Goal: Find specific page/section: Find specific page/section

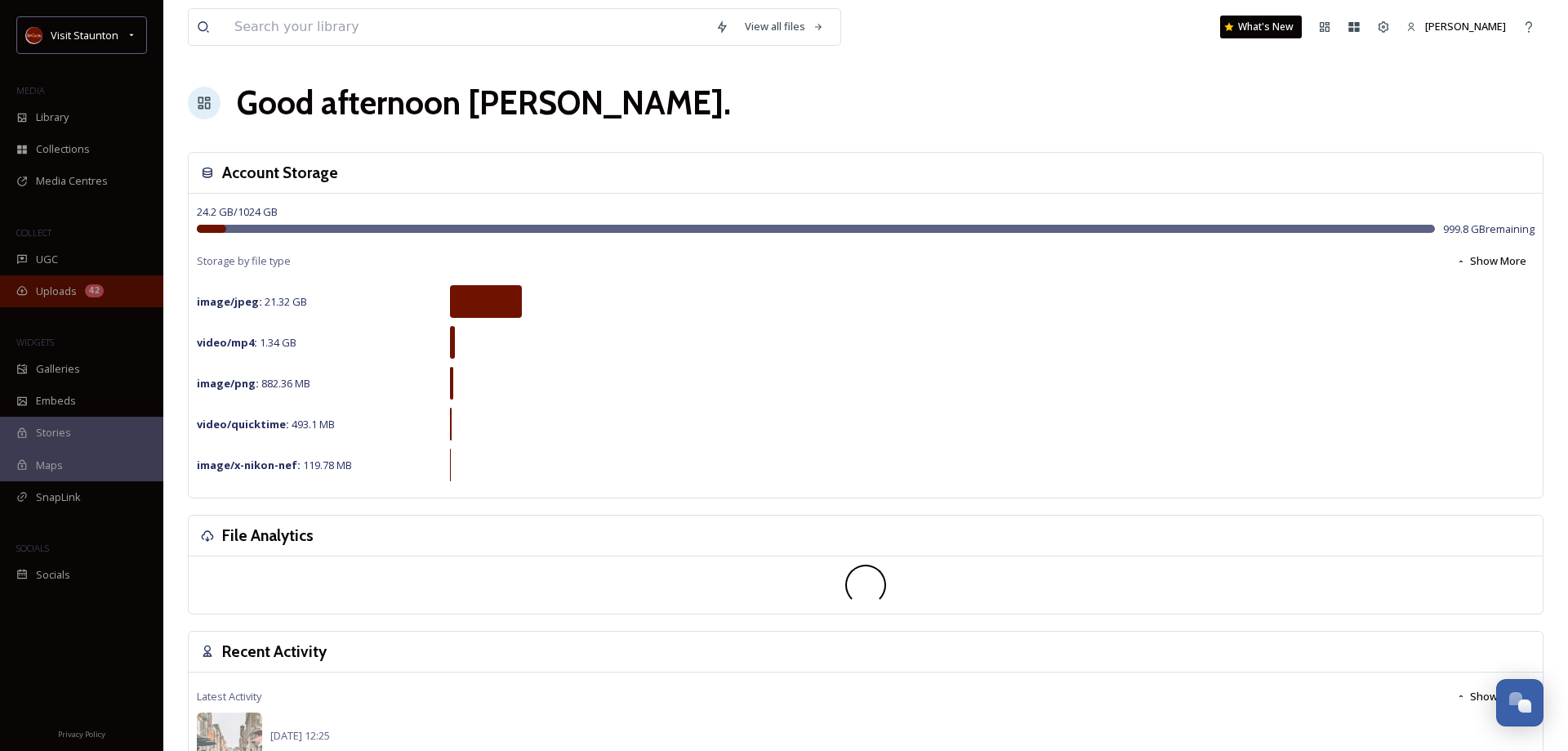
click at [77, 291] on div "Uploads 42" at bounding box center [81, 291] width 163 height 32
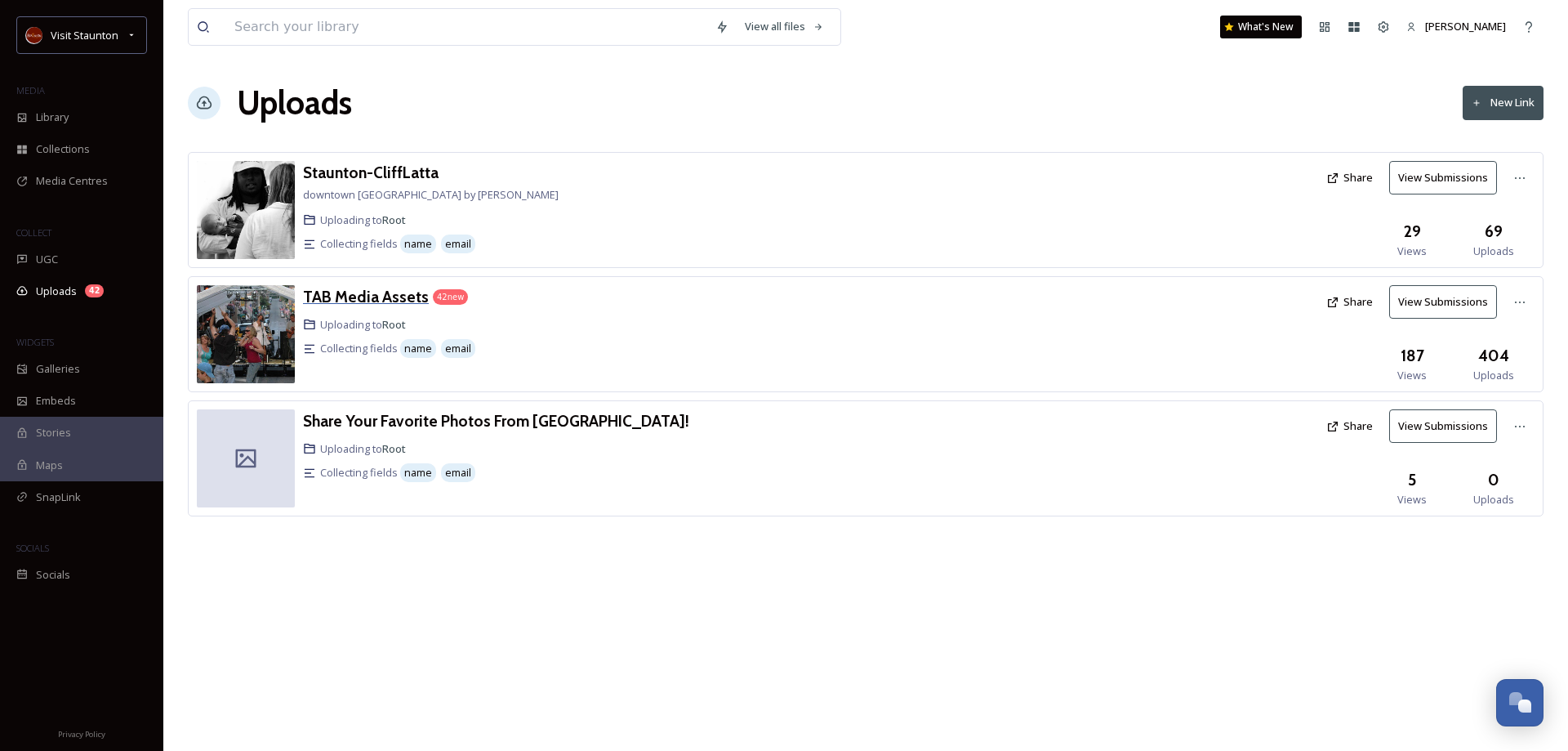
click at [378, 295] on h3 "TAB Media Assets" at bounding box center [366, 297] width 126 height 20
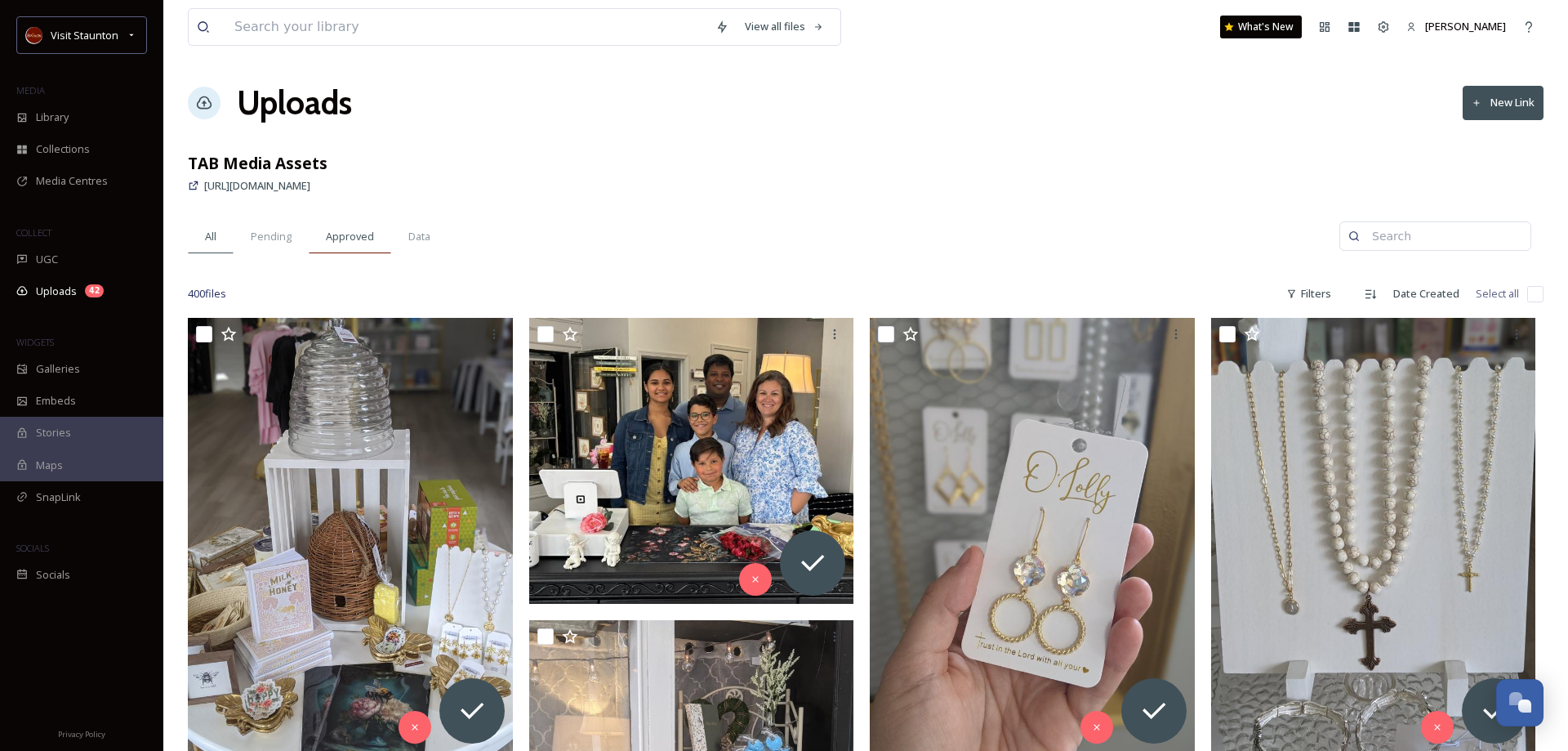
click at [348, 238] on span "Approved" at bounding box center [350, 237] width 49 height 16
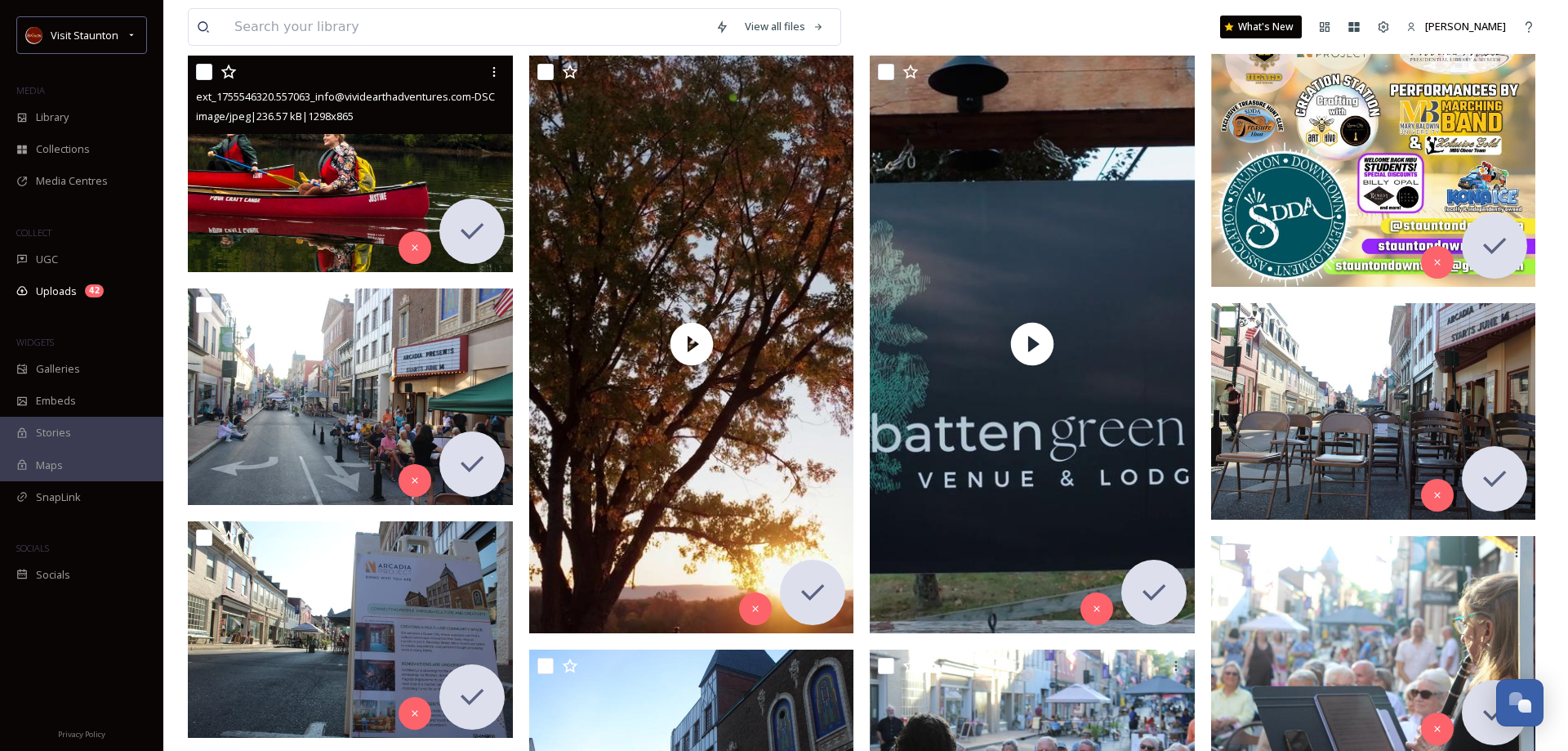
scroll to position [584, 0]
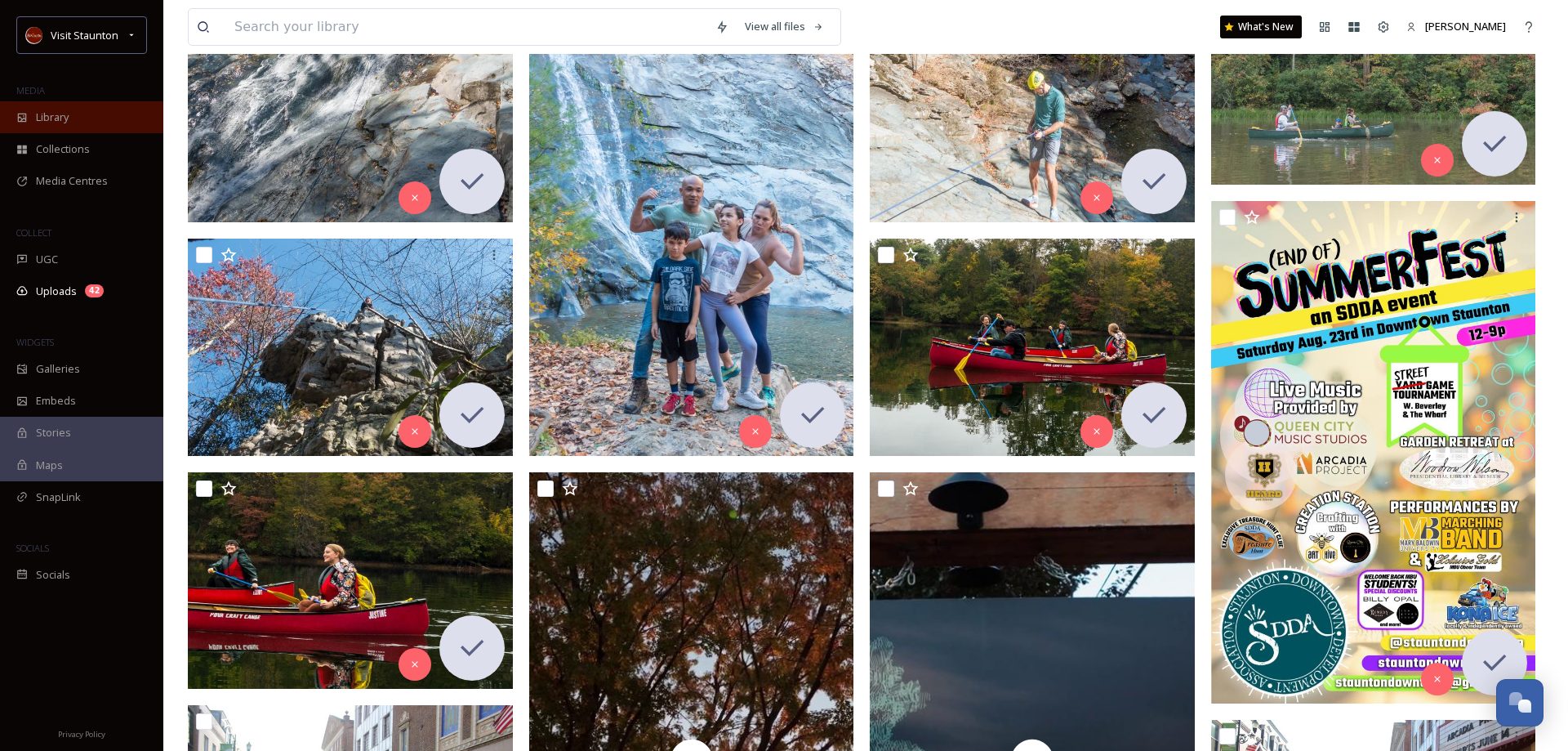
click at [71, 125] on div "Library" at bounding box center [81, 117] width 163 height 32
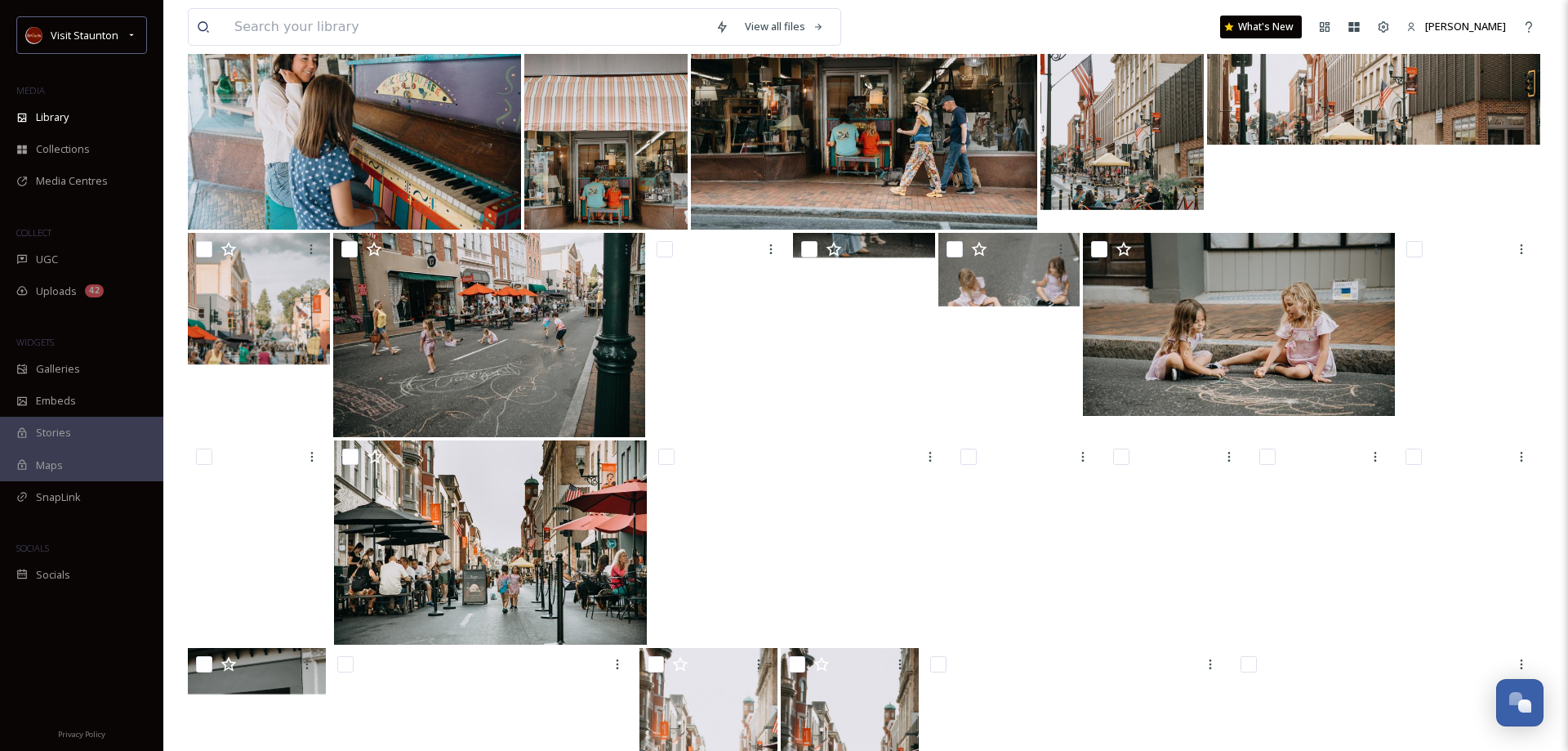
scroll to position [1250, 0]
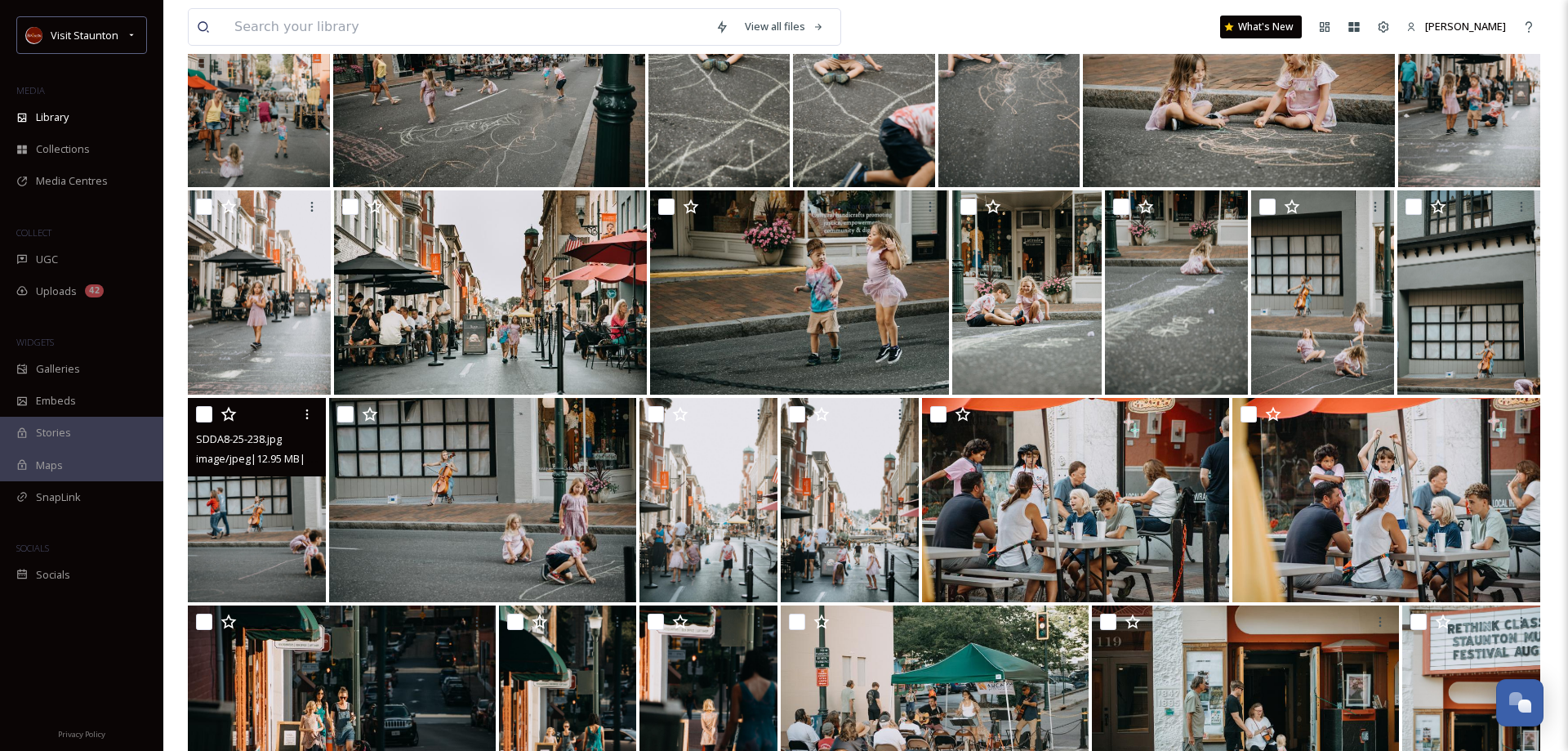
click at [252, 493] on img at bounding box center [257, 500] width 138 height 205
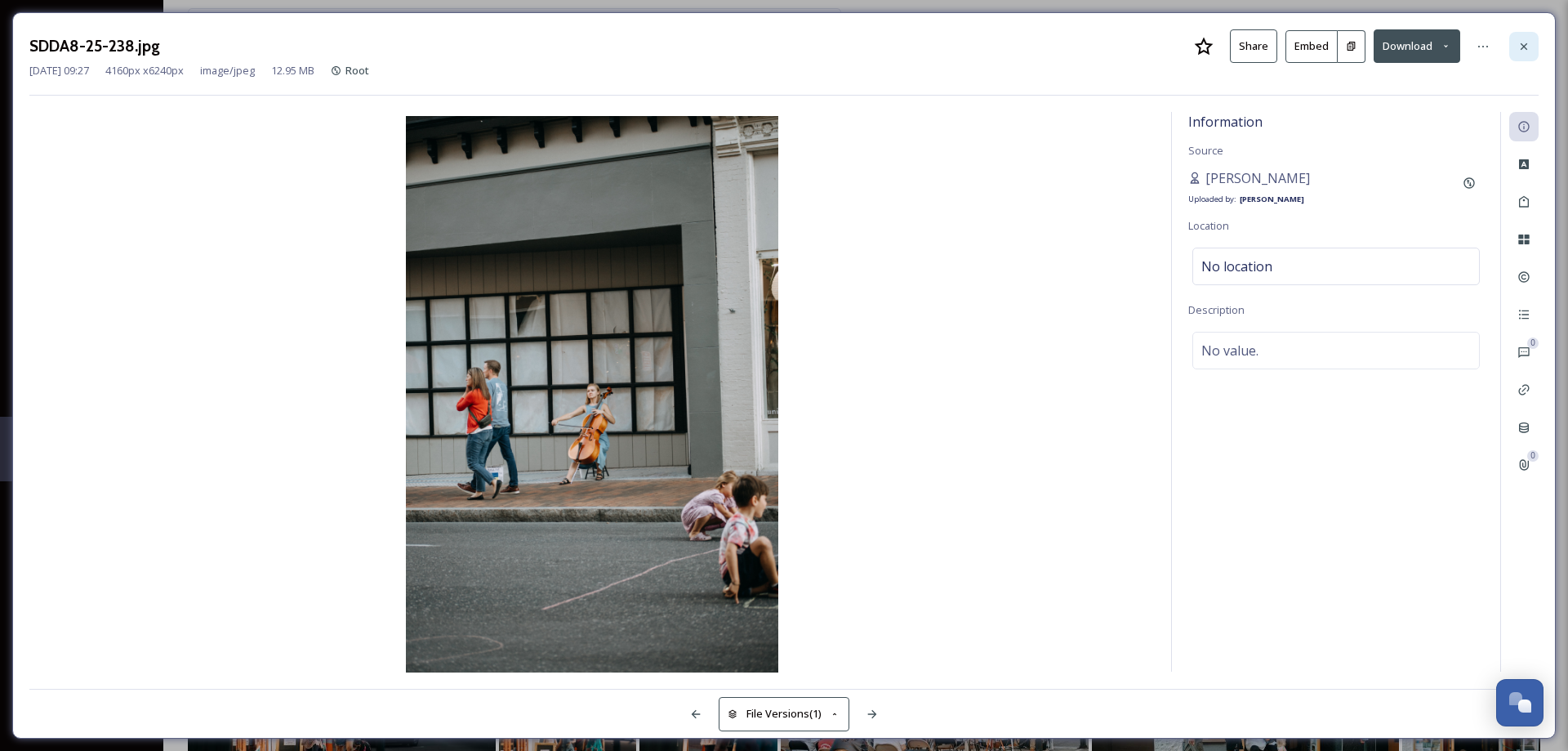
click at [1528, 42] on icon at bounding box center [1523, 46] width 13 height 13
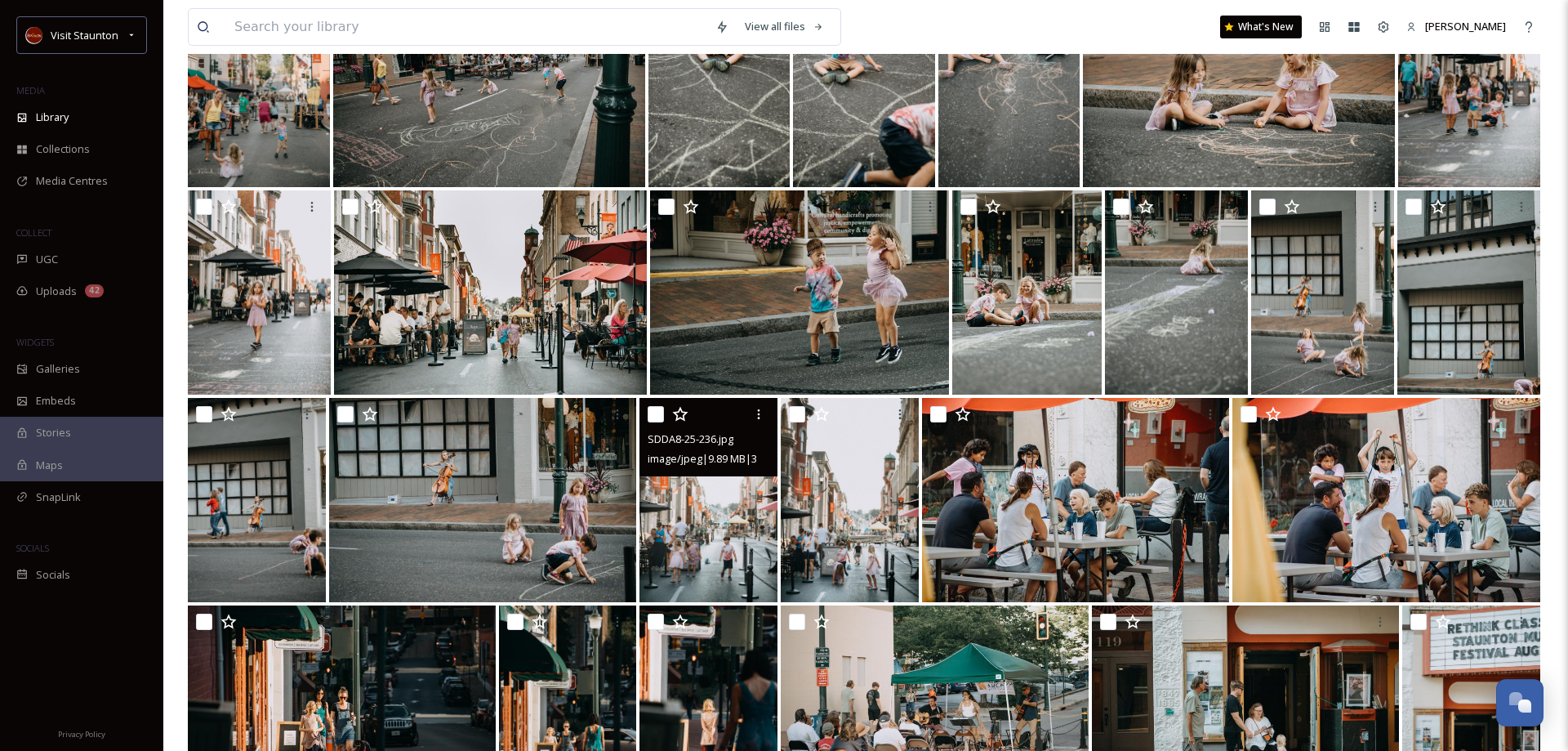
click at [712, 514] on img at bounding box center [708, 500] width 138 height 205
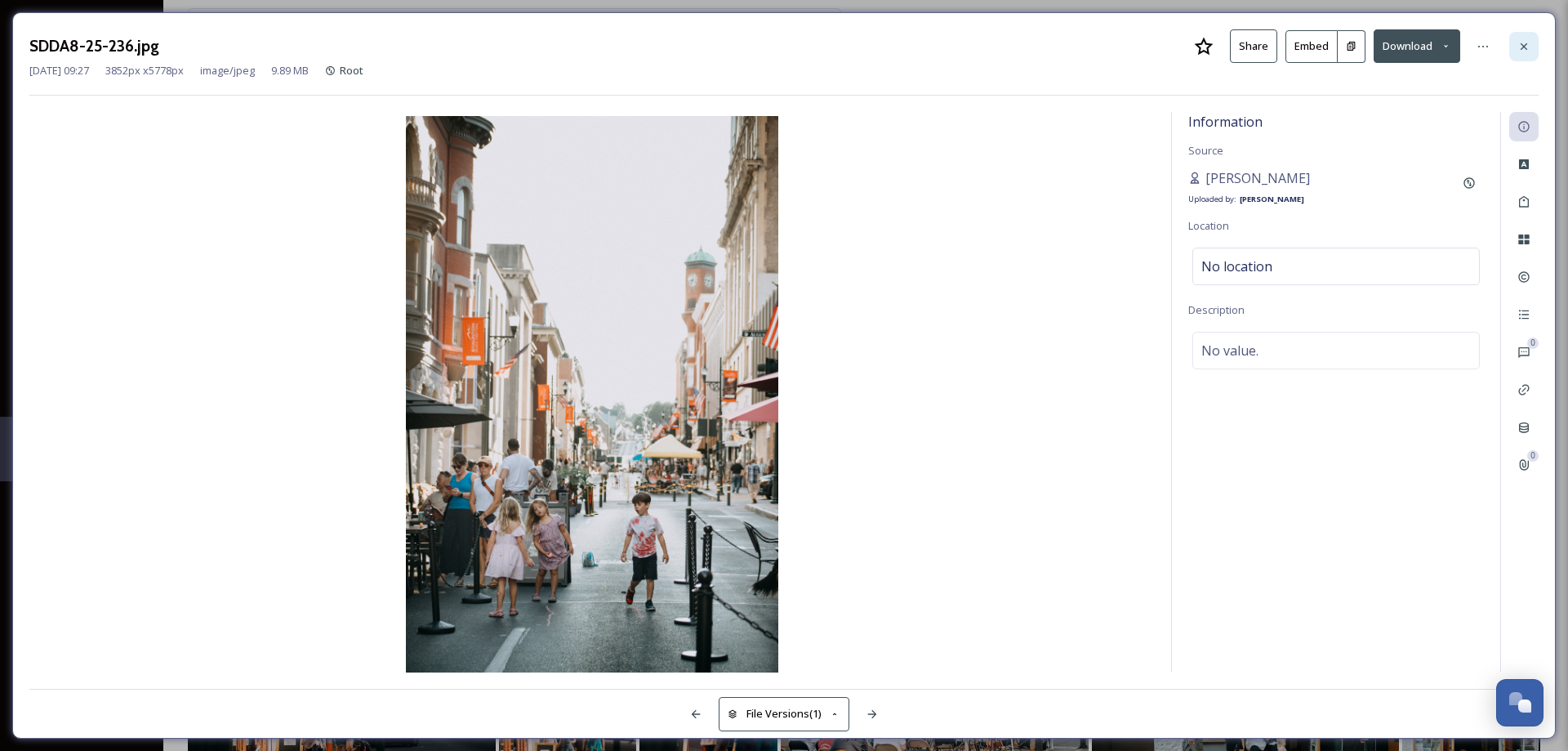
click at [1527, 42] on icon at bounding box center [1523, 46] width 13 height 13
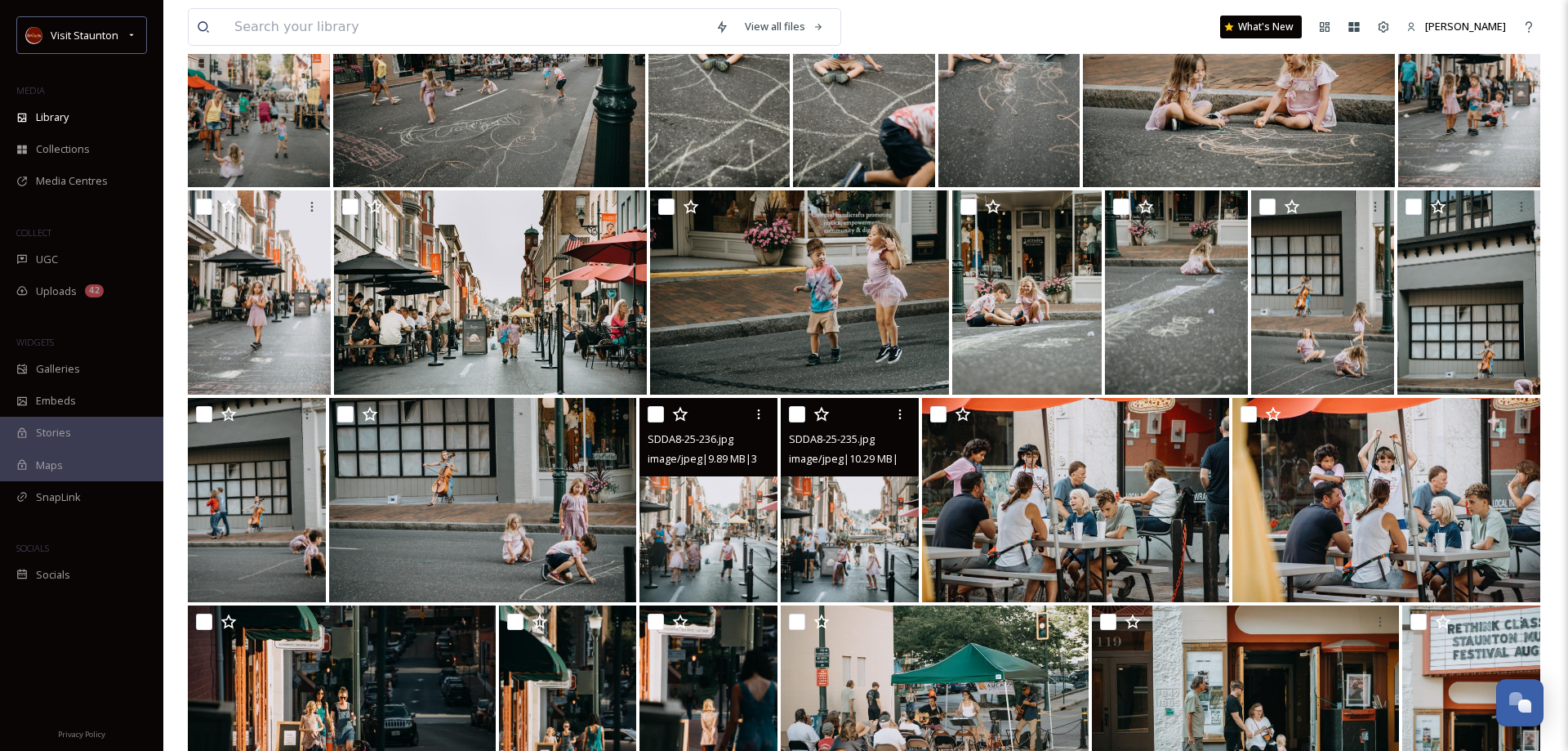
click at [843, 543] on img at bounding box center [849, 500] width 138 height 205
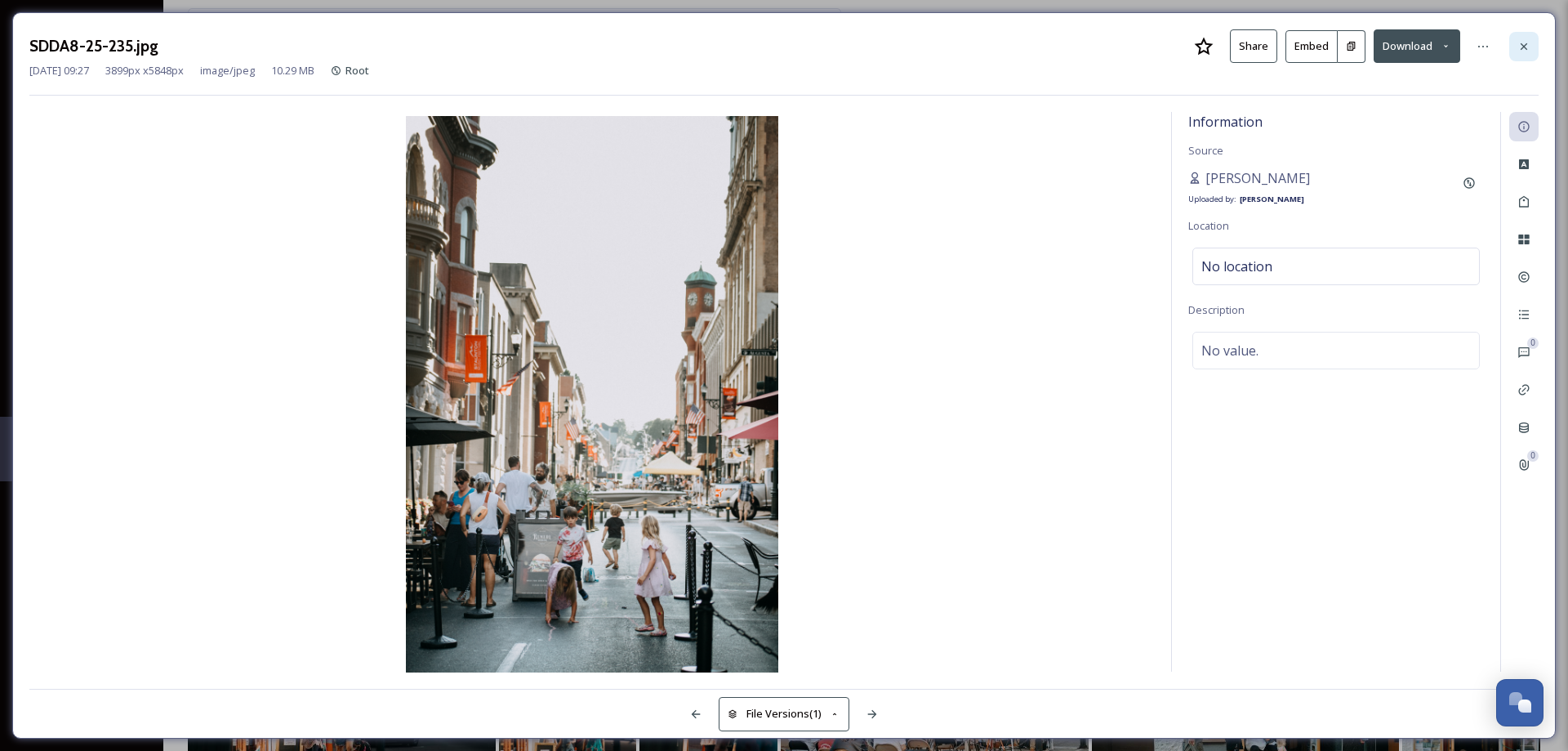
click at [1527, 47] on icon at bounding box center [1523, 46] width 13 height 13
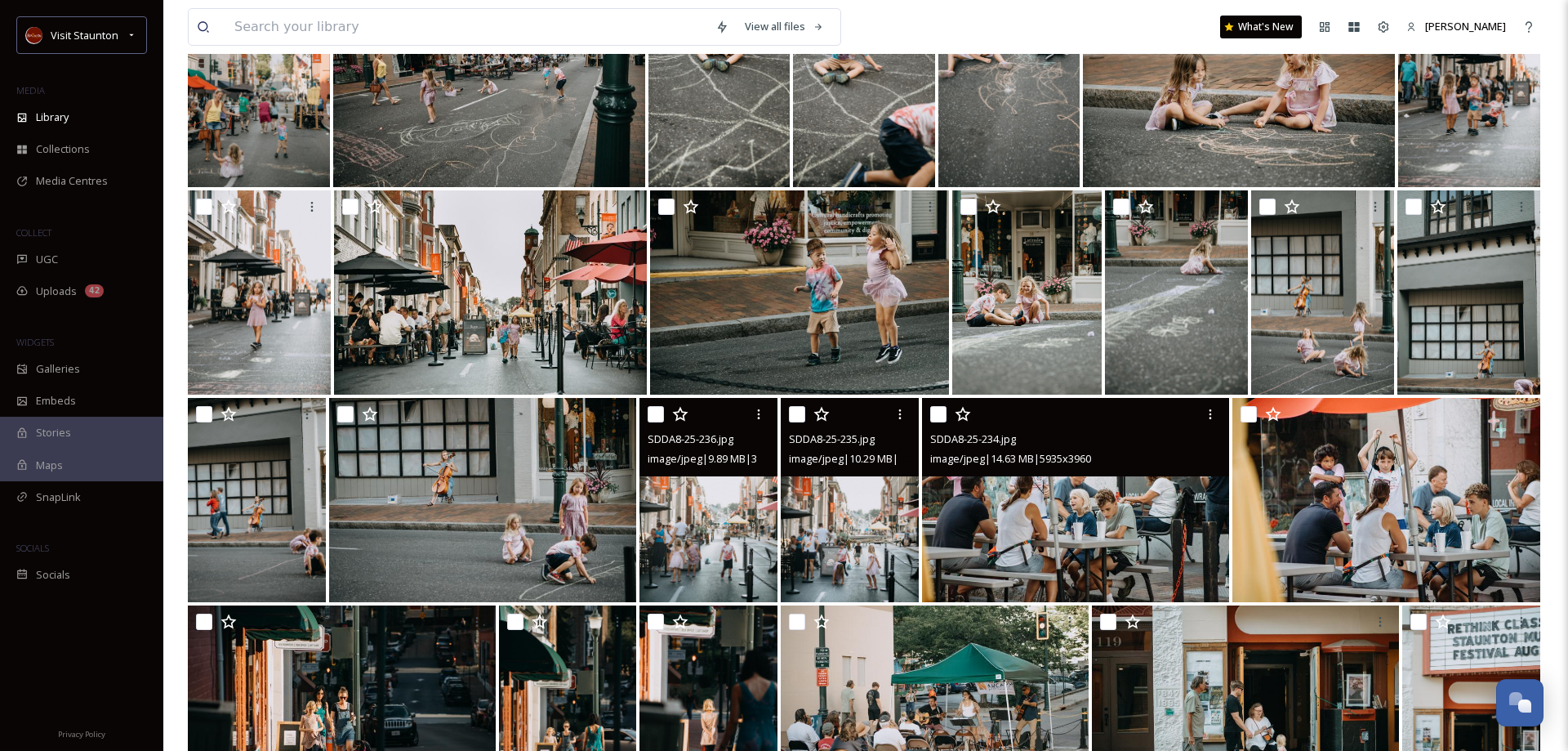
click at [1018, 532] on img at bounding box center [1076, 500] width 308 height 205
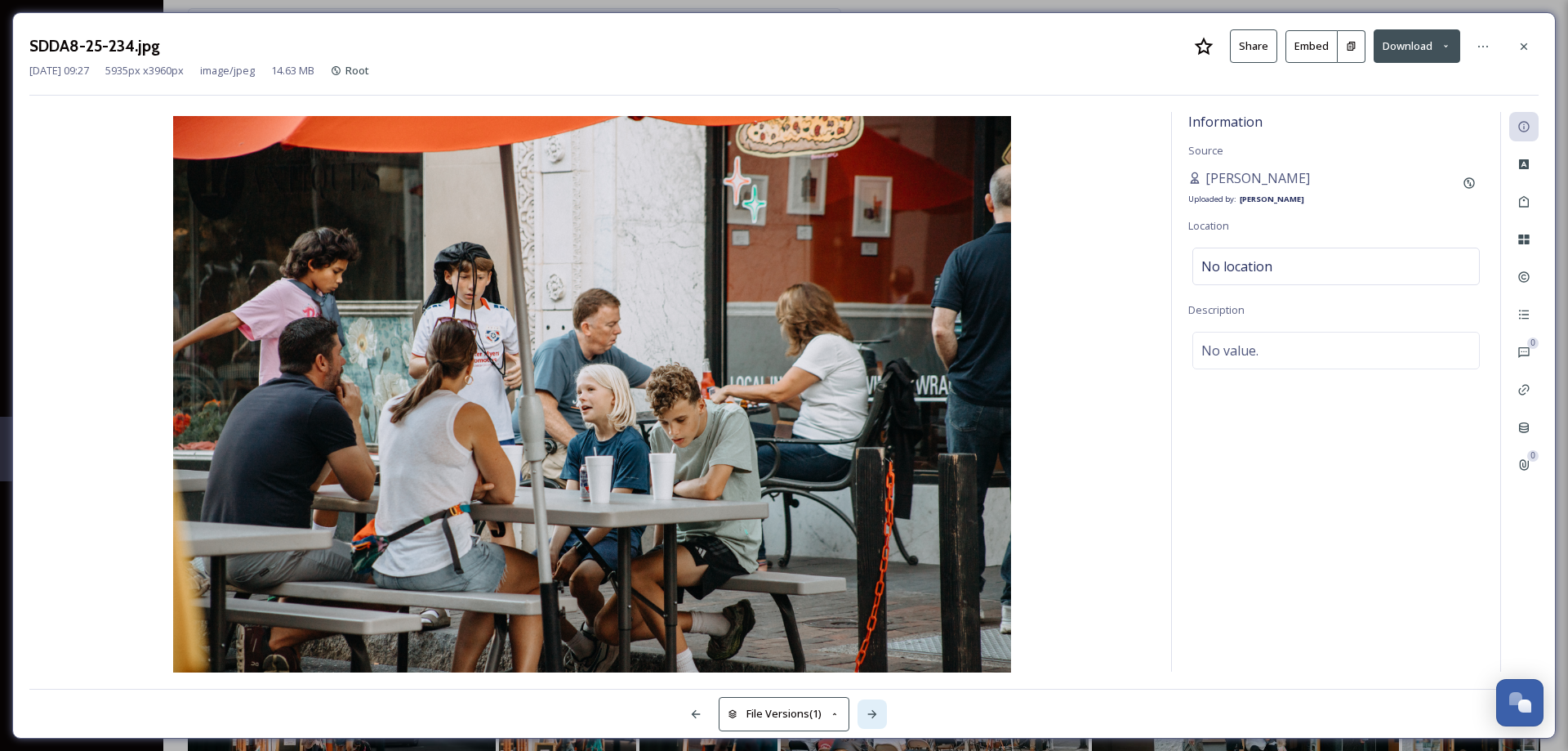
click at [874, 718] on icon at bounding box center [872, 714] width 13 height 13
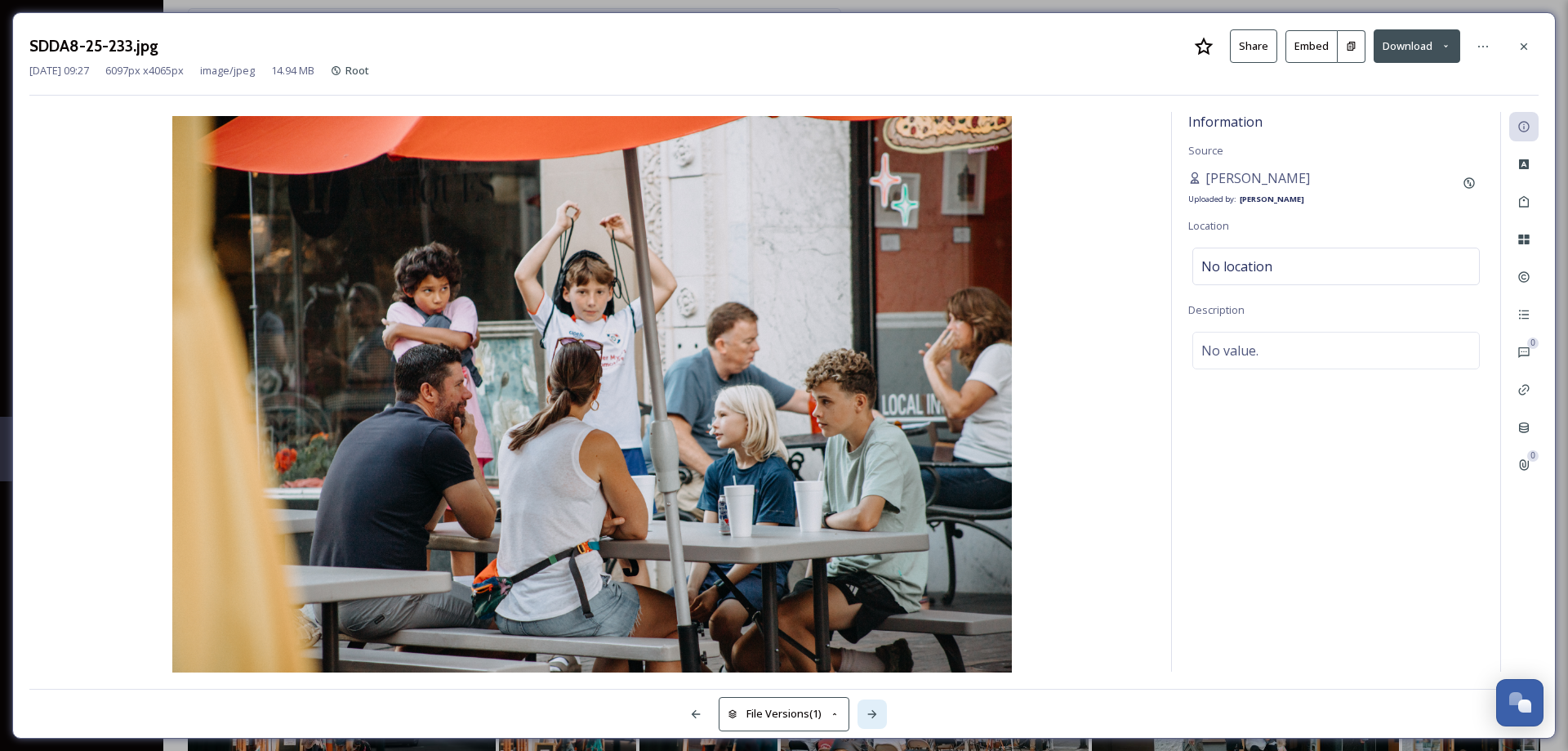
click at [874, 716] on icon at bounding box center [872, 714] width 9 height 8
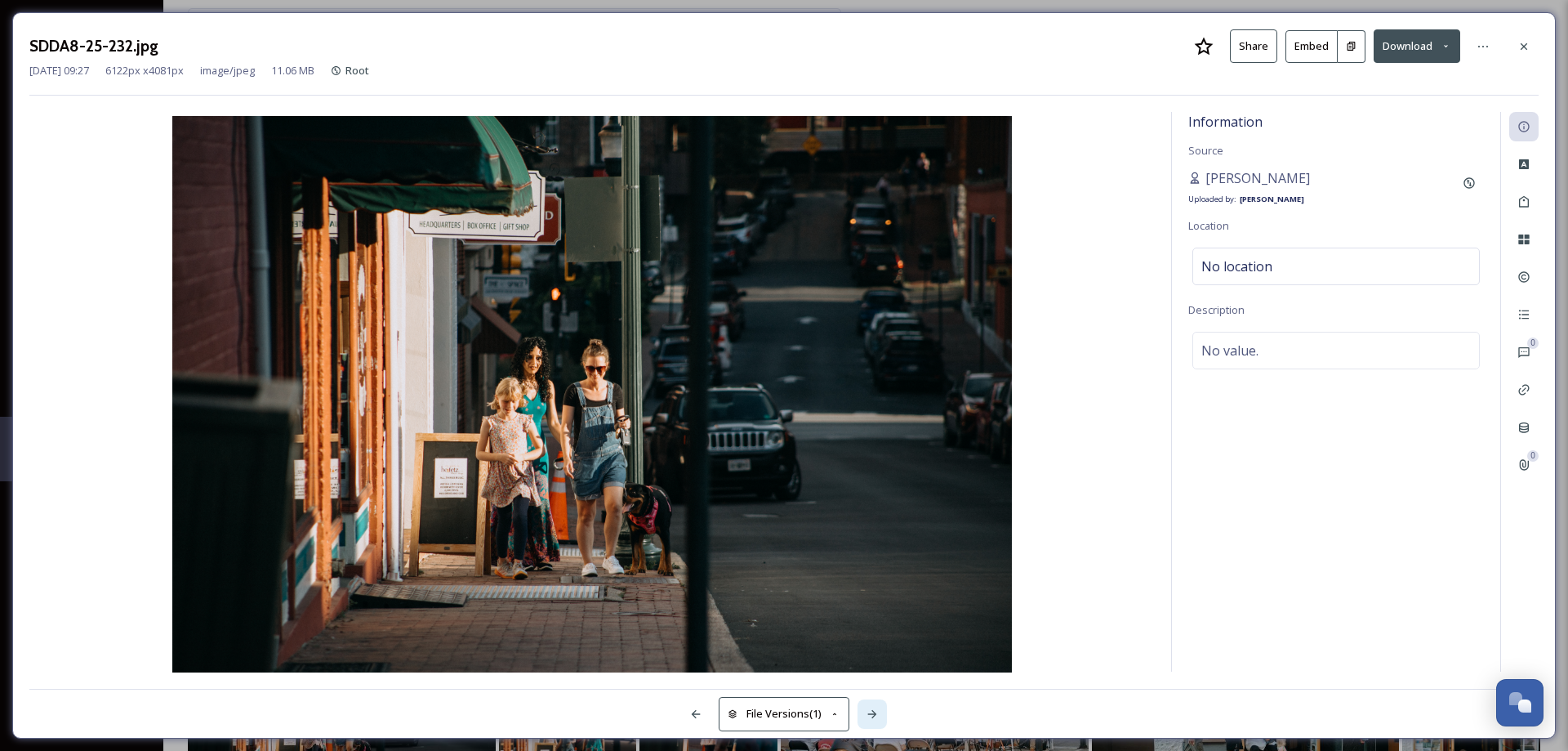
click at [874, 716] on icon at bounding box center [872, 714] width 9 height 8
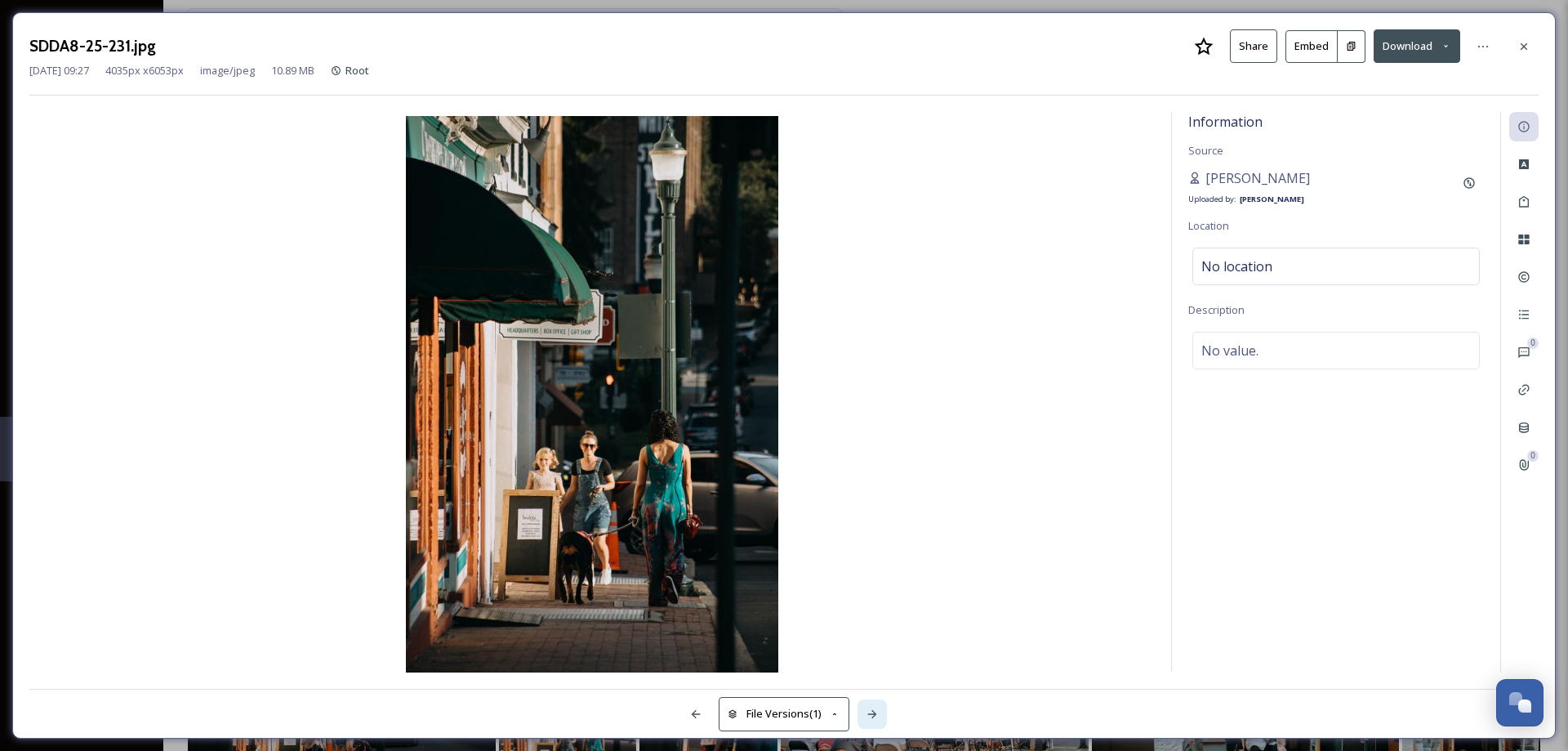
click at [874, 716] on icon at bounding box center [872, 714] width 9 height 8
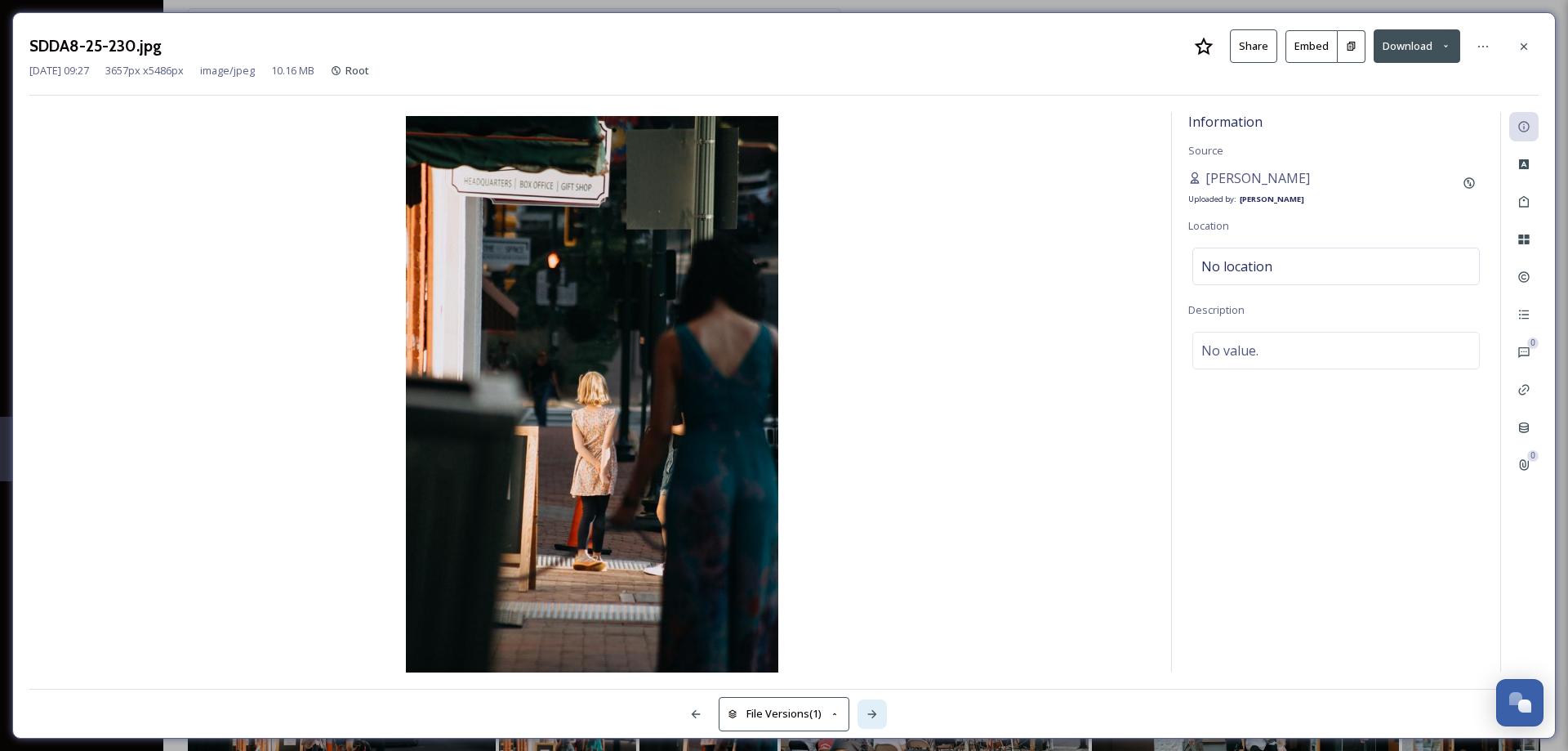
click at [874, 716] on icon at bounding box center [872, 714] width 9 height 8
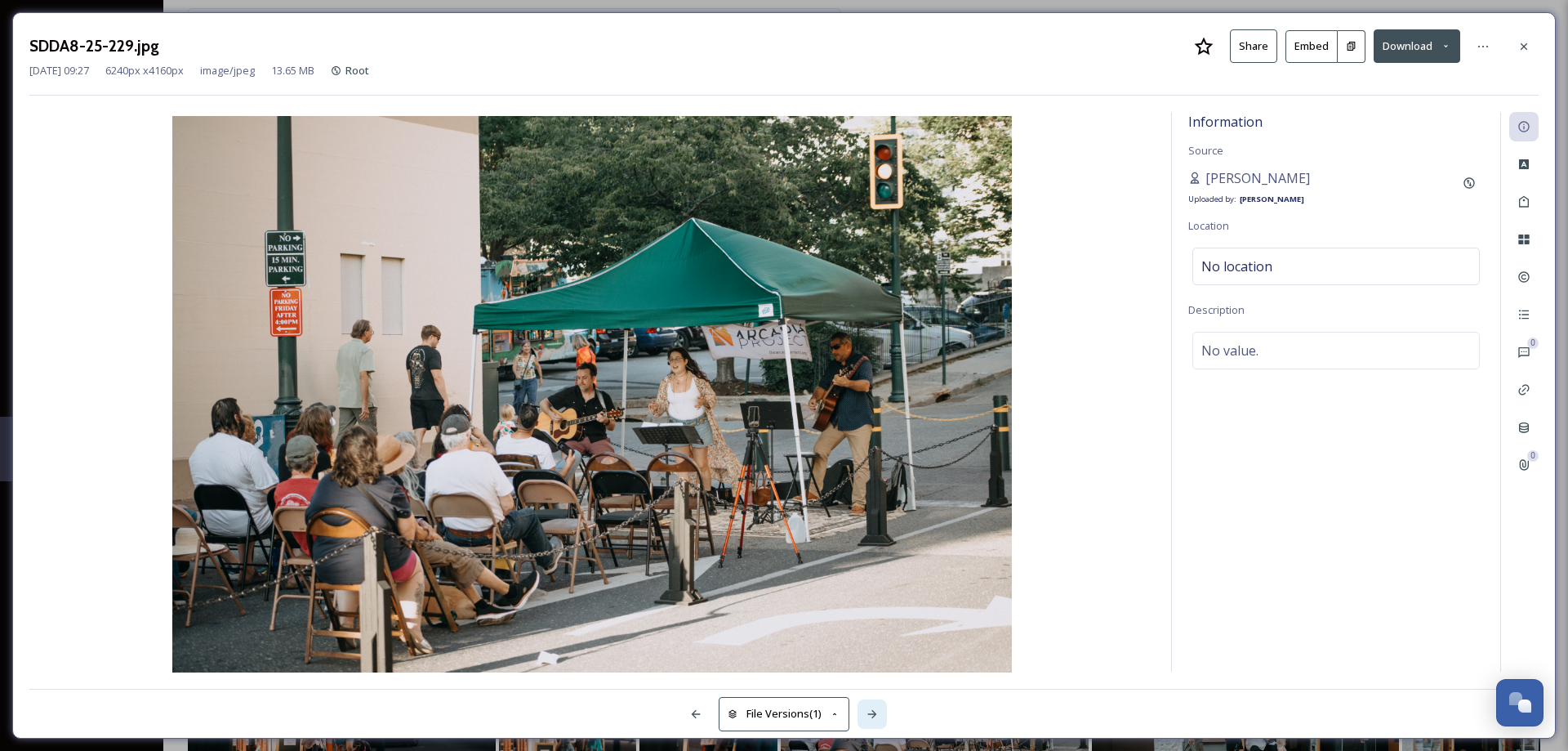
click at [874, 716] on icon at bounding box center [872, 714] width 9 height 8
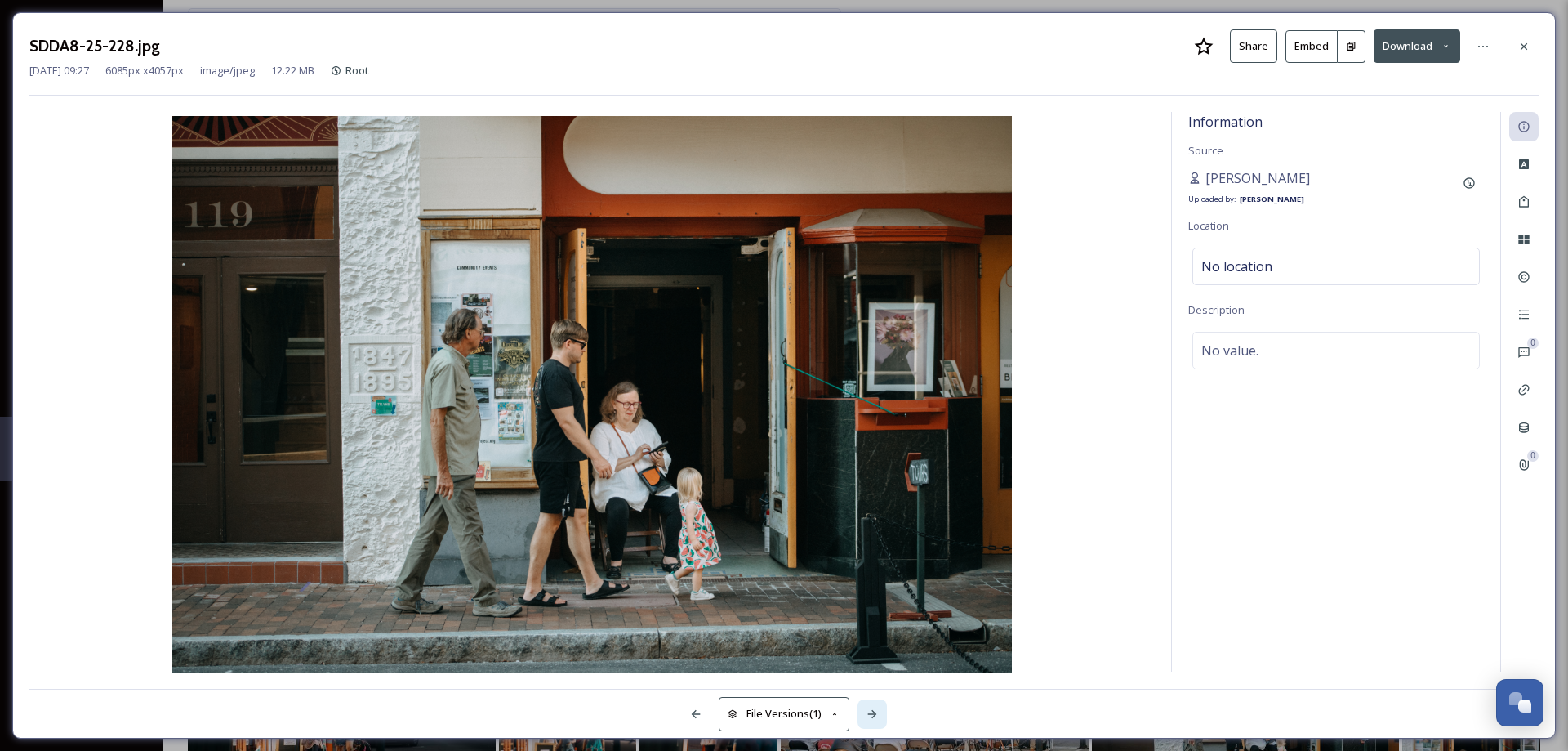
click at [874, 716] on icon at bounding box center [872, 714] width 9 height 8
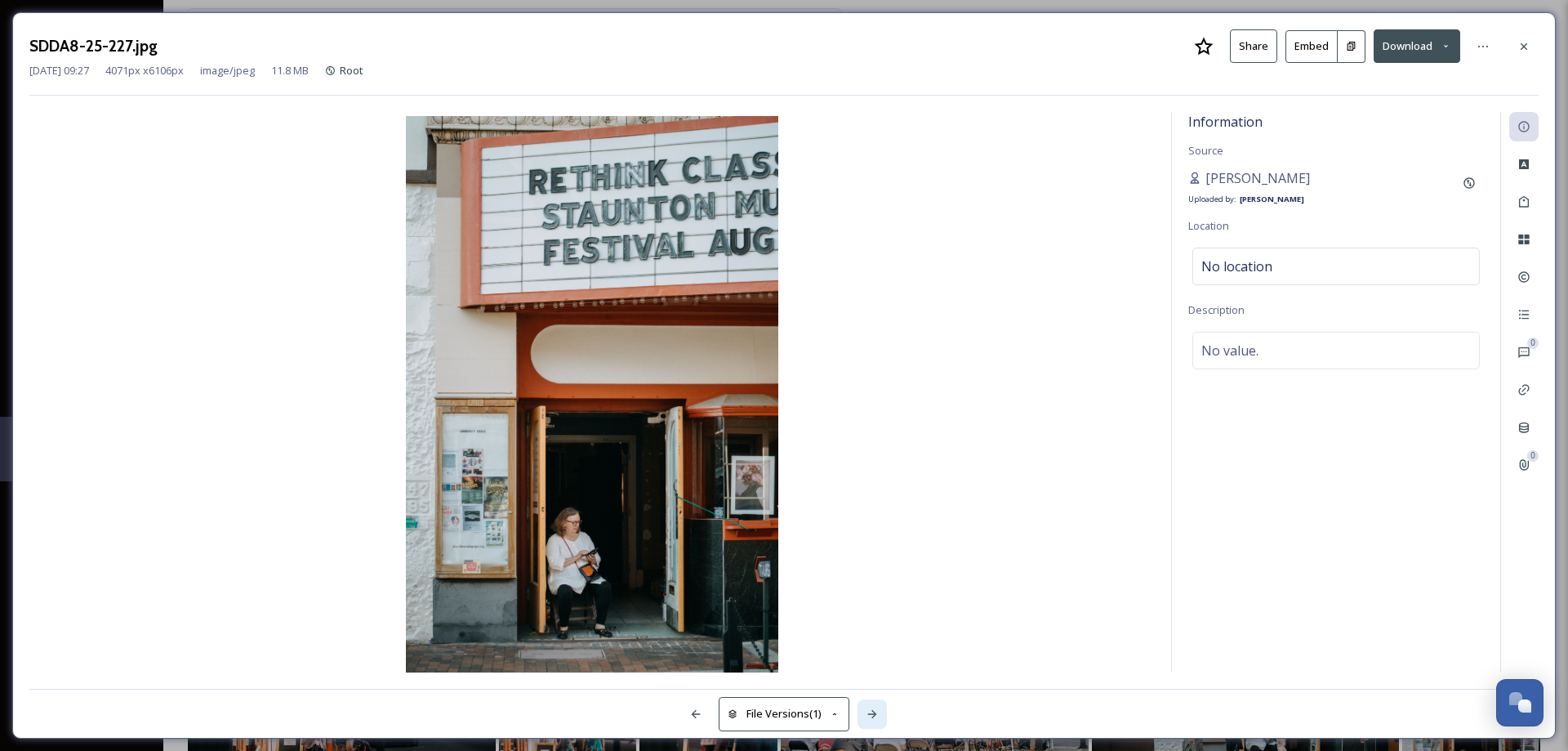
click at [874, 716] on icon at bounding box center [872, 714] width 9 height 8
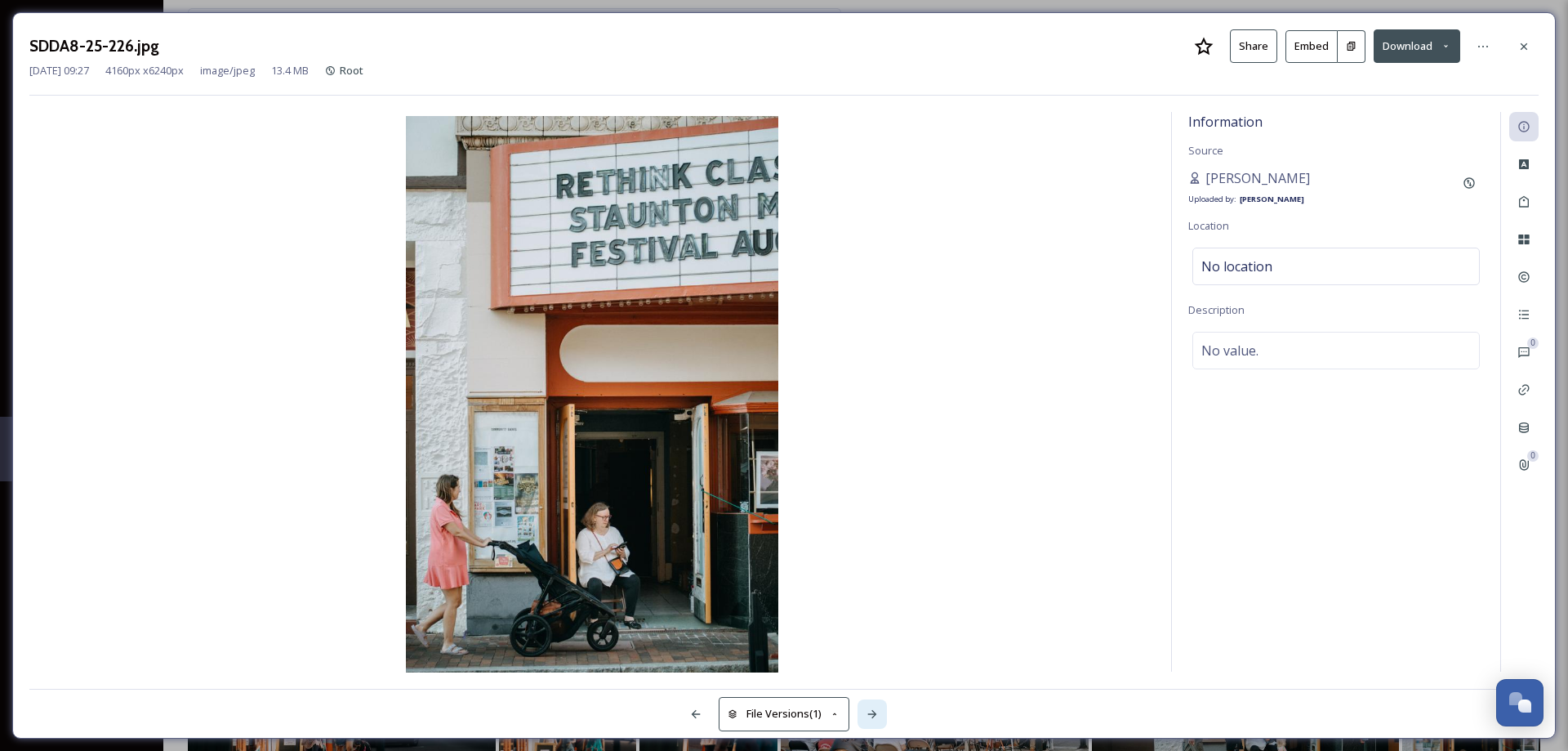
click at [874, 716] on icon at bounding box center [872, 714] width 9 height 8
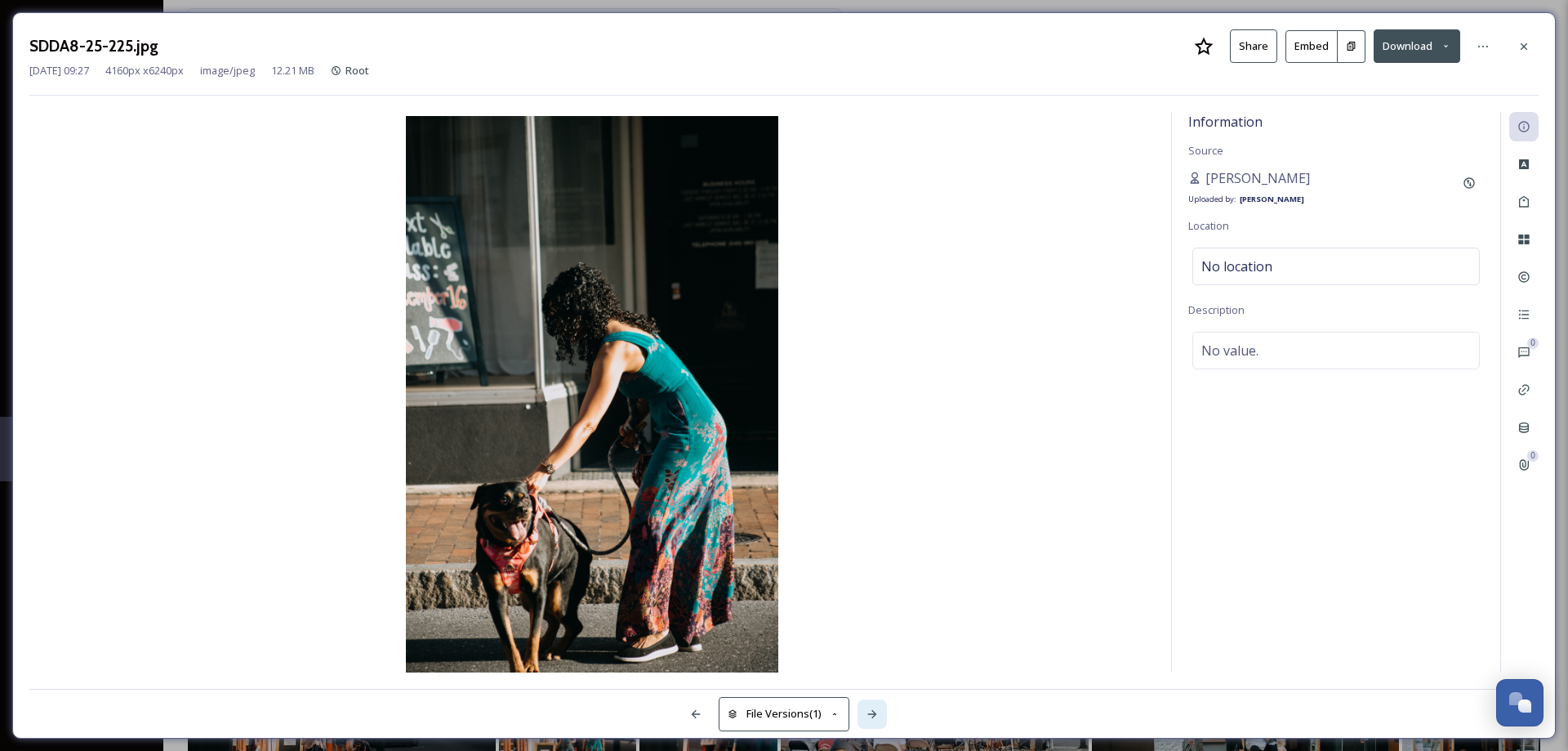
click at [874, 716] on icon at bounding box center [872, 714] width 9 height 8
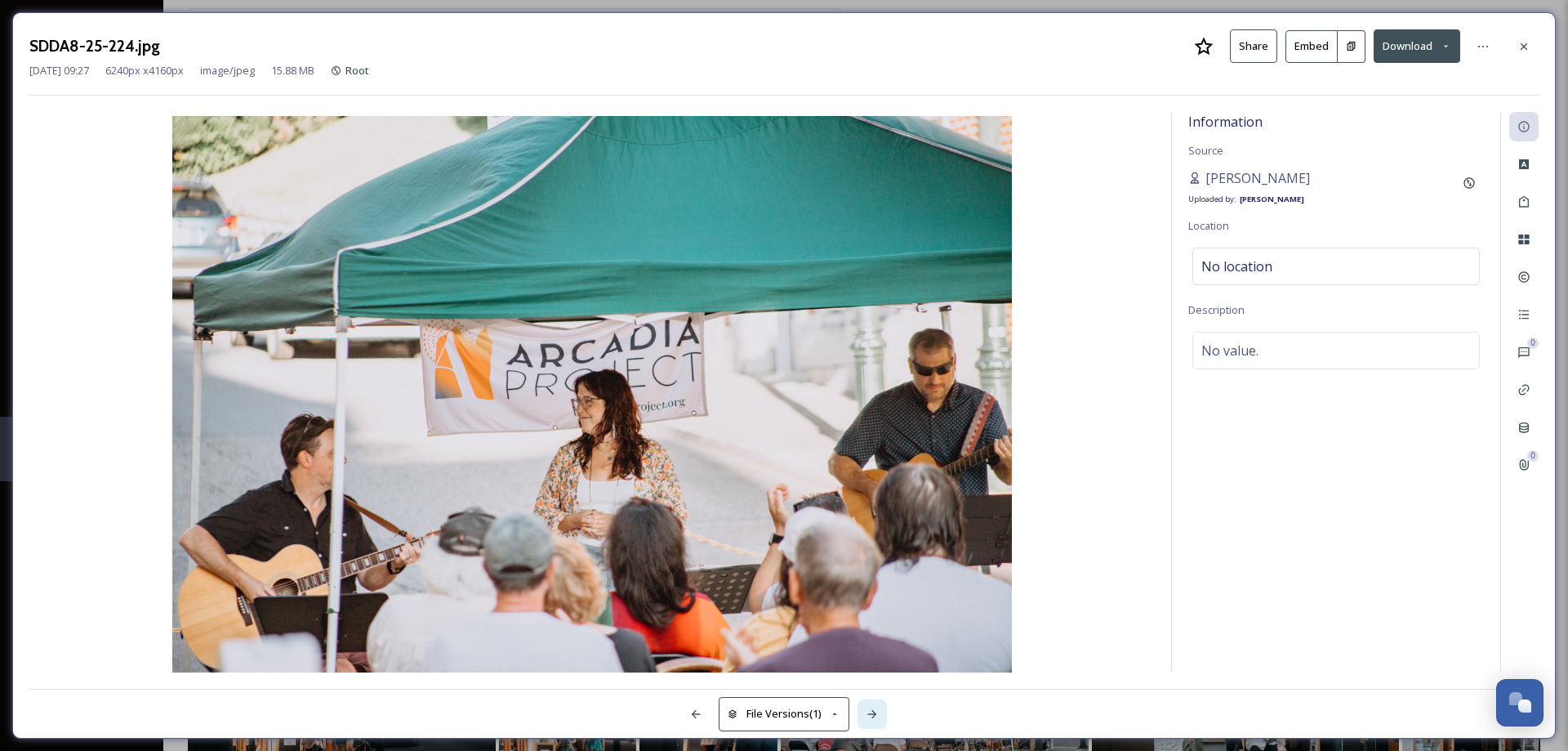
click at [874, 716] on icon at bounding box center [872, 714] width 9 height 8
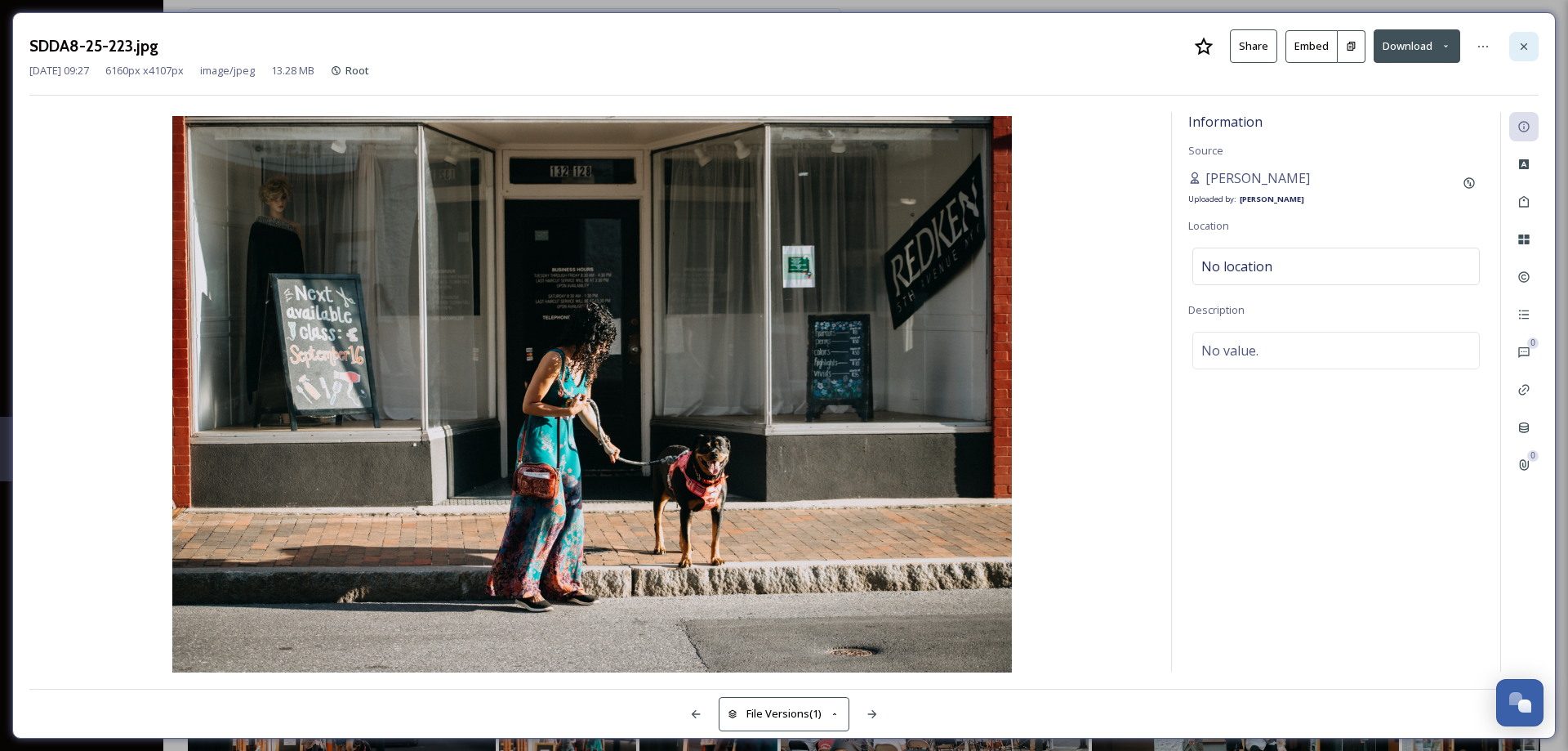
click at [1512, 49] on div at bounding box center [1524, 47] width 29 height 29
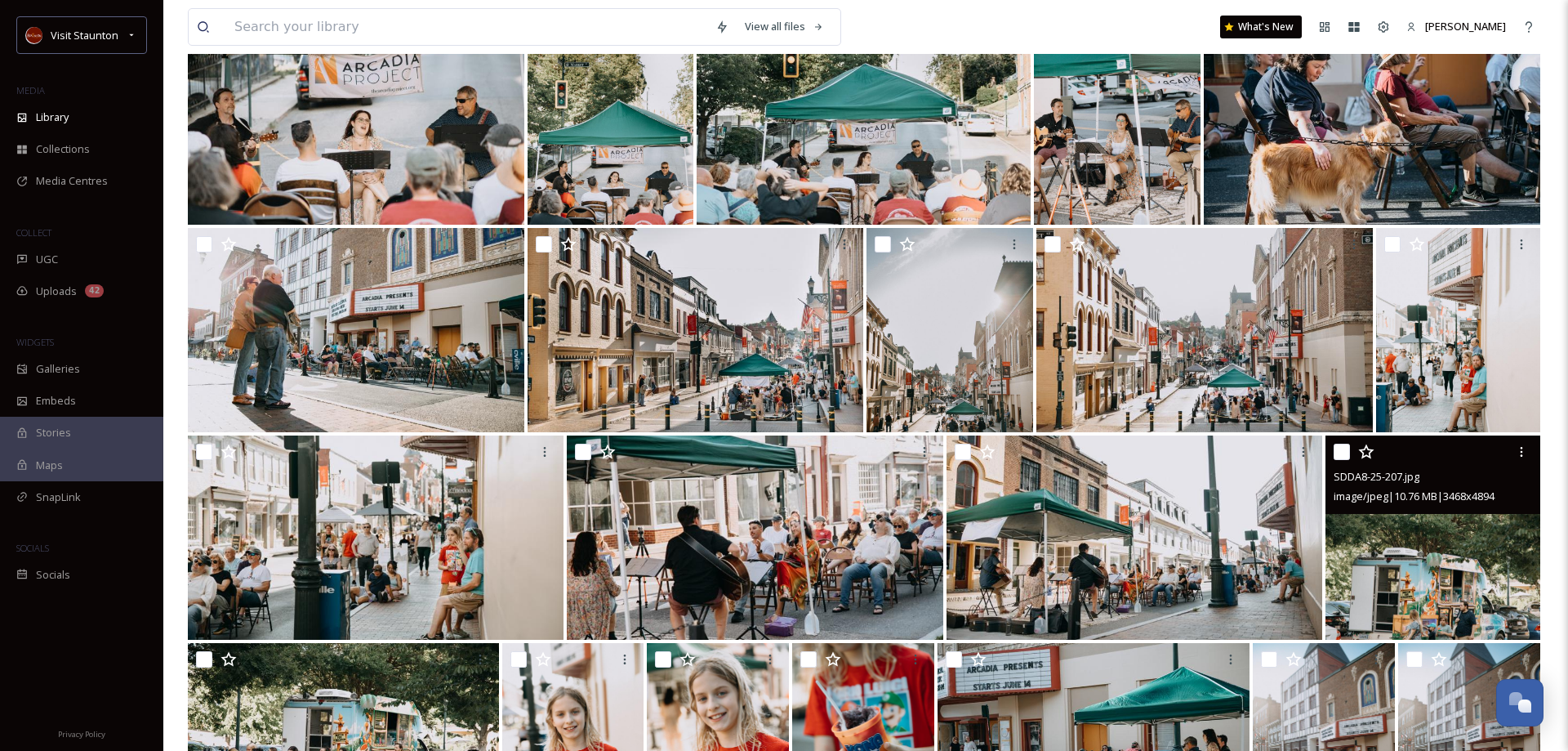
scroll to position [2500, 0]
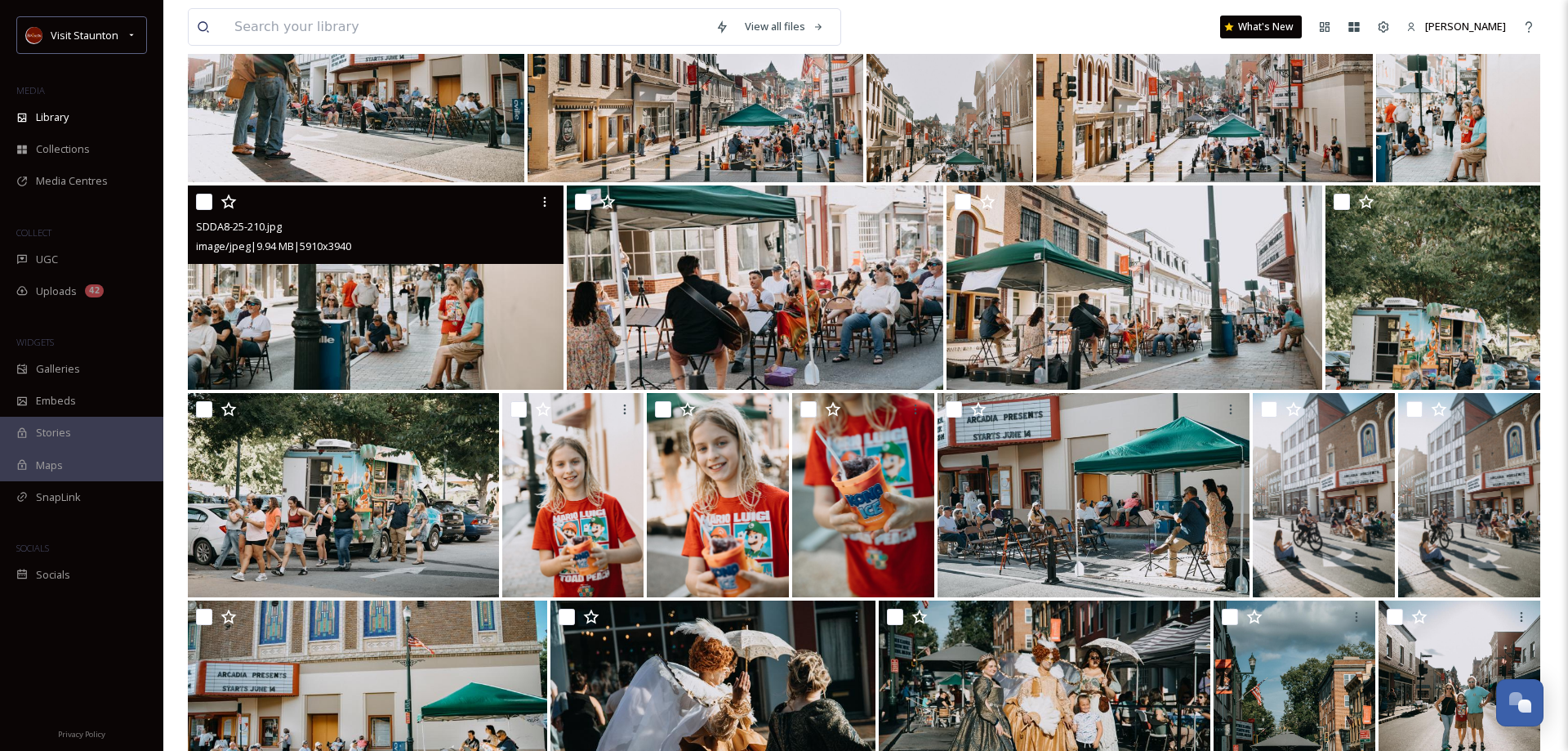
click at [329, 295] on img at bounding box center [375, 288] width 375 height 205
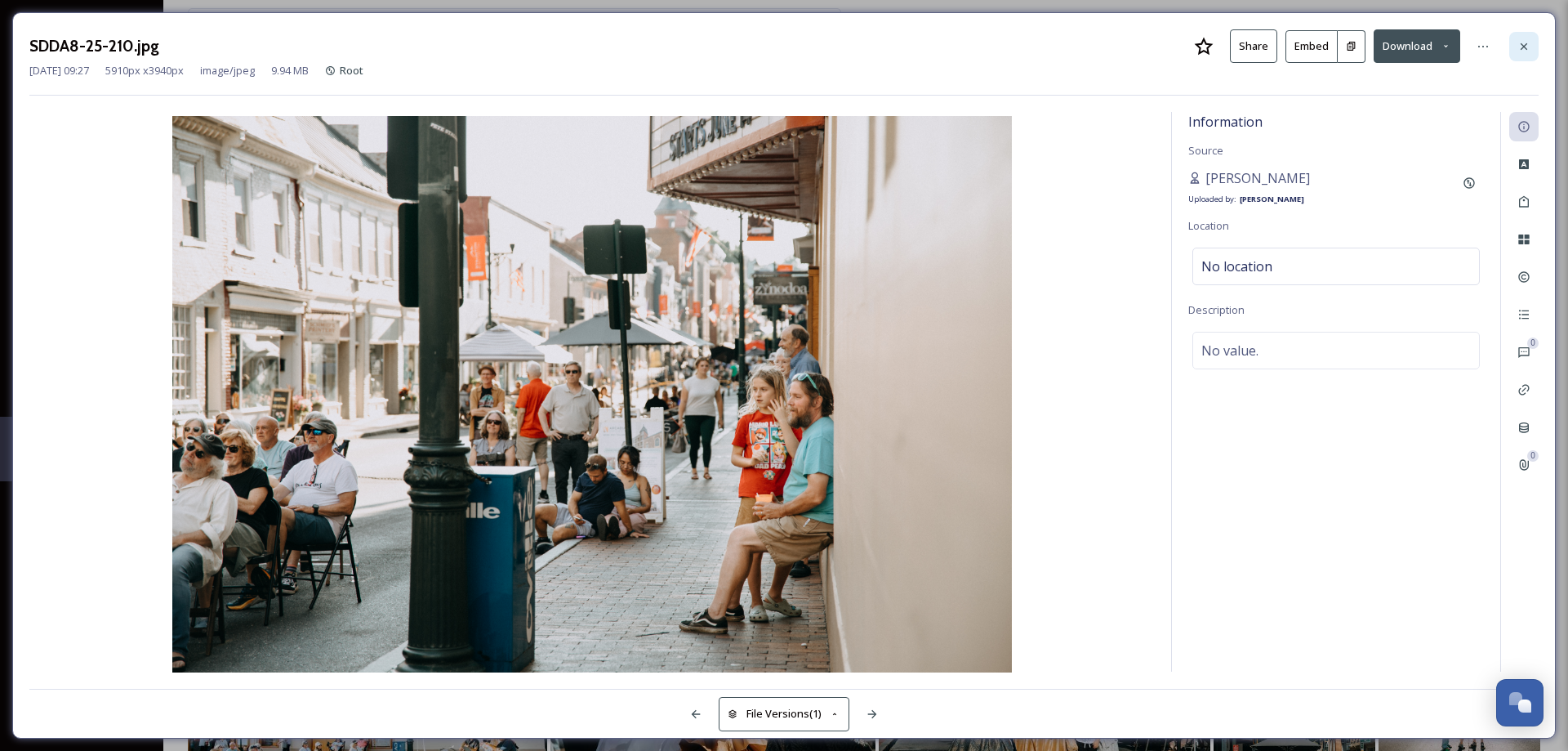
click at [1522, 49] on icon at bounding box center [1524, 46] width 7 height 7
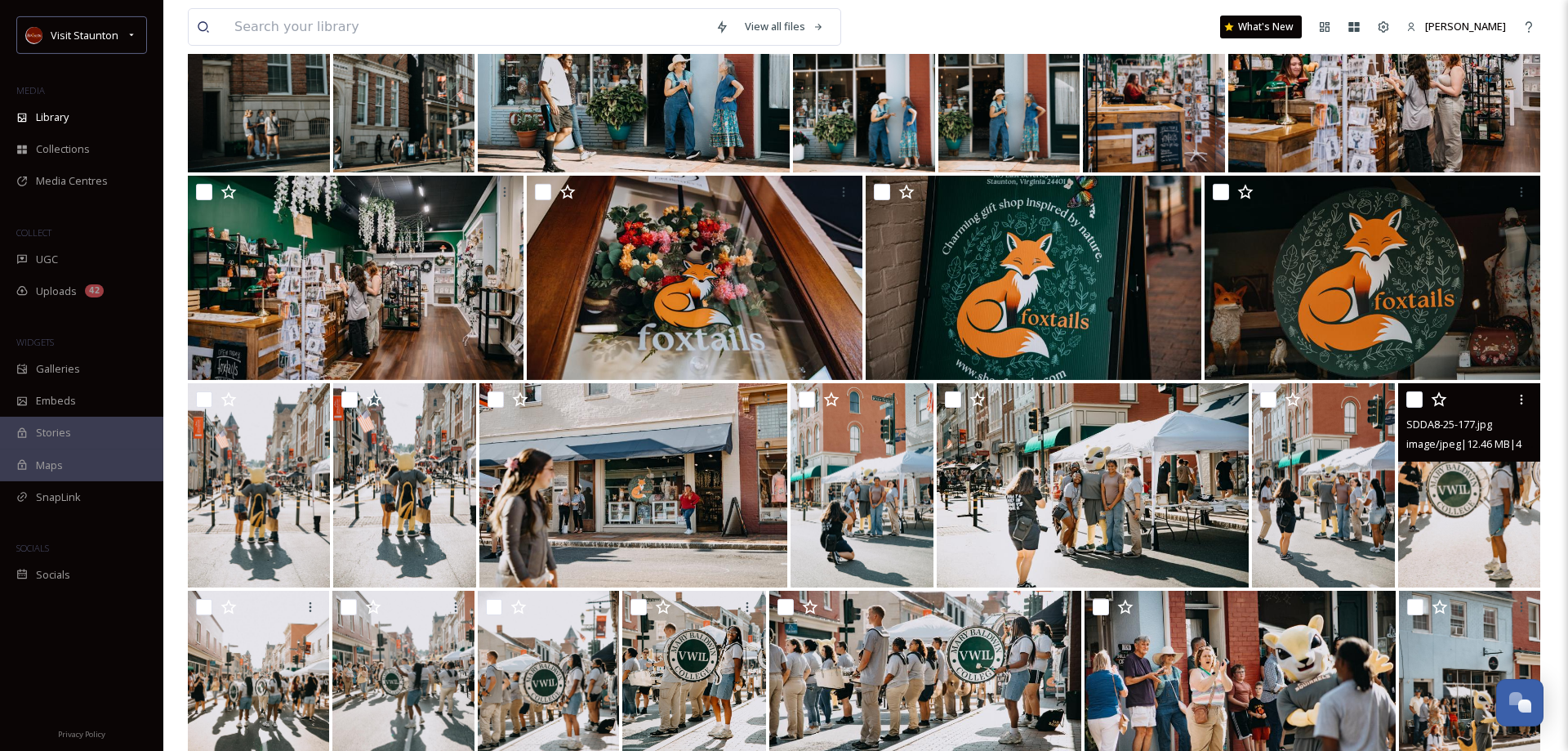
scroll to position [3417, 0]
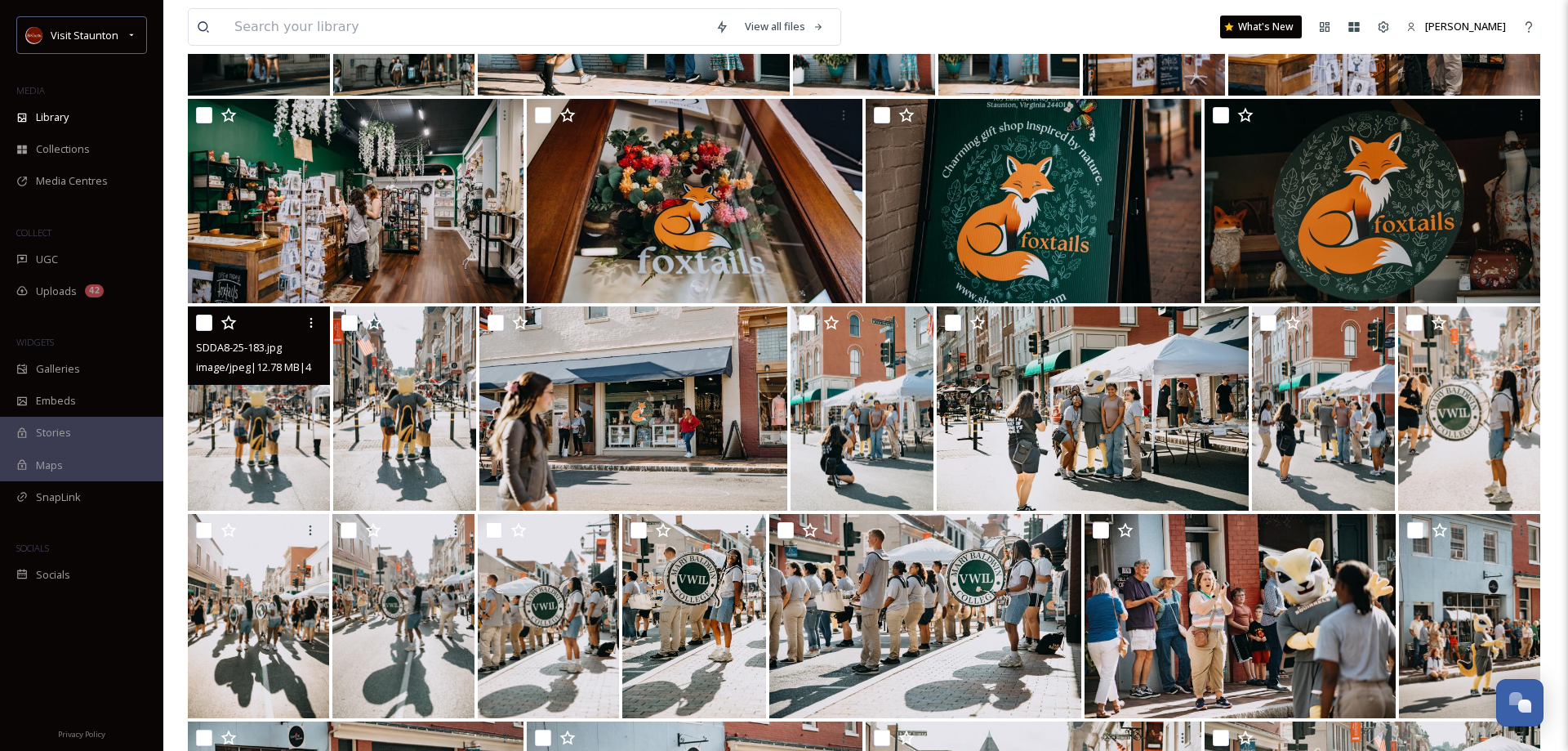
click at [272, 451] on img at bounding box center [259, 408] width 142 height 205
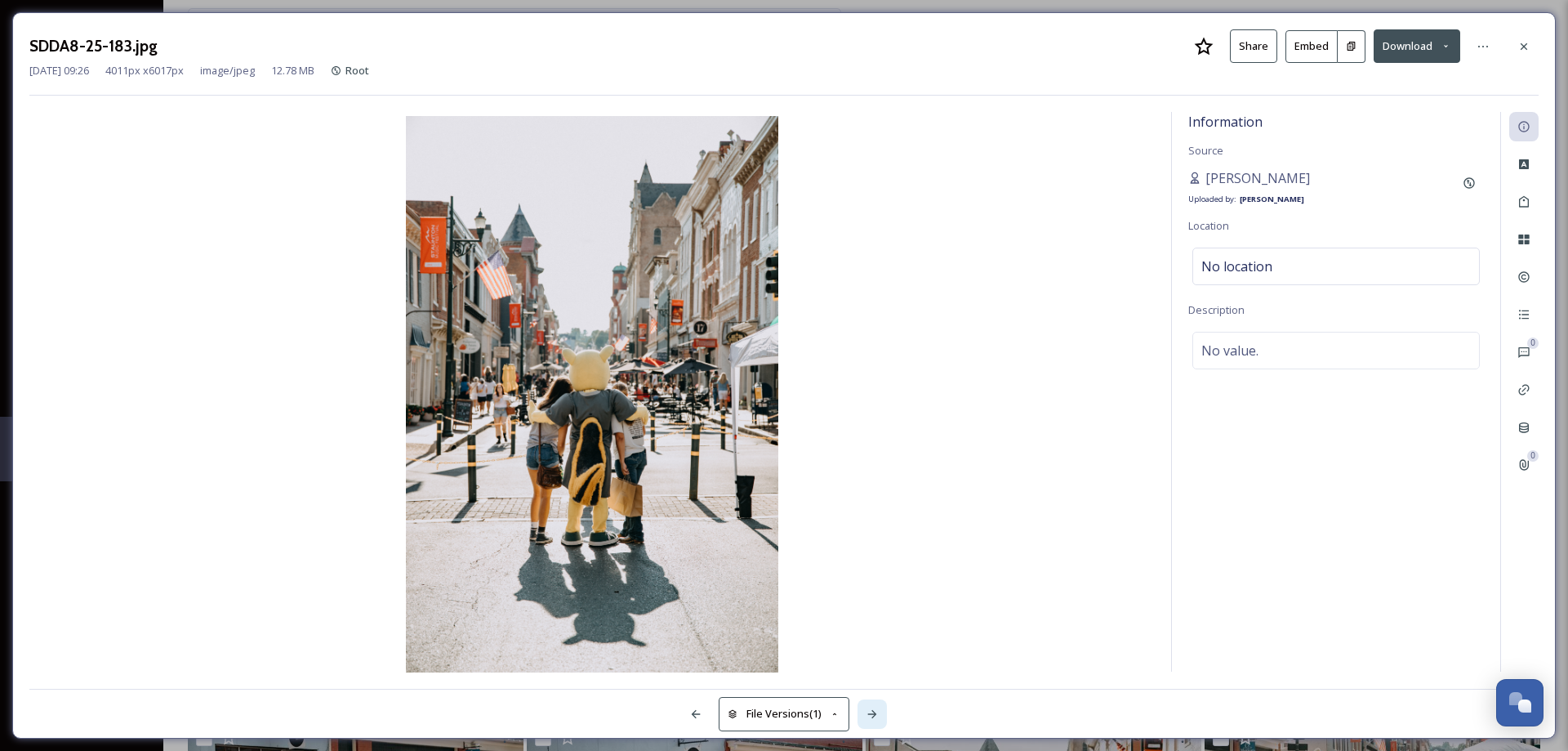
click at [874, 714] on icon at bounding box center [872, 714] width 9 height 8
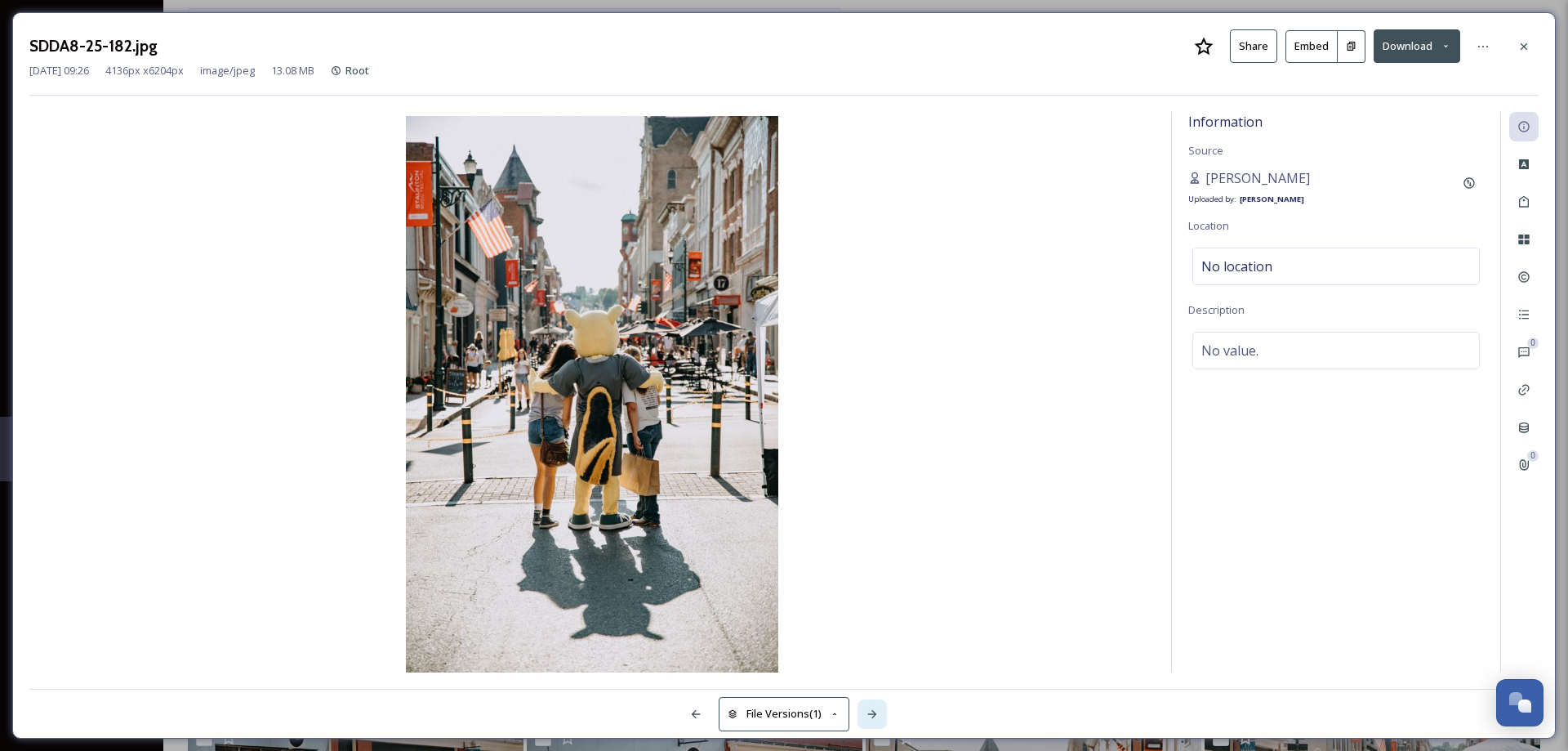
click at [874, 714] on icon at bounding box center [872, 714] width 9 height 8
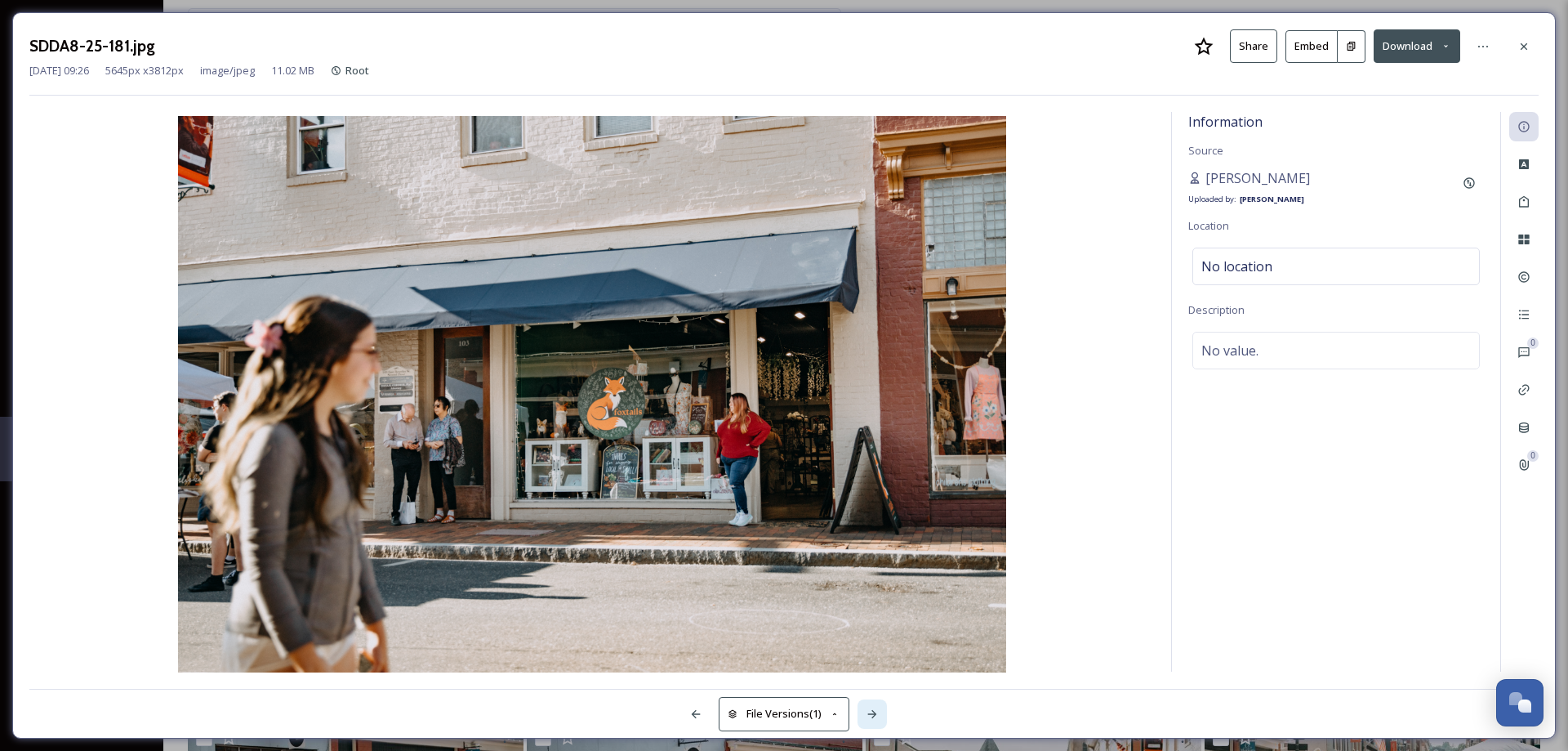
click at [874, 714] on icon at bounding box center [872, 714] width 9 height 8
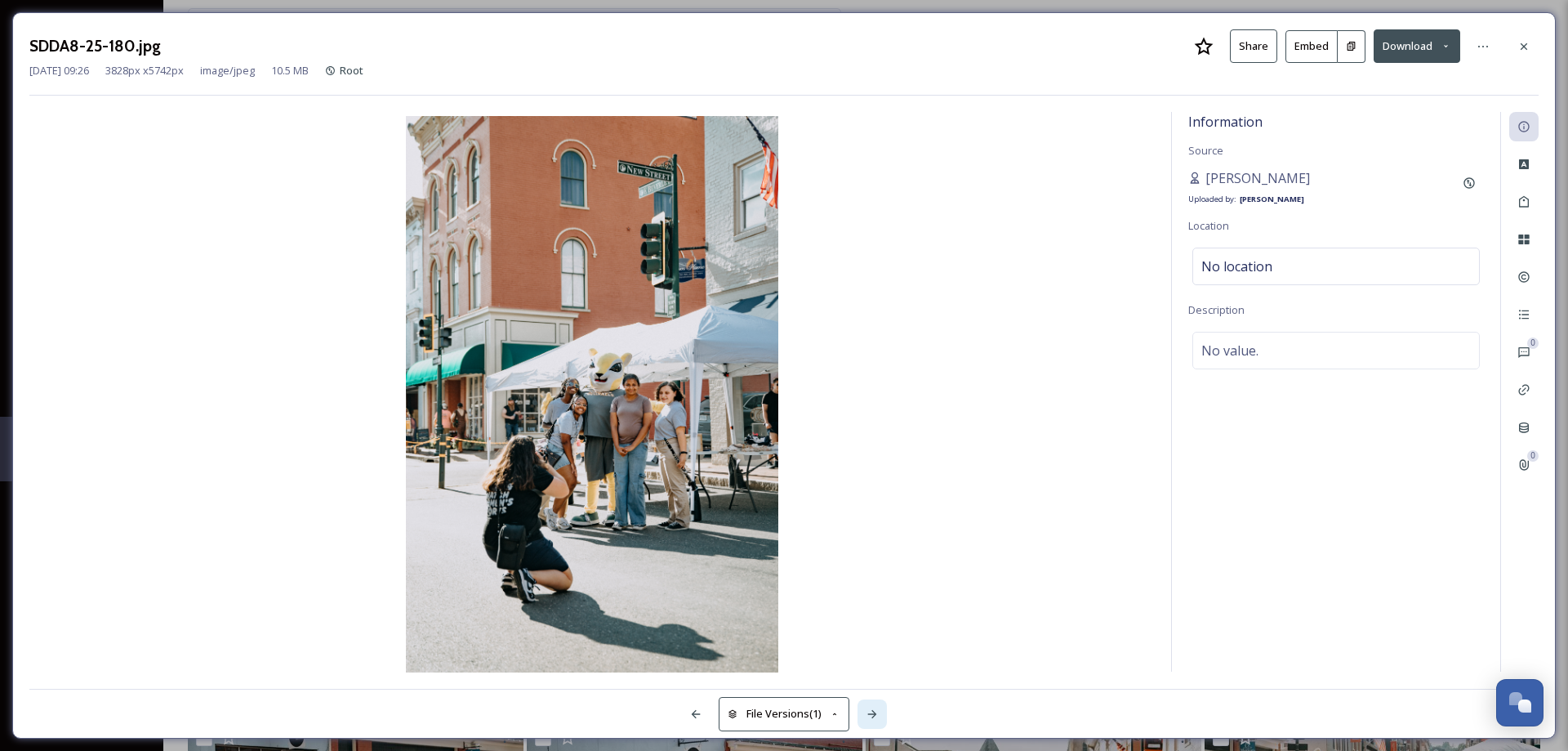
click at [874, 714] on icon at bounding box center [872, 714] width 9 height 8
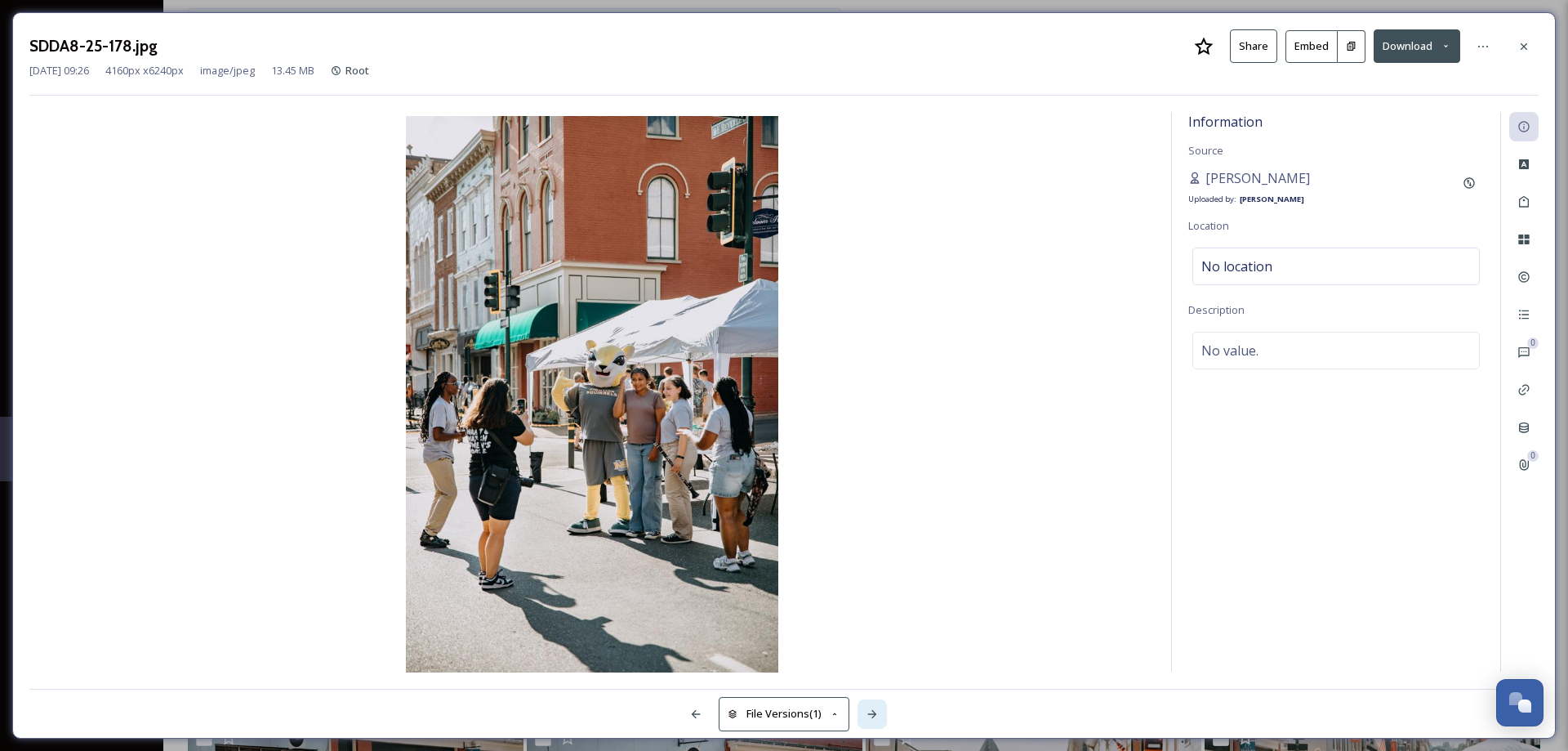
click at [874, 714] on icon at bounding box center [872, 714] width 9 height 8
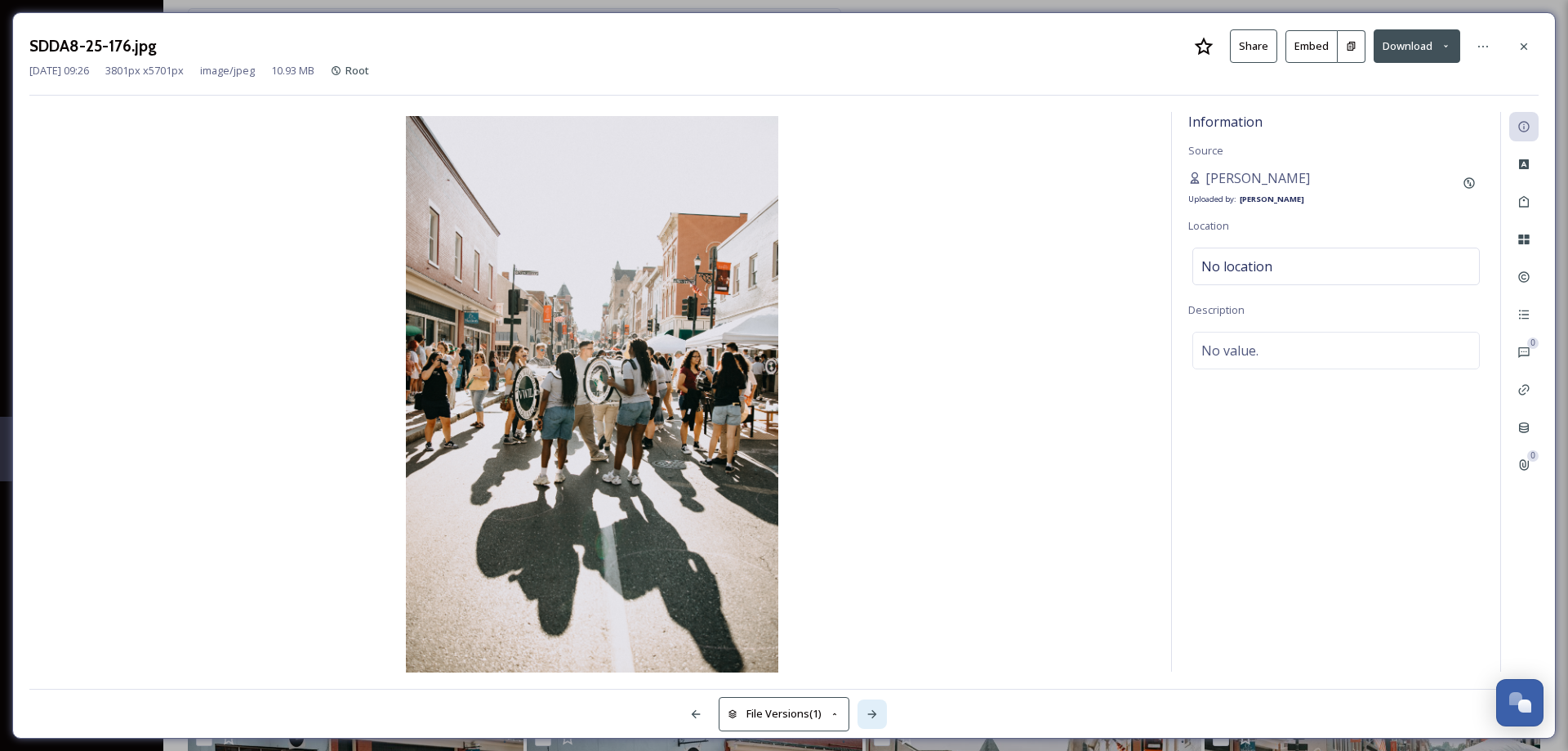
click at [874, 714] on icon at bounding box center [872, 714] width 9 height 8
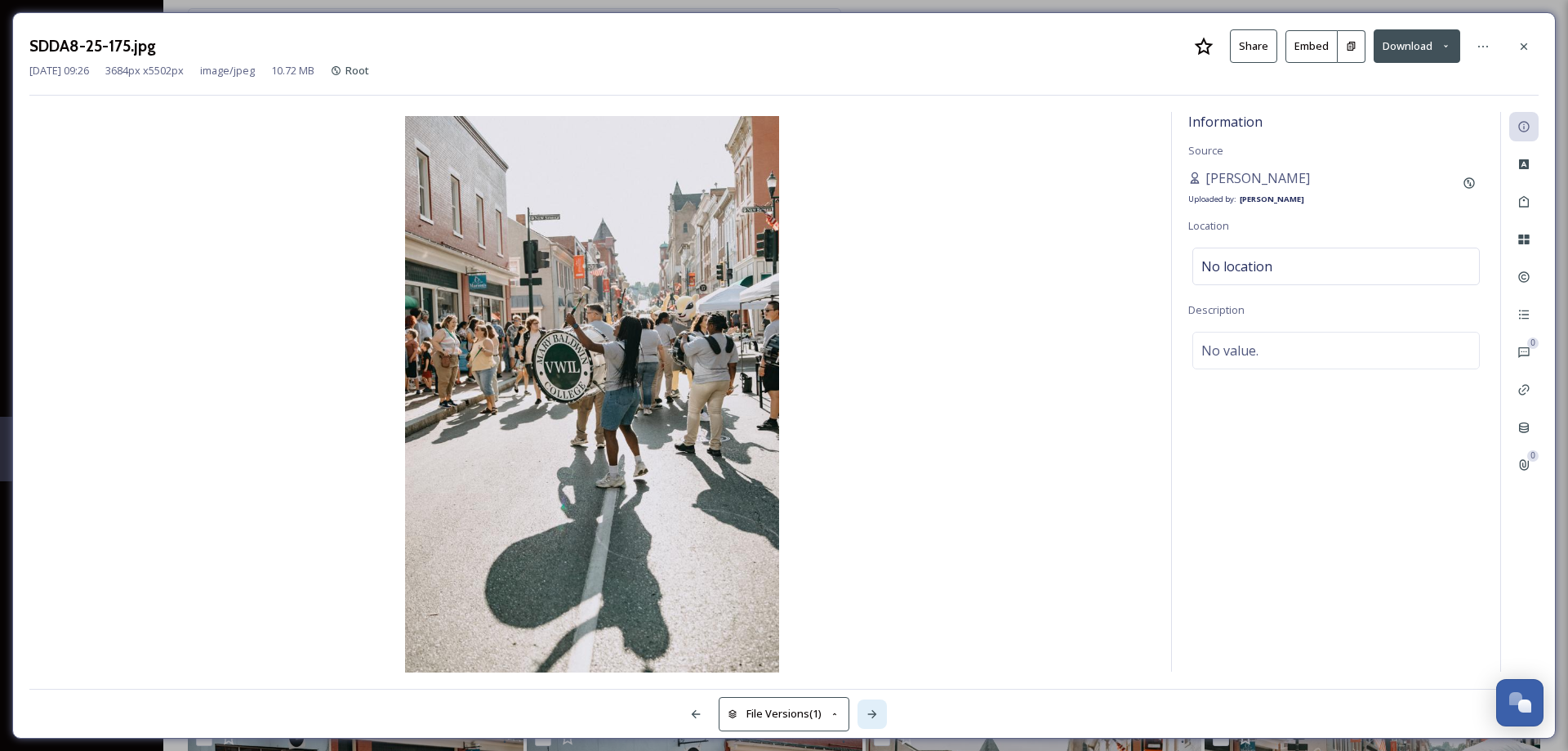
click at [874, 714] on icon at bounding box center [872, 714] width 9 height 8
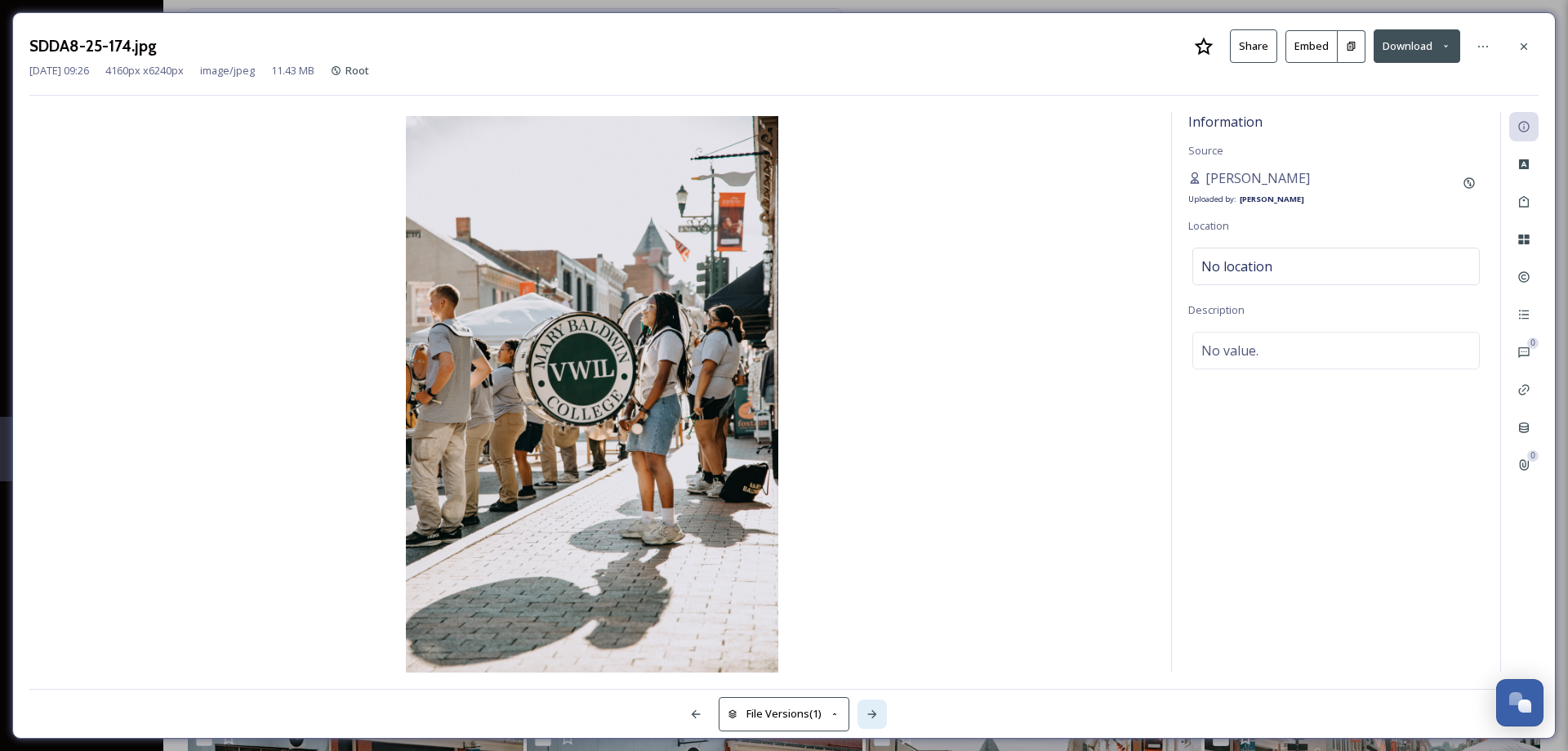
click at [874, 714] on icon at bounding box center [872, 714] width 9 height 8
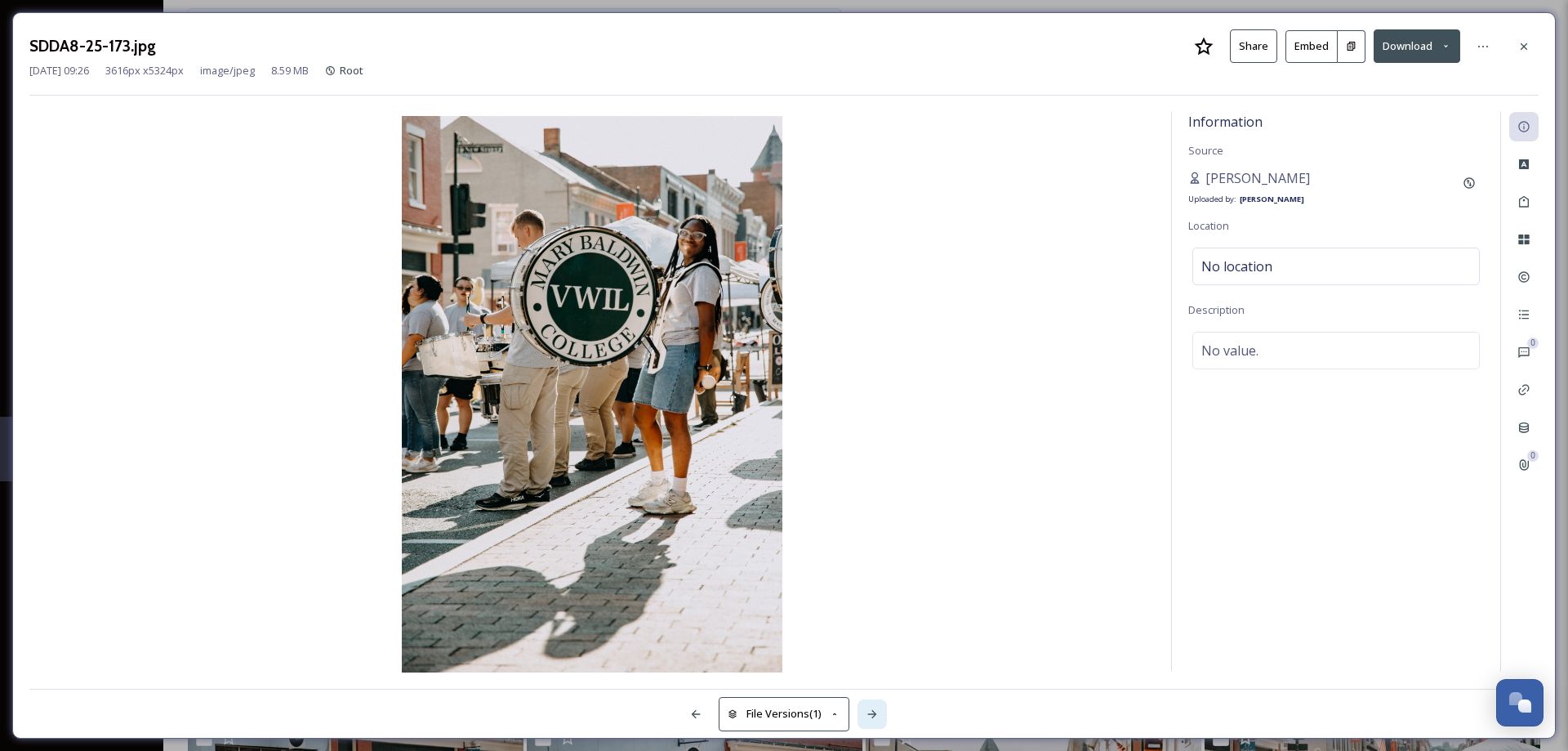
click at [874, 714] on icon at bounding box center [872, 714] width 9 height 8
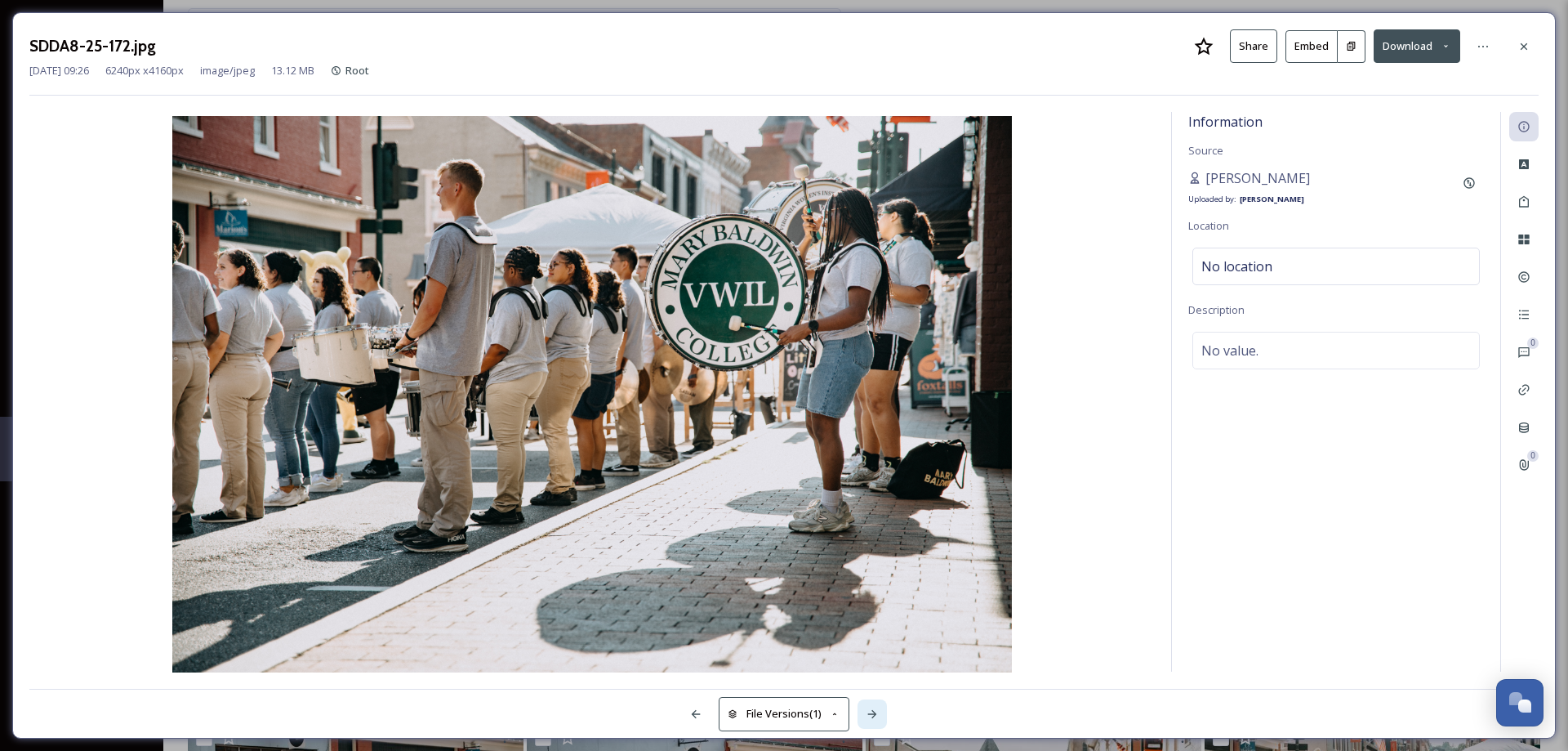
click at [874, 714] on icon at bounding box center [872, 714] width 9 height 8
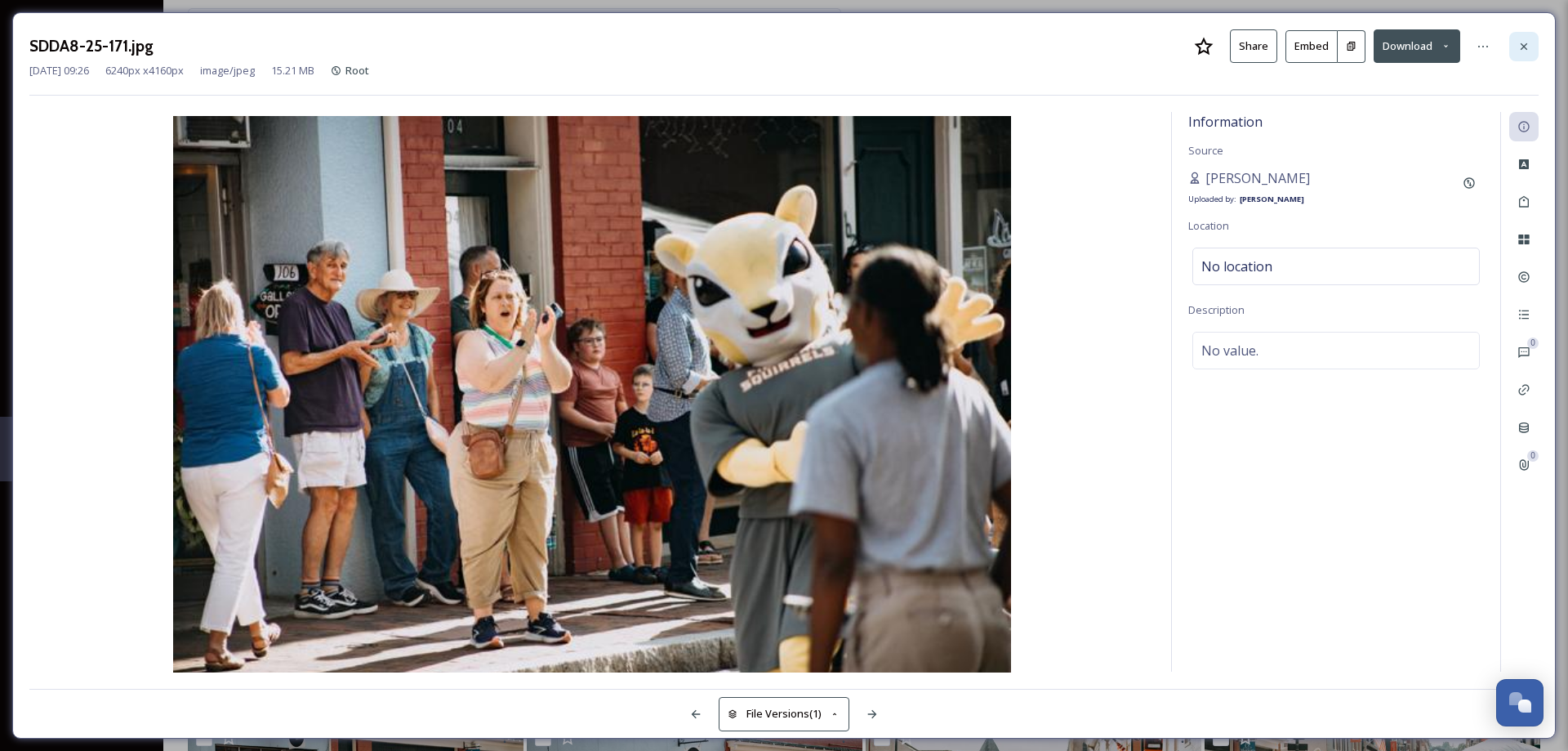
click at [1522, 45] on icon at bounding box center [1524, 46] width 7 height 7
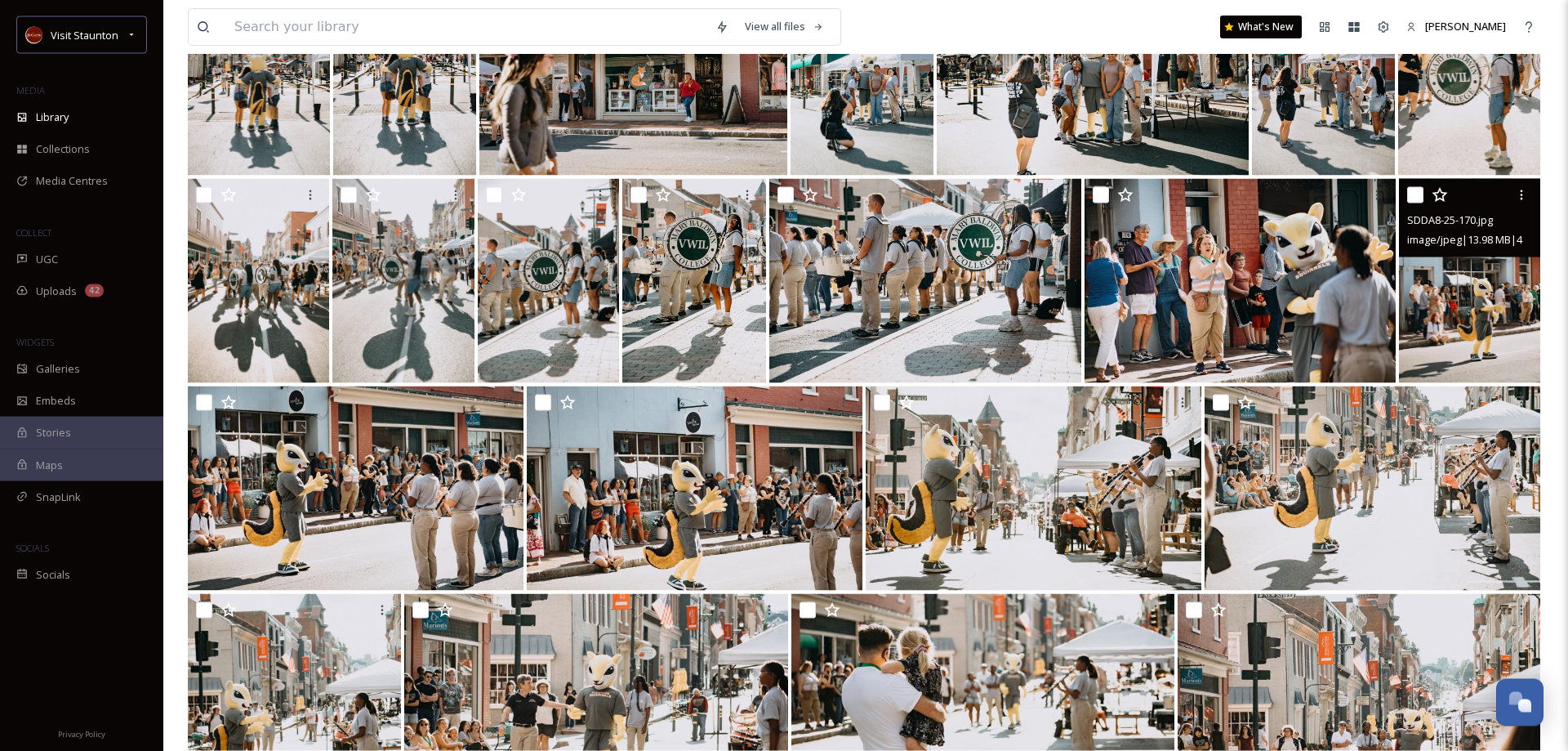
scroll to position [3750, 0]
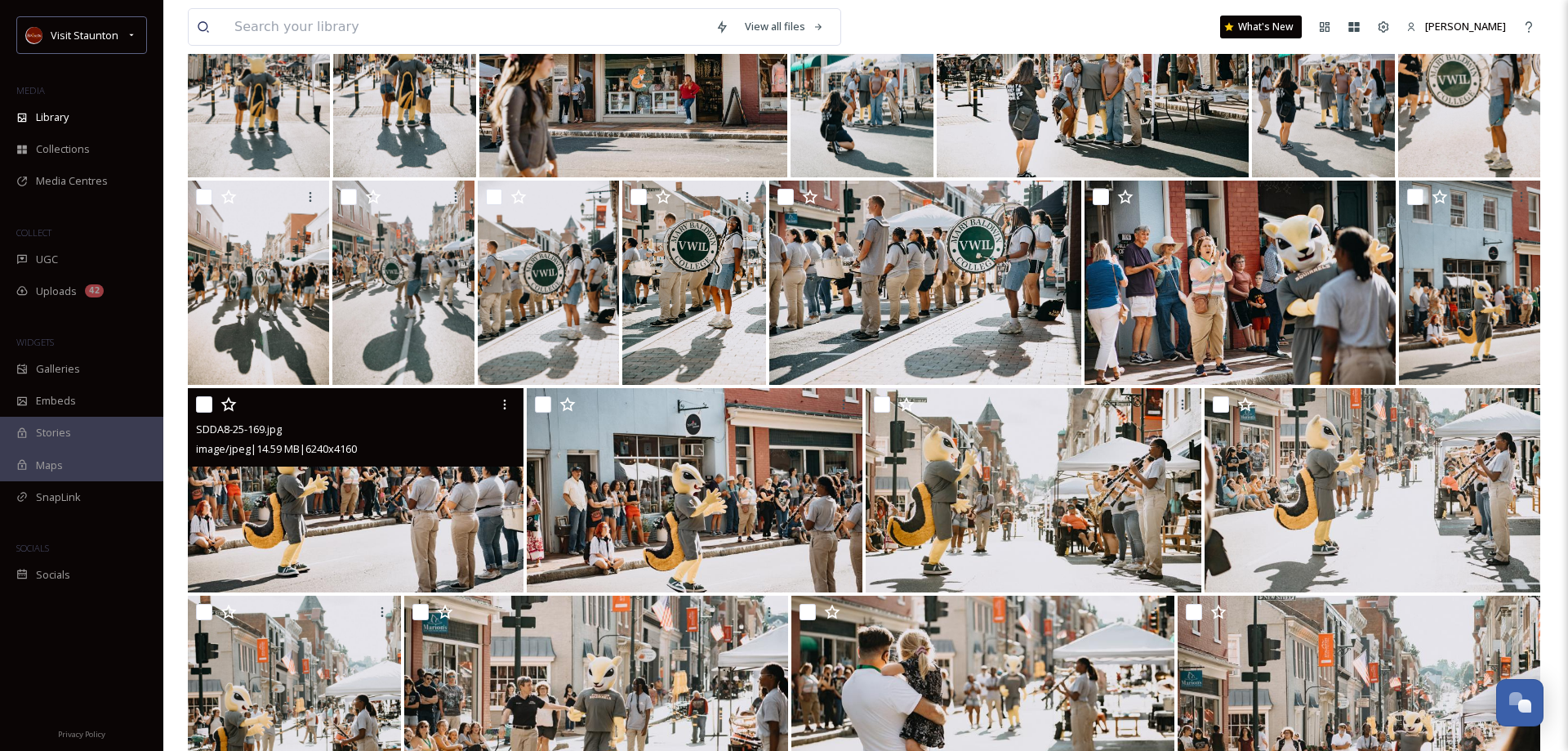
click at [296, 521] on img at bounding box center [355, 491] width 335 height 205
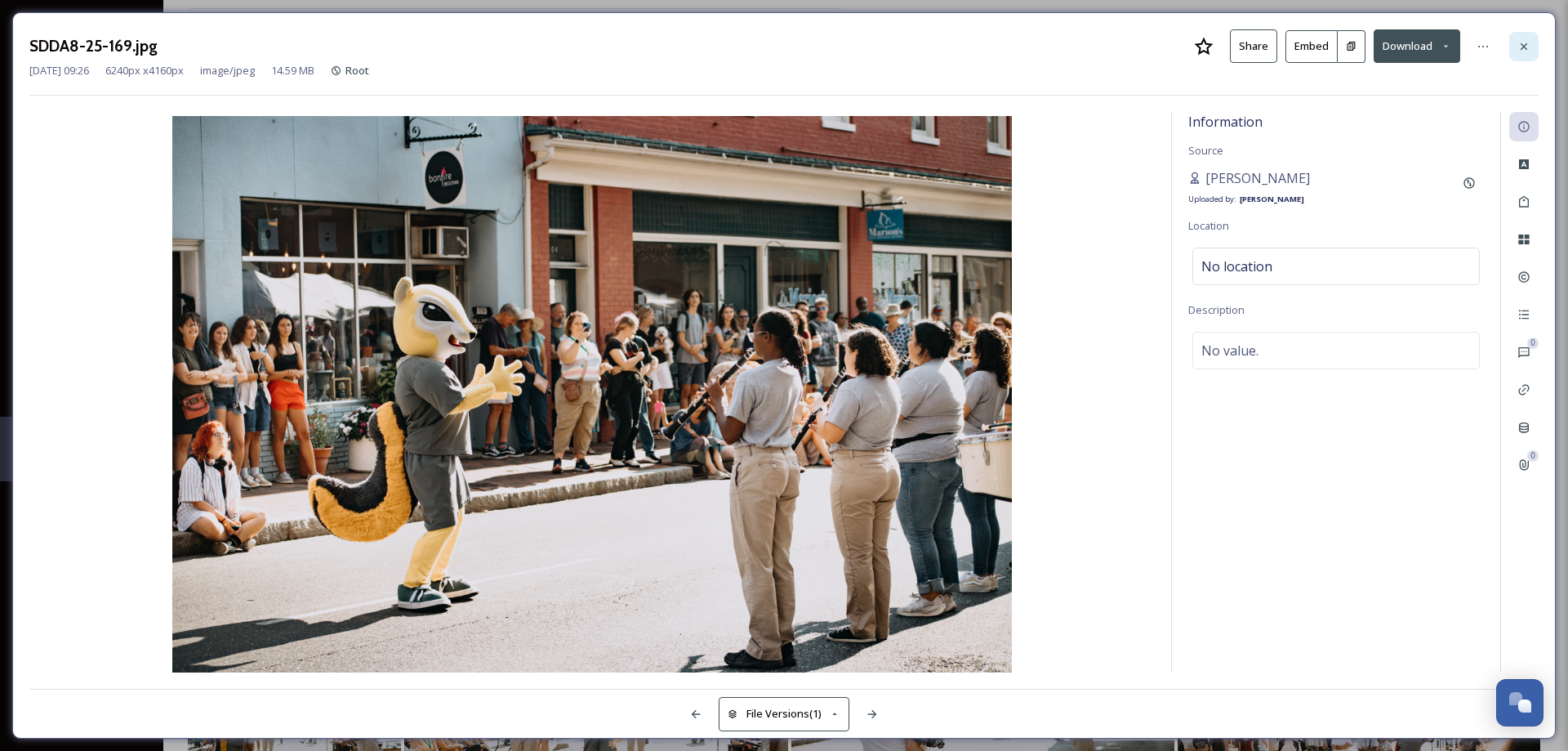
click at [1528, 49] on icon at bounding box center [1523, 46] width 13 height 13
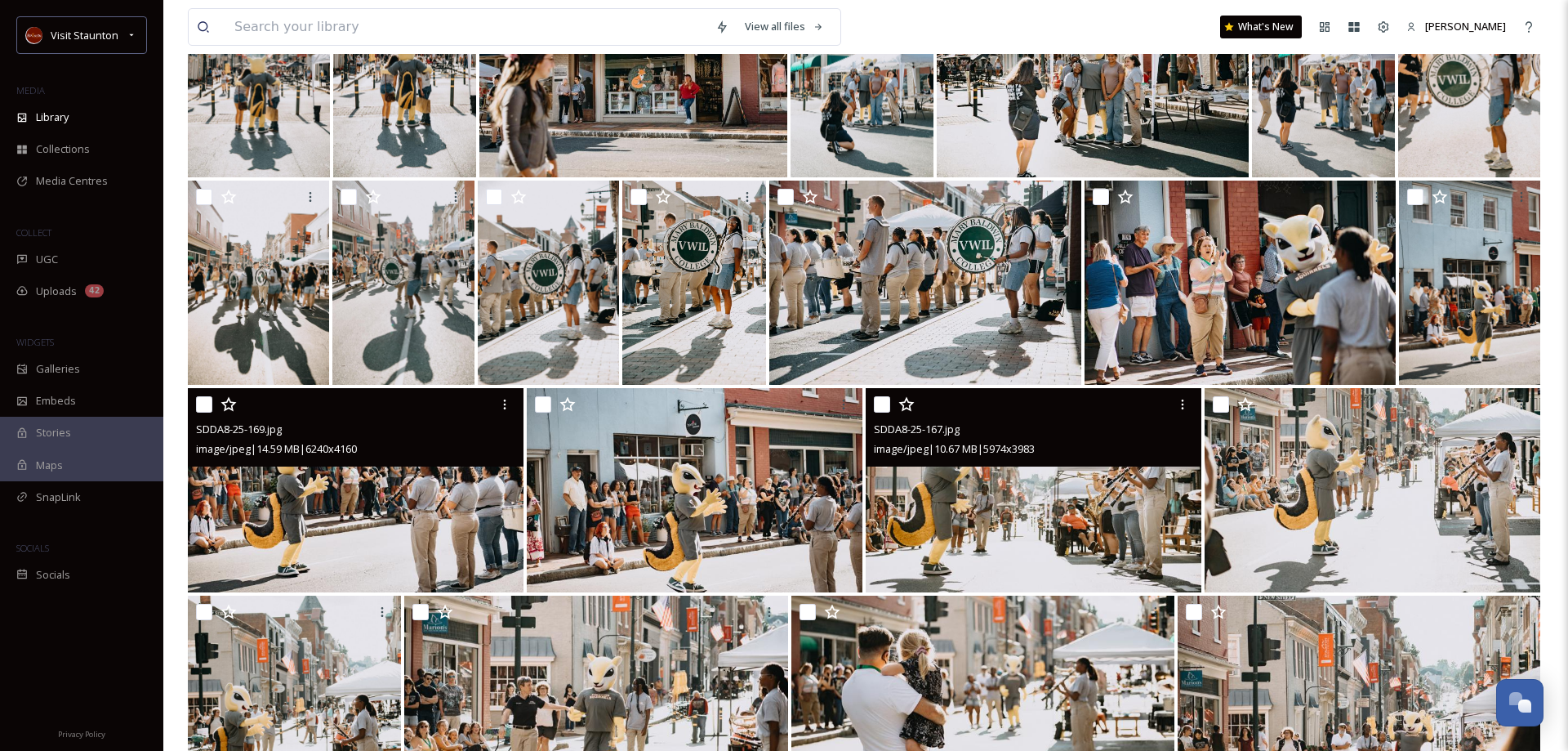
click at [1059, 541] on img at bounding box center [1033, 491] width 335 height 205
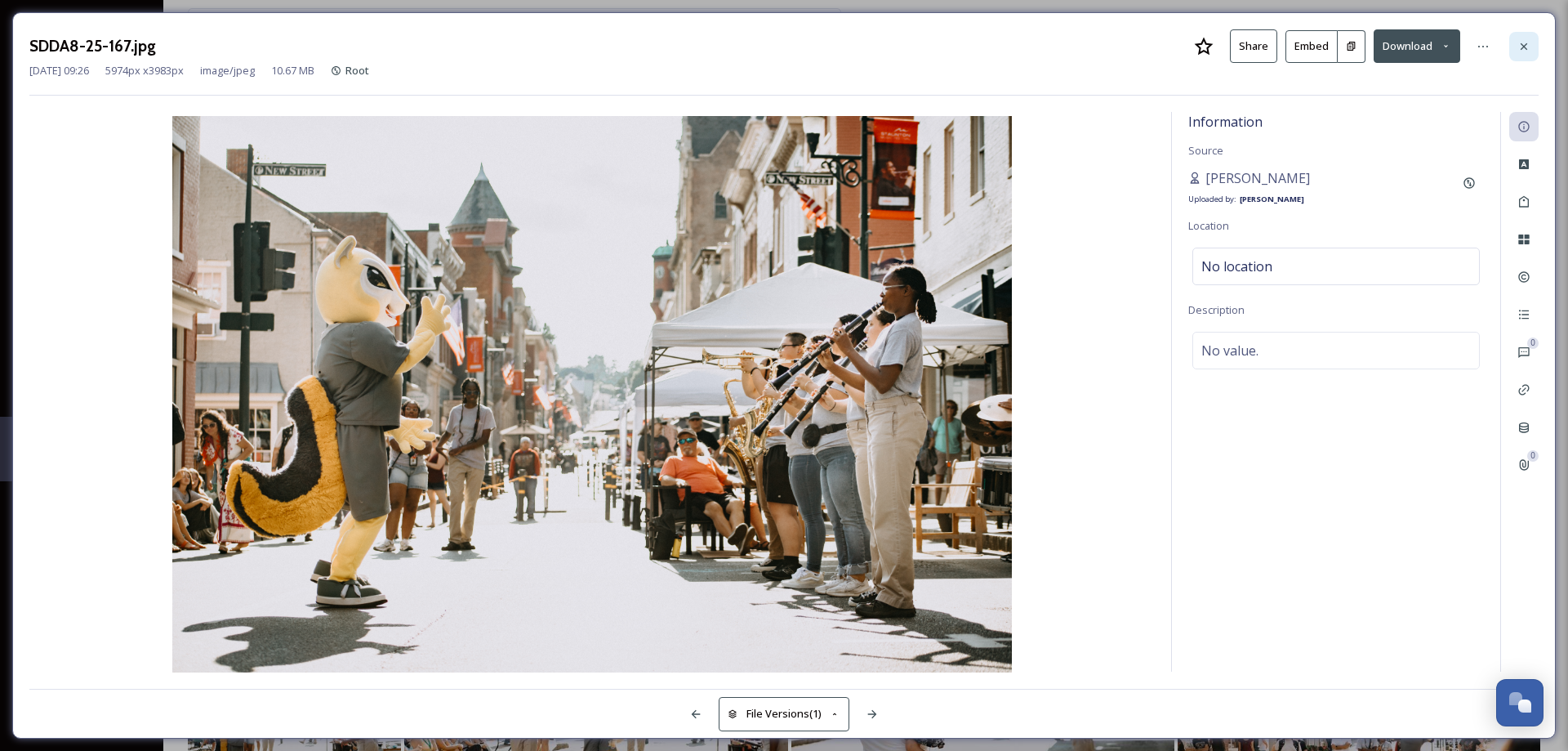
click at [1527, 44] on icon at bounding box center [1523, 46] width 13 height 13
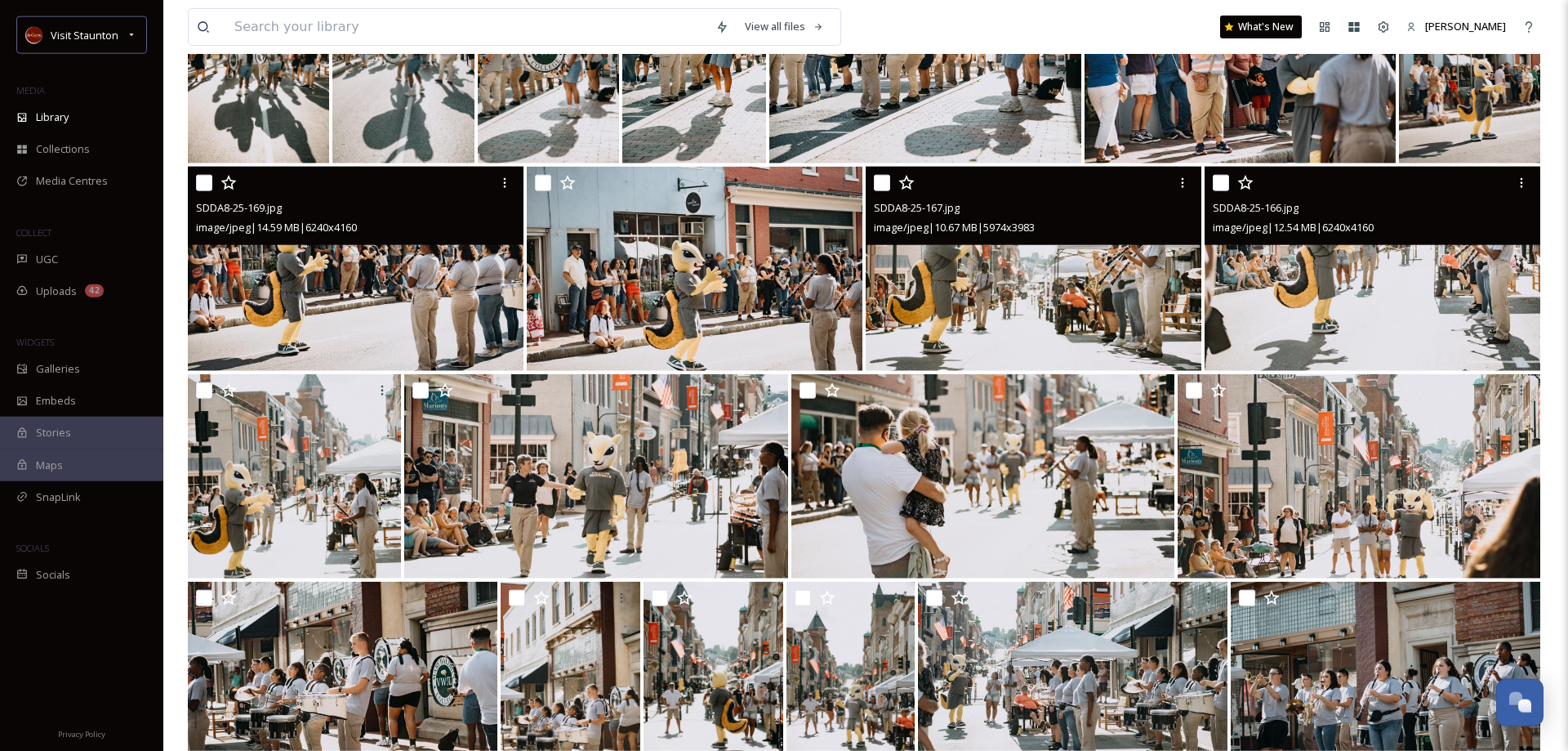
scroll to position [4000, 0]
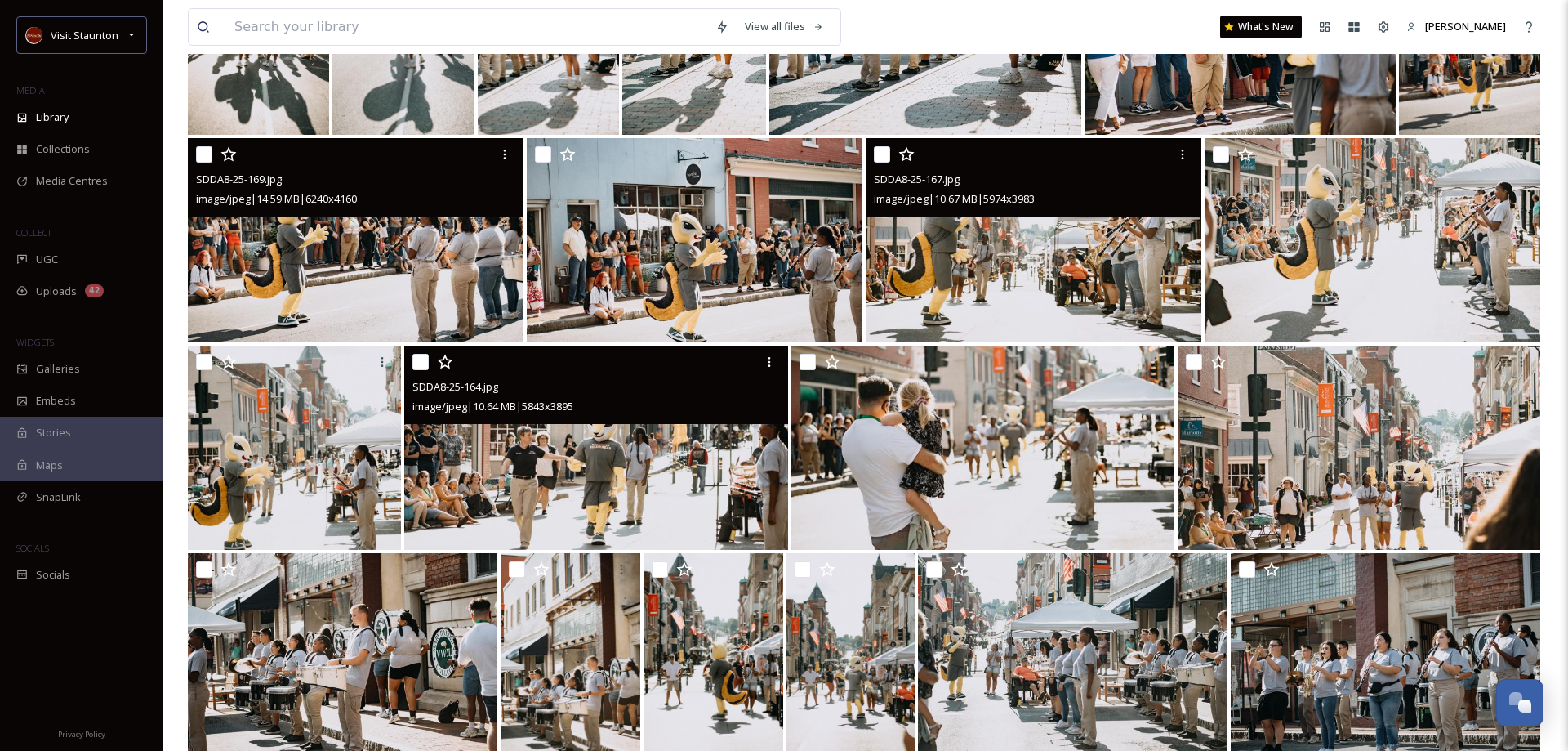
click at [590, 459] on img at bounding box center [595, 448] width 383 height 205
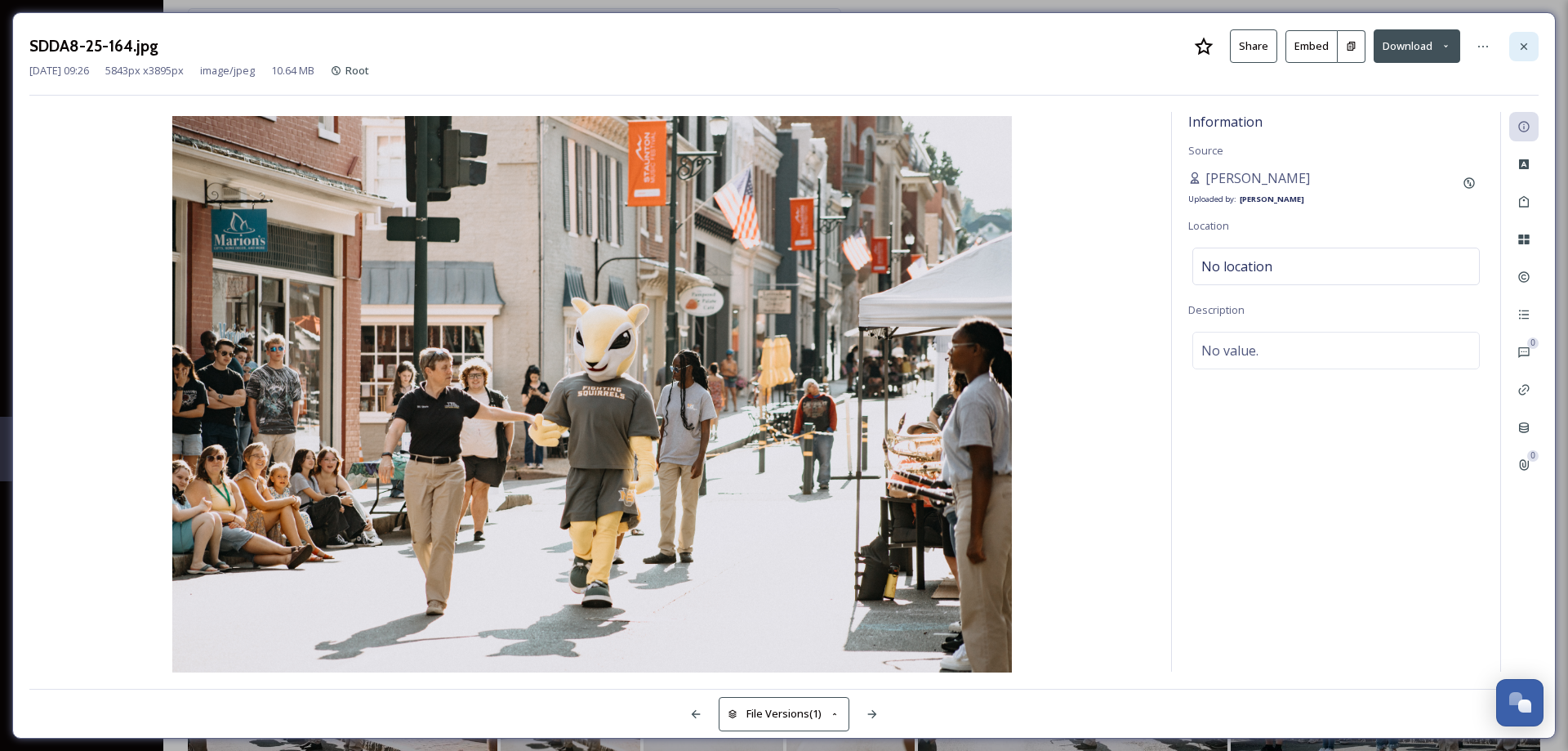
click at [1519, 48] on icon at bounding box center [1523, 46] width 13 height 13
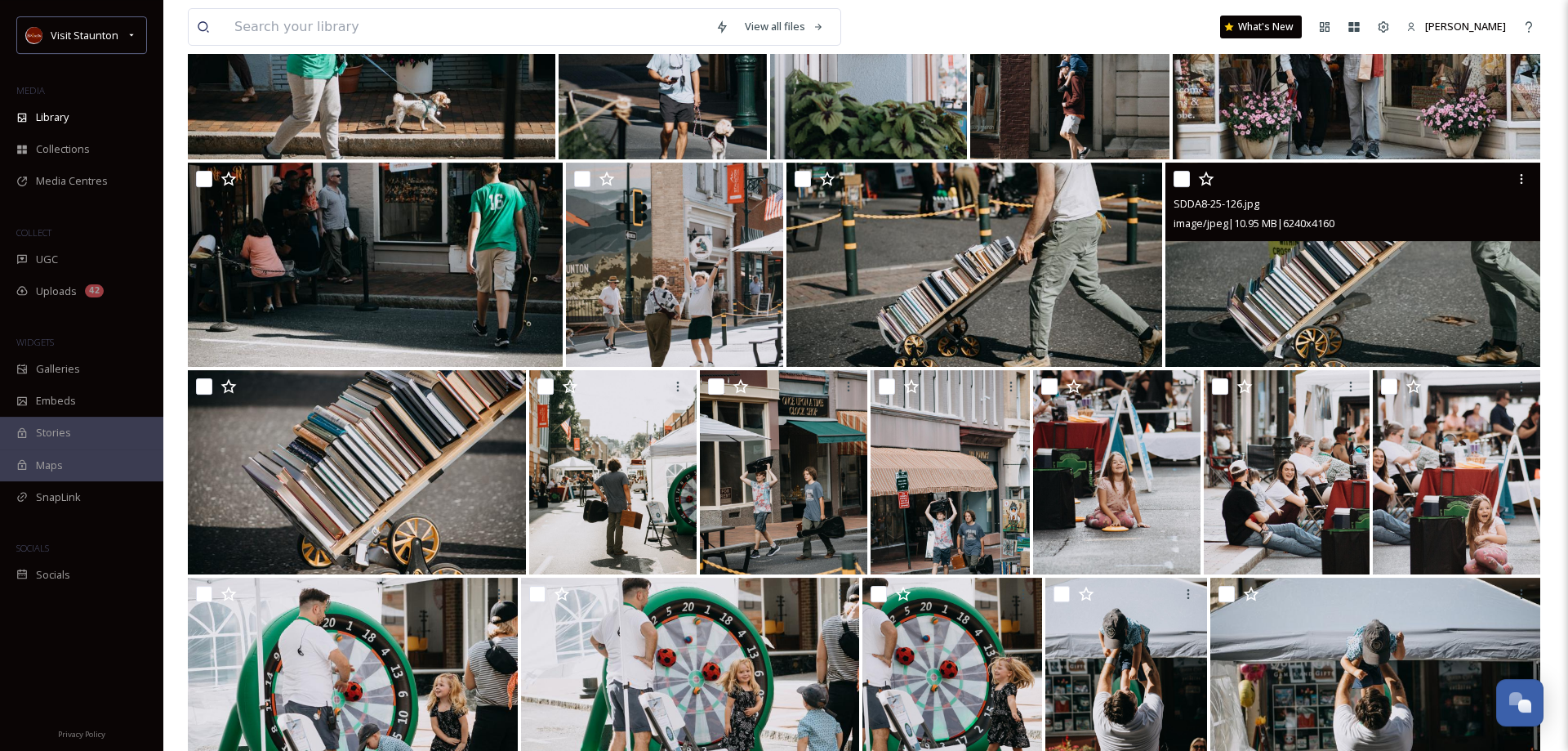
scroll to position [5667, 0]
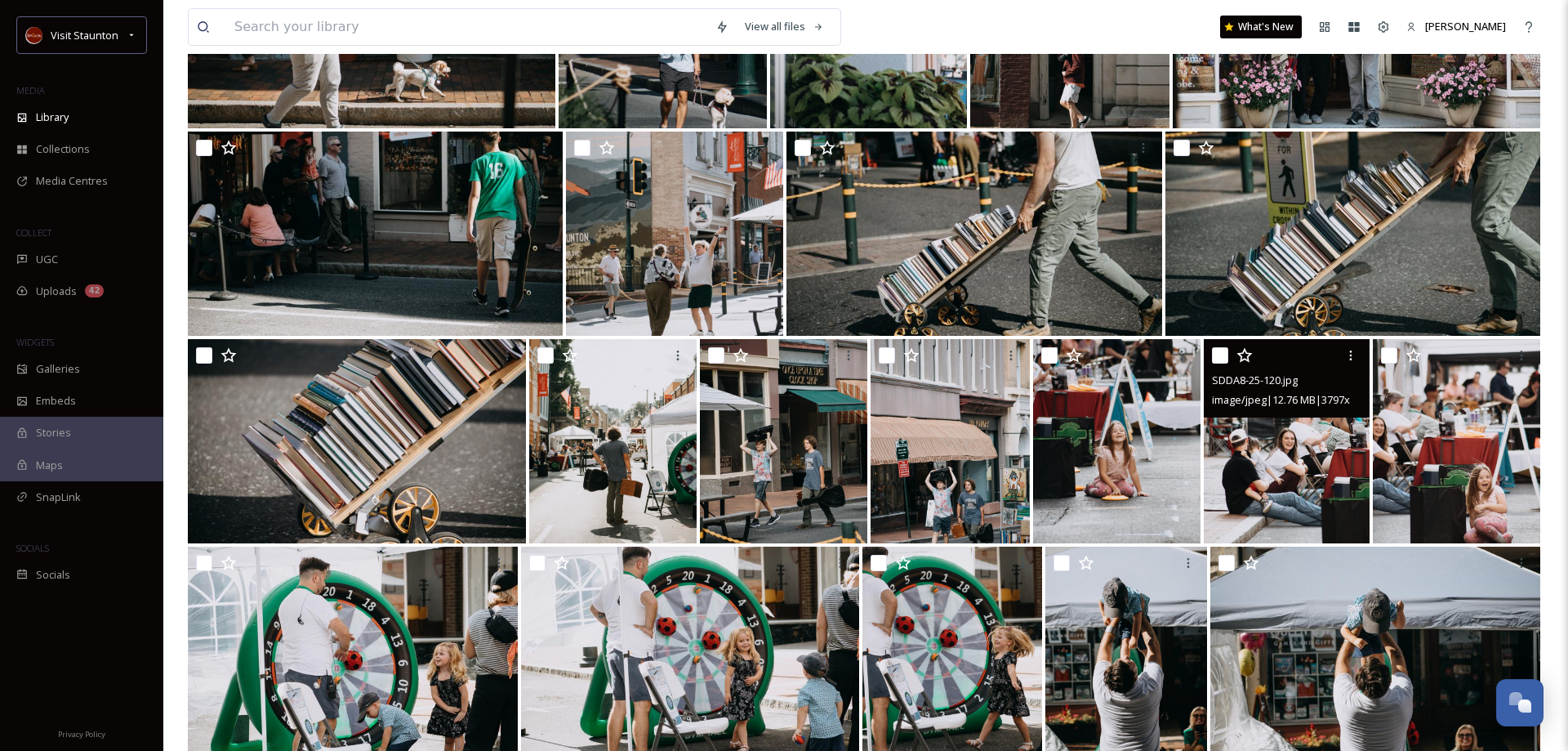
click at [1272, 447] on img at bounding box center [1286, 441] width 165 height 205
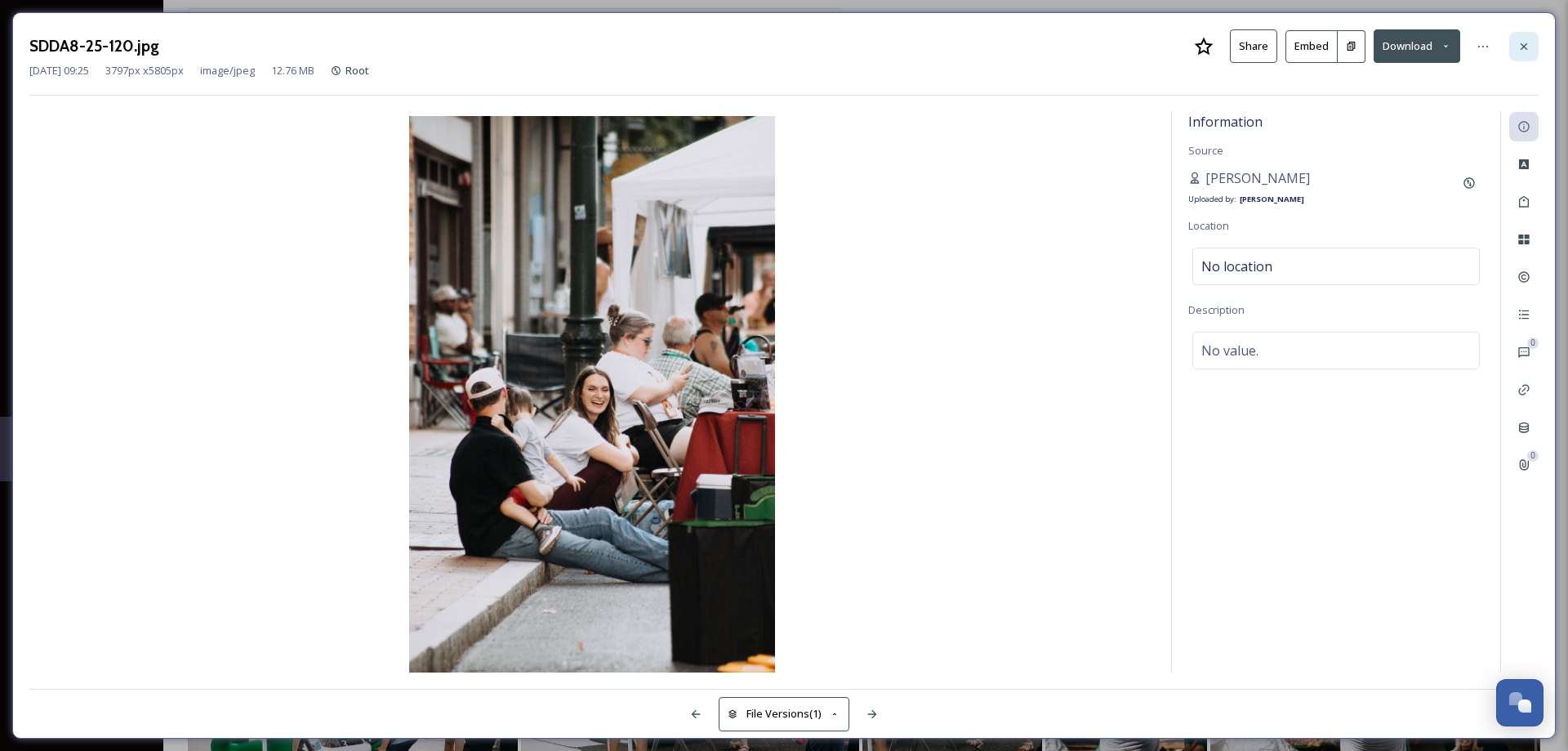
click at [1523, 49] on icon at bounding box center [1523, 46] width 13 height 13
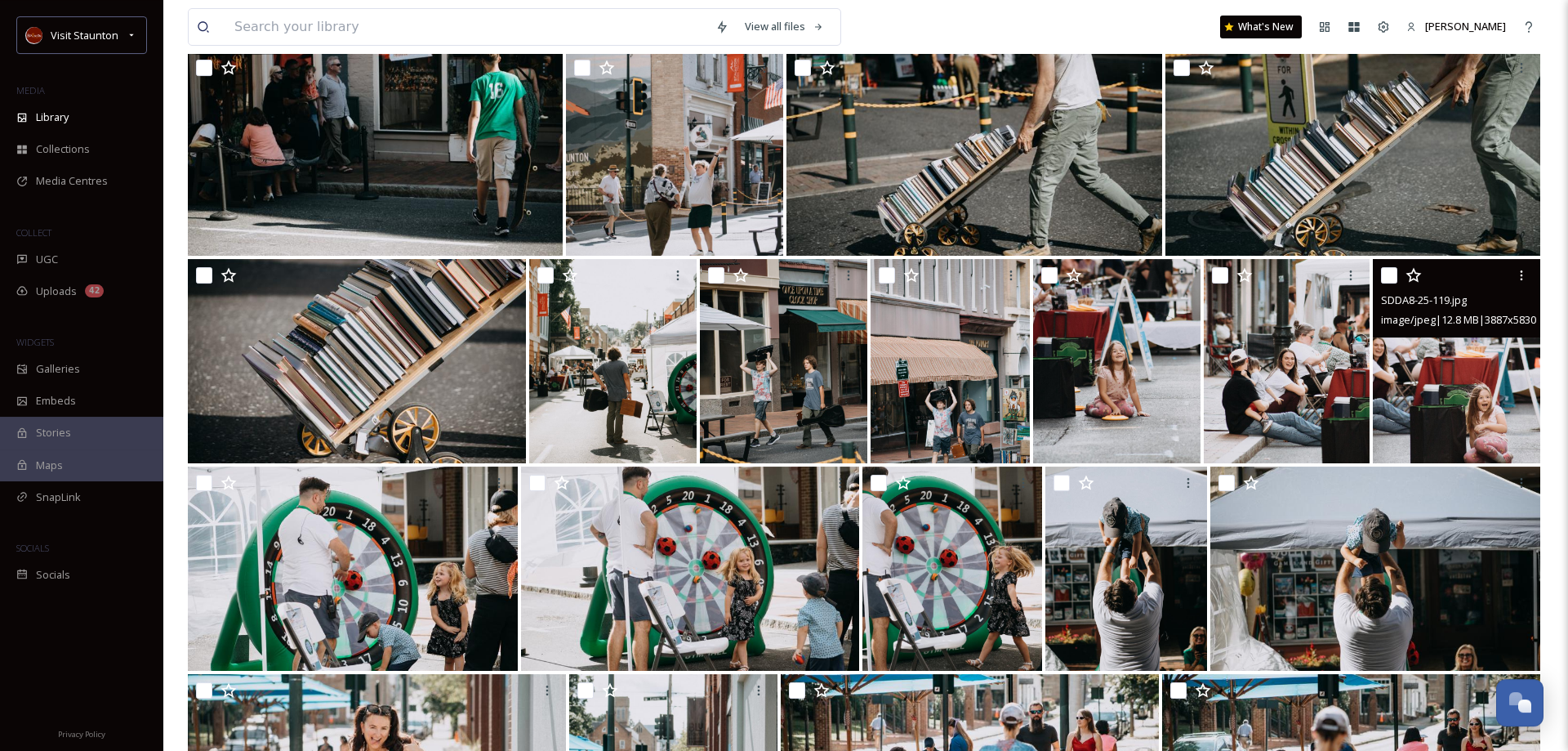
scroll to position [5834, 0]
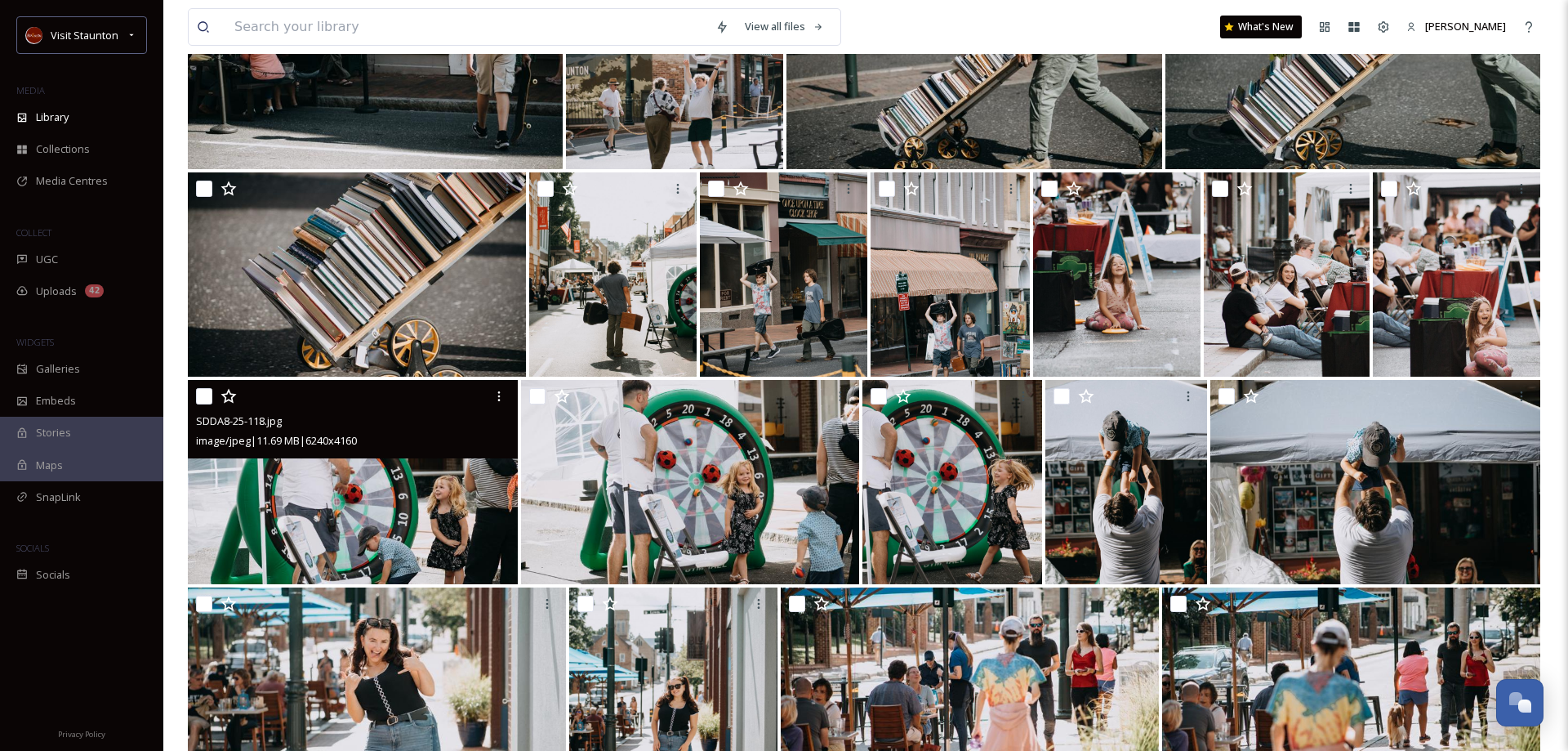
click at [342, 528] on img at bounding box center [353, 482] width 330 height 205
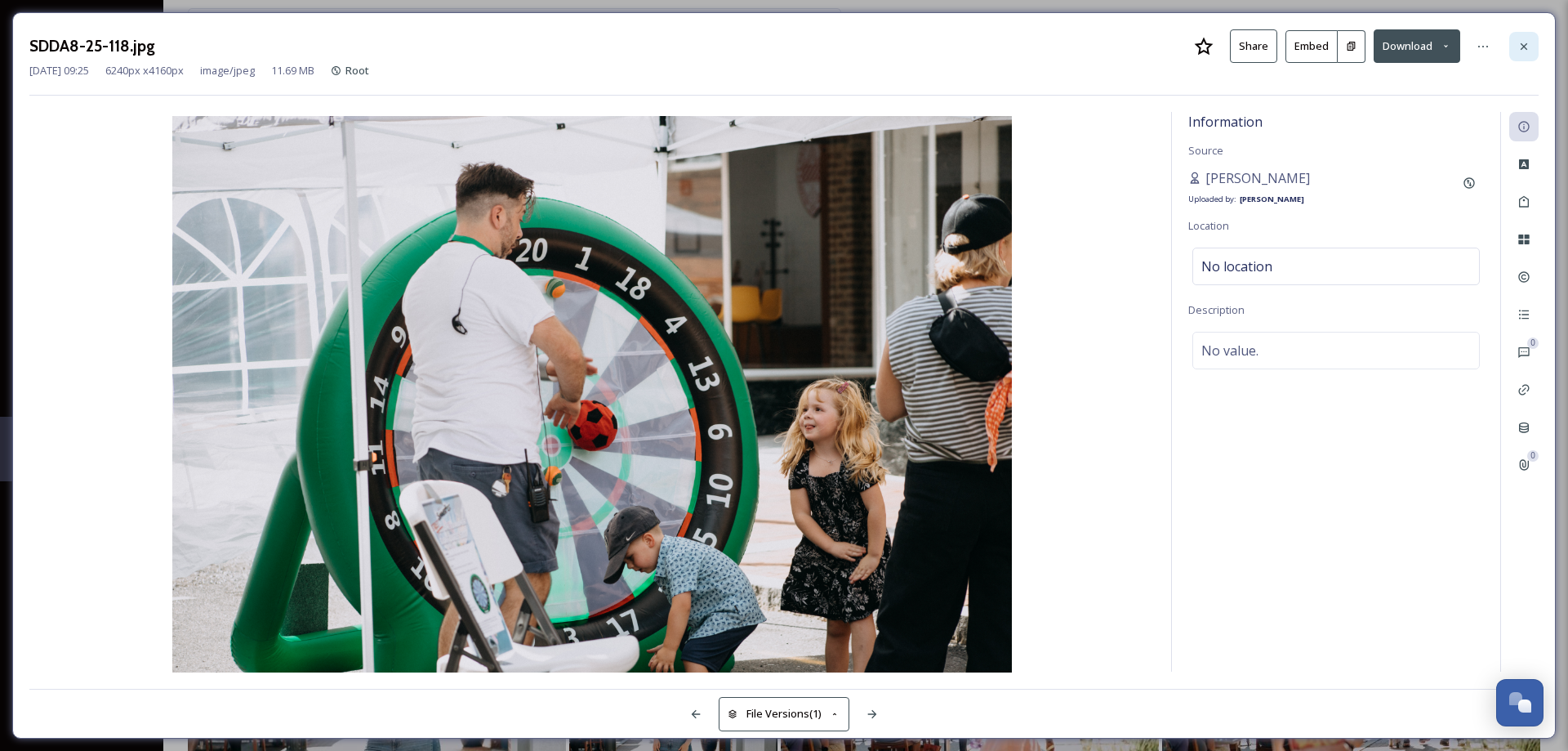
click at [1518, 43] on icon at bounding box center [1523, 46] width 13 height 13
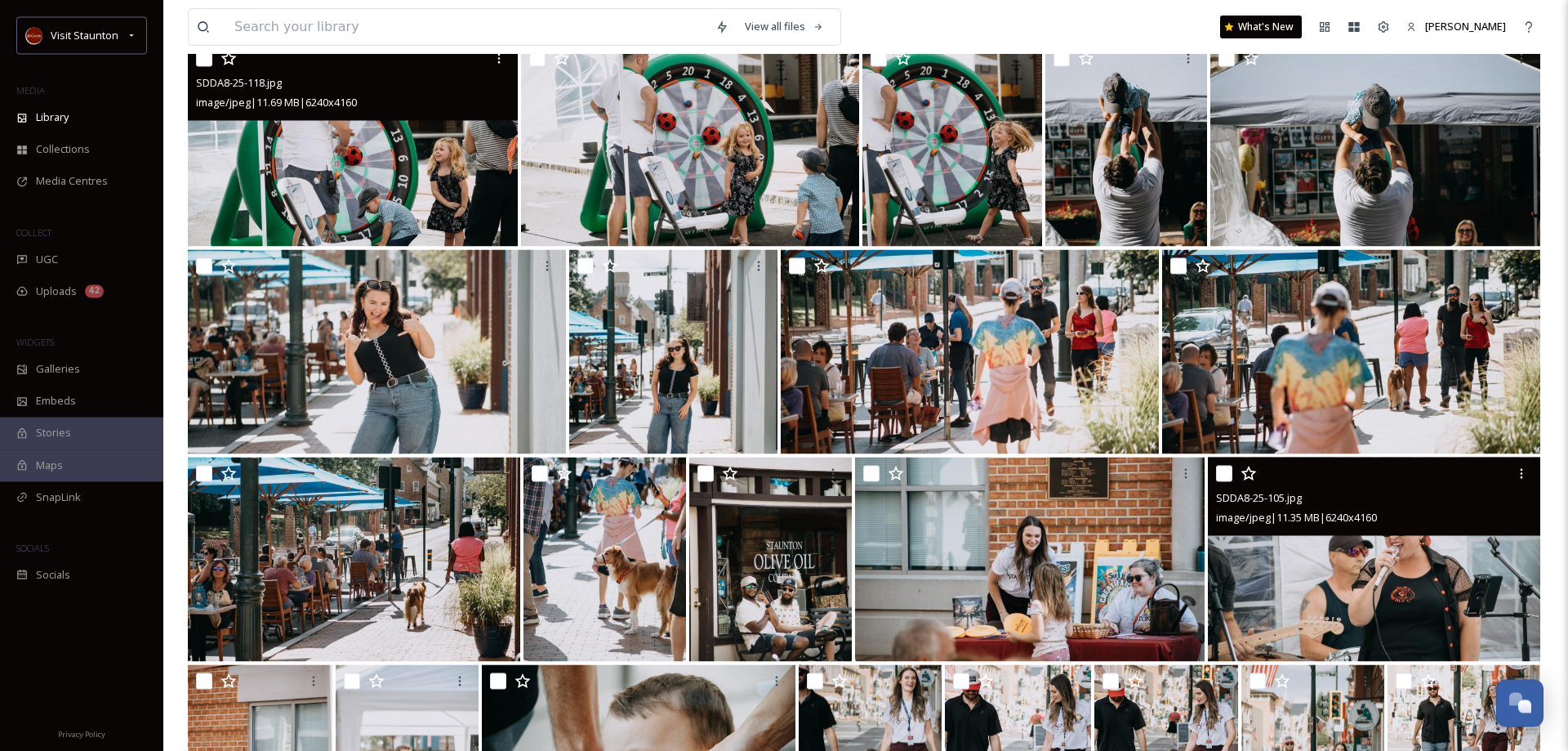
scroll to position [6250, 0]
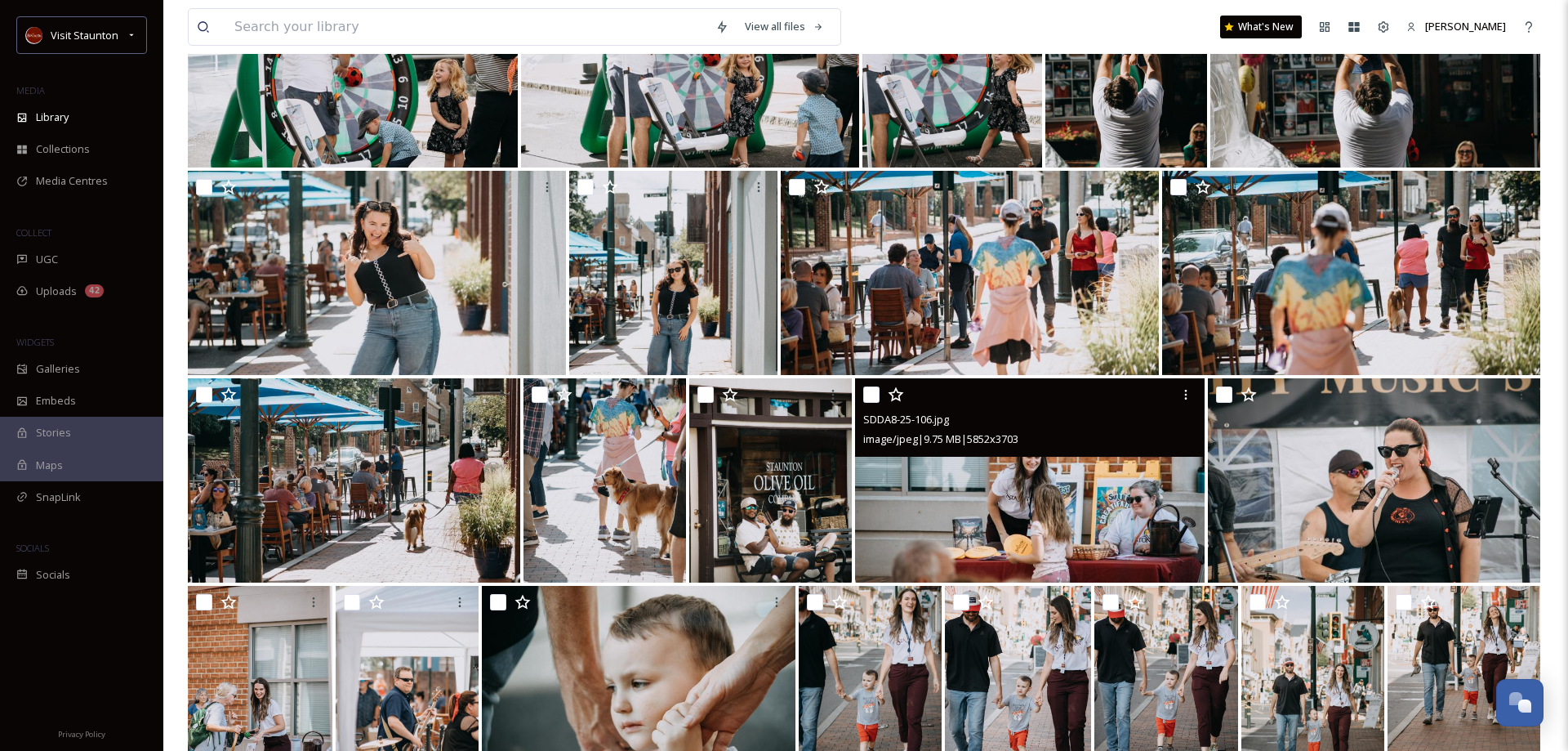
click at [1031, 485] on img at bounding box center [1029, 480] width 348 height 205
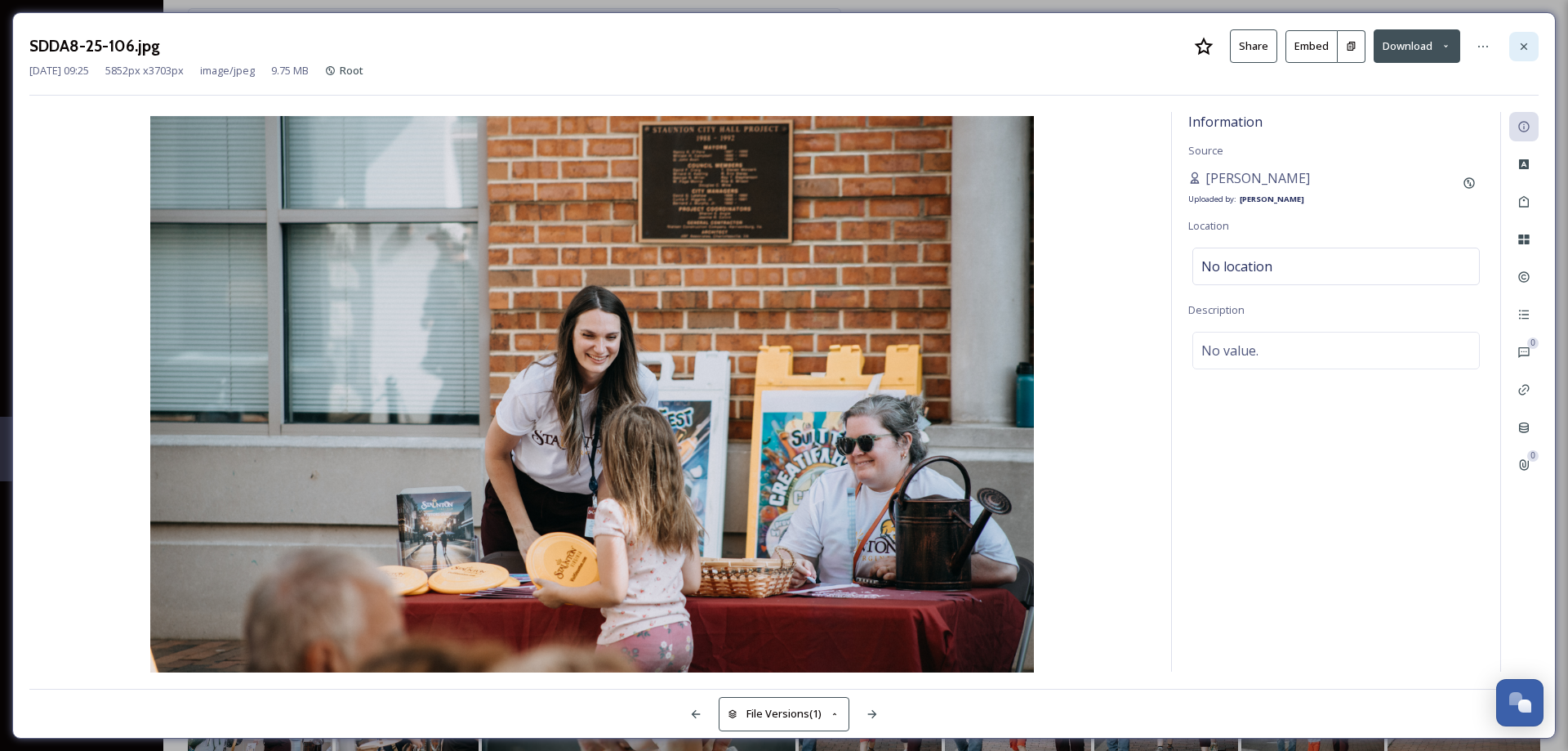
click at [1528, 49] on icon at bounding box center [1523, 46] width 13 height 13
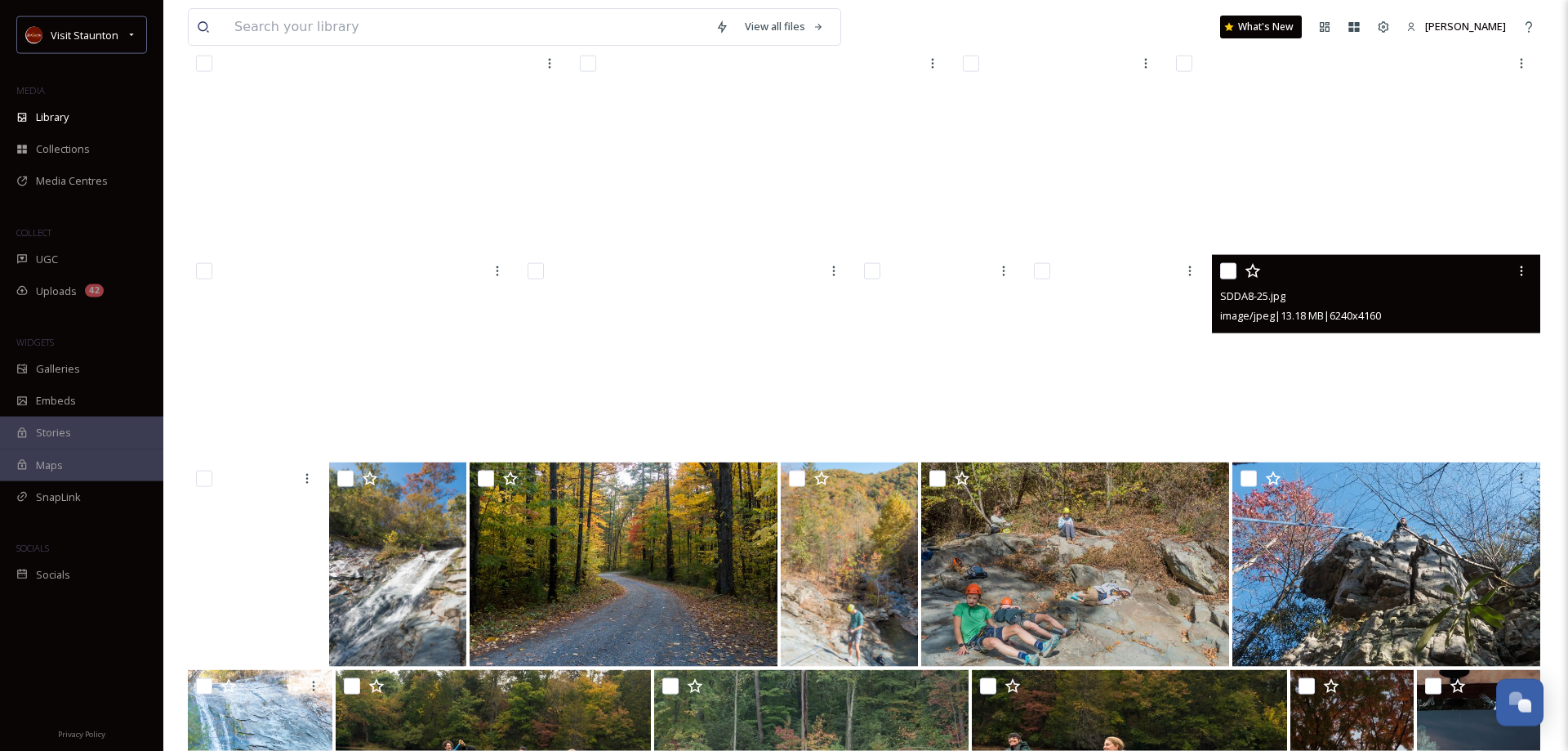
scroll to position [10834, 0]
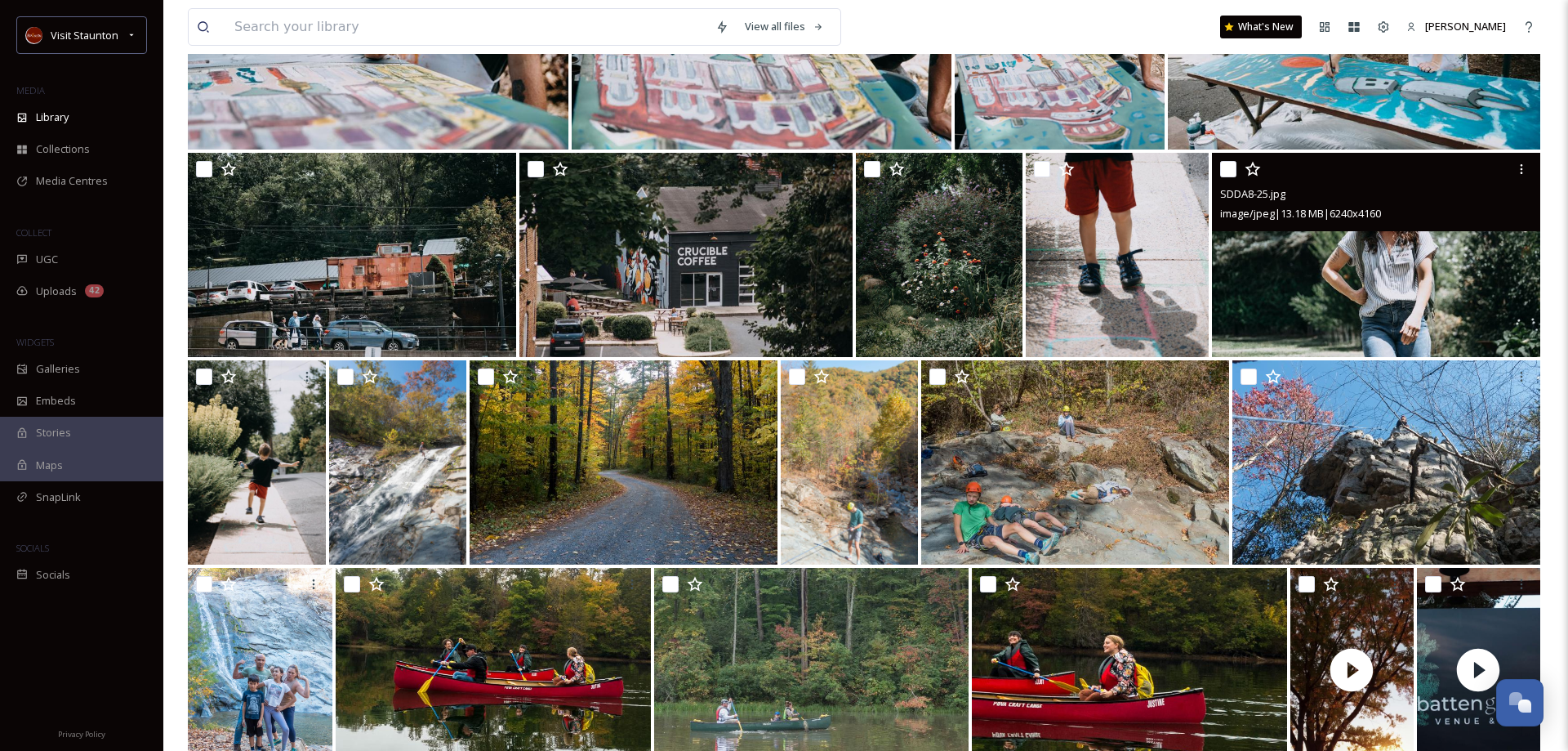
click at [1419, 261] on img at bounding box center [1376, 255] width 329 height 205
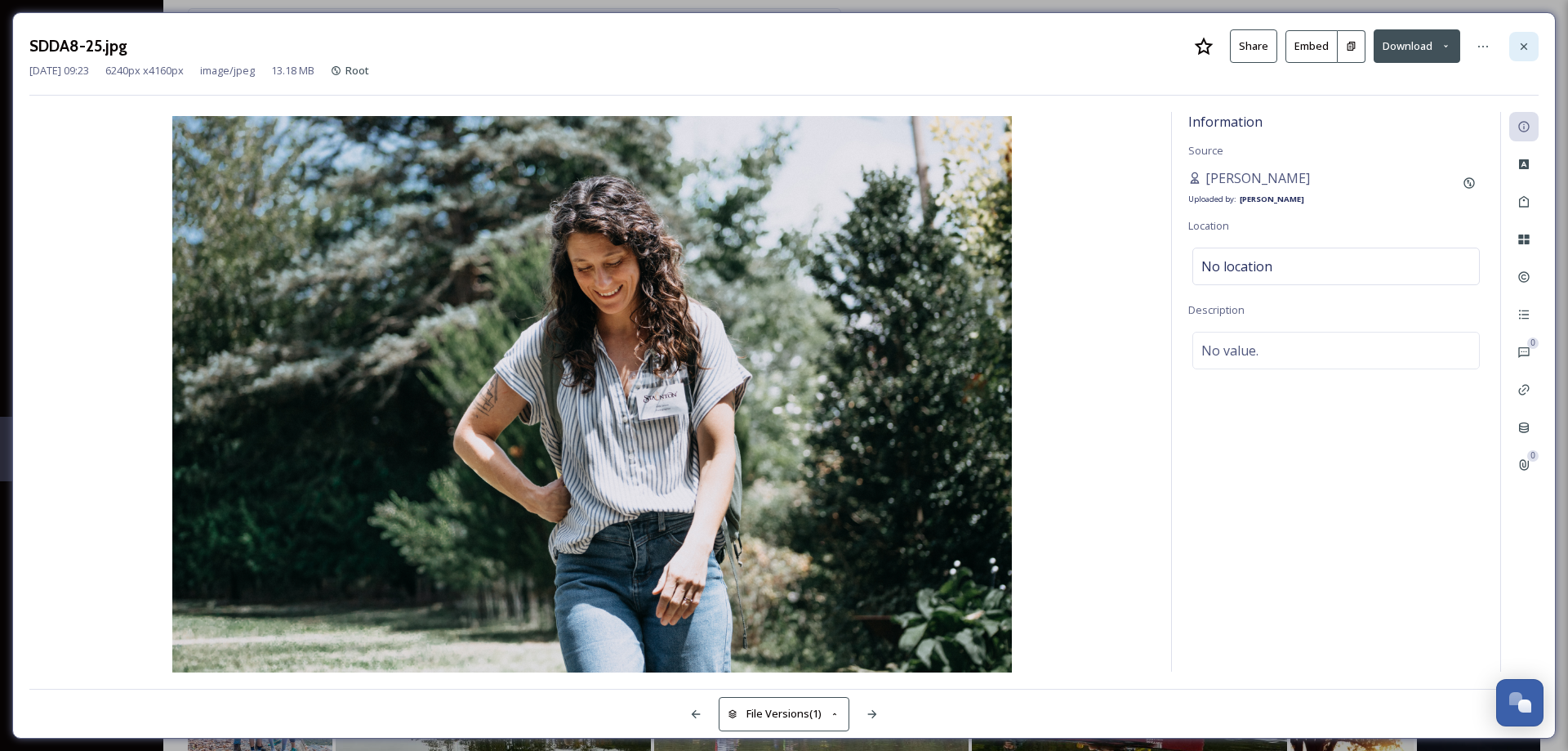
click at [1532, 48] on div at bounding box center [1524, 47] width 29 height 29
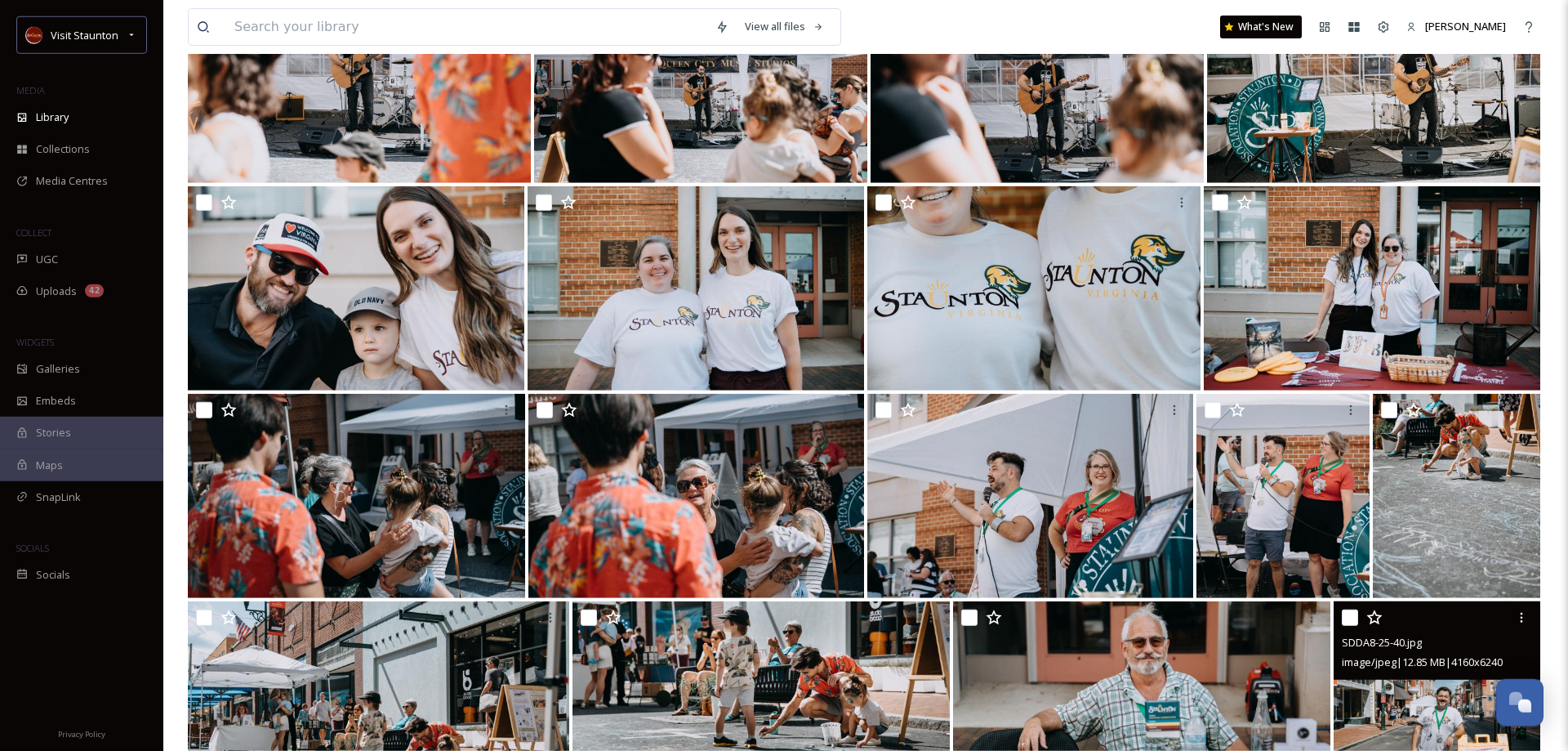
scroll to position [8667, 0]
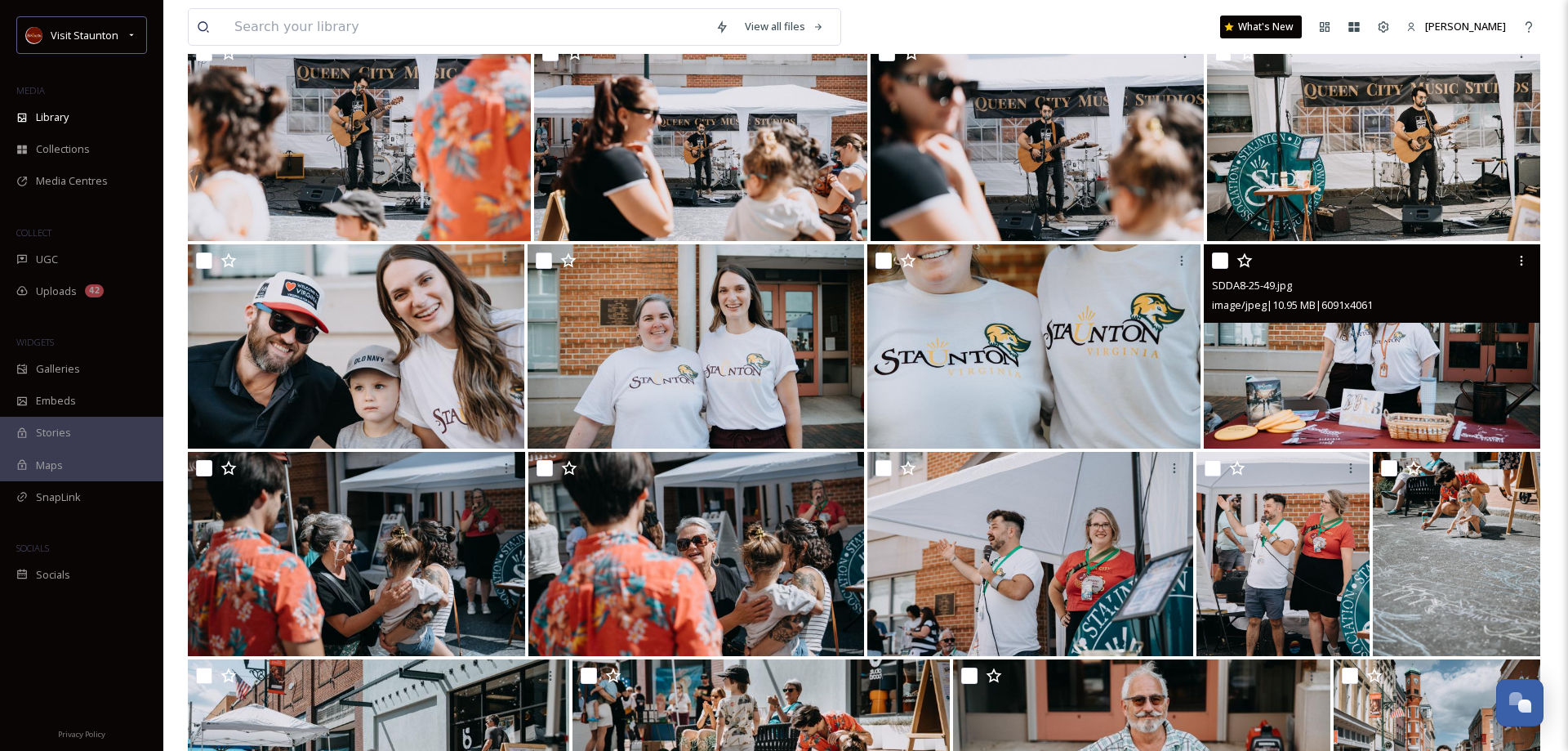
click at [1355, 378] on img at bounding box center [1372, 347] width 336 height 205
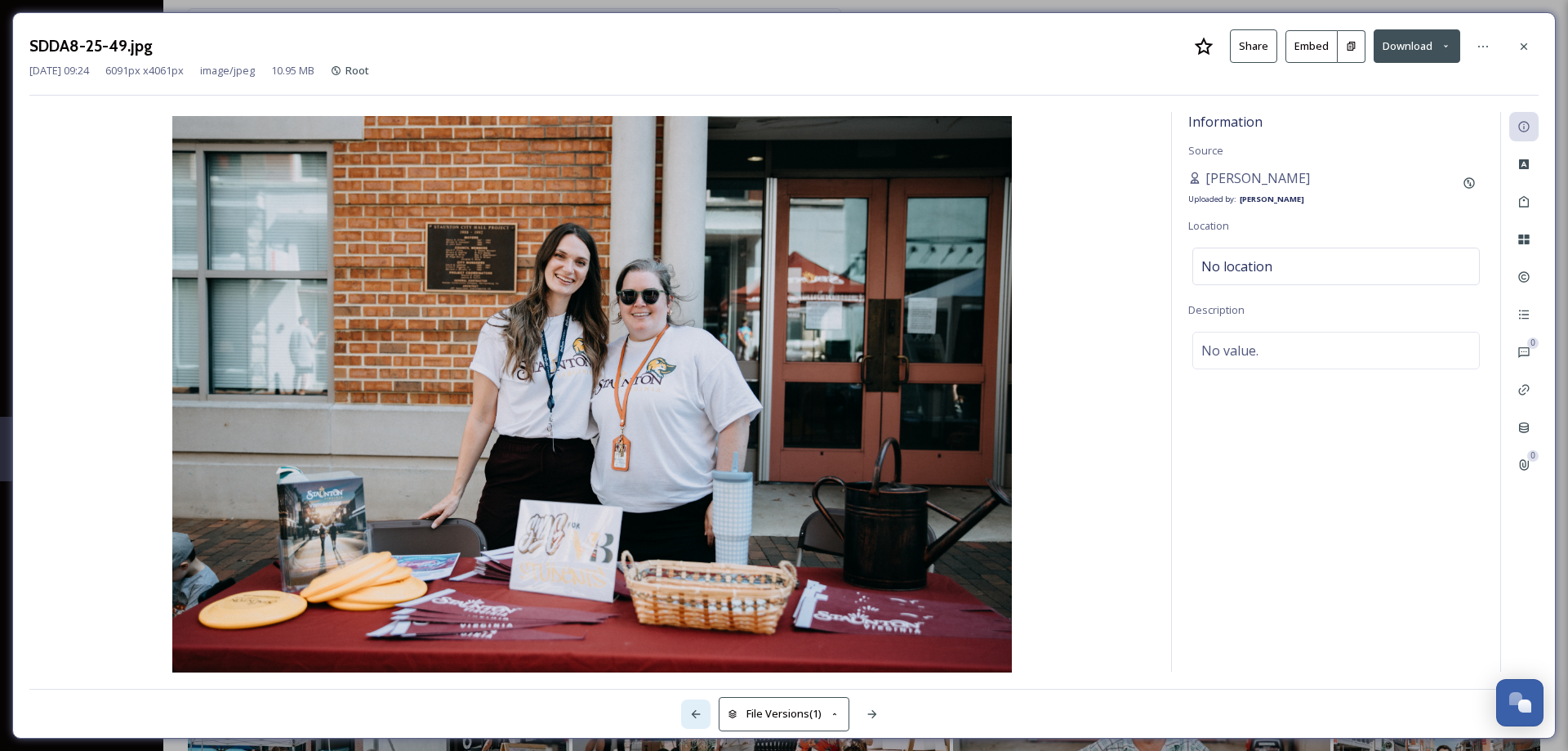
click at [696, 713] on icon at bounding box center [695, 714] width 13 height 13
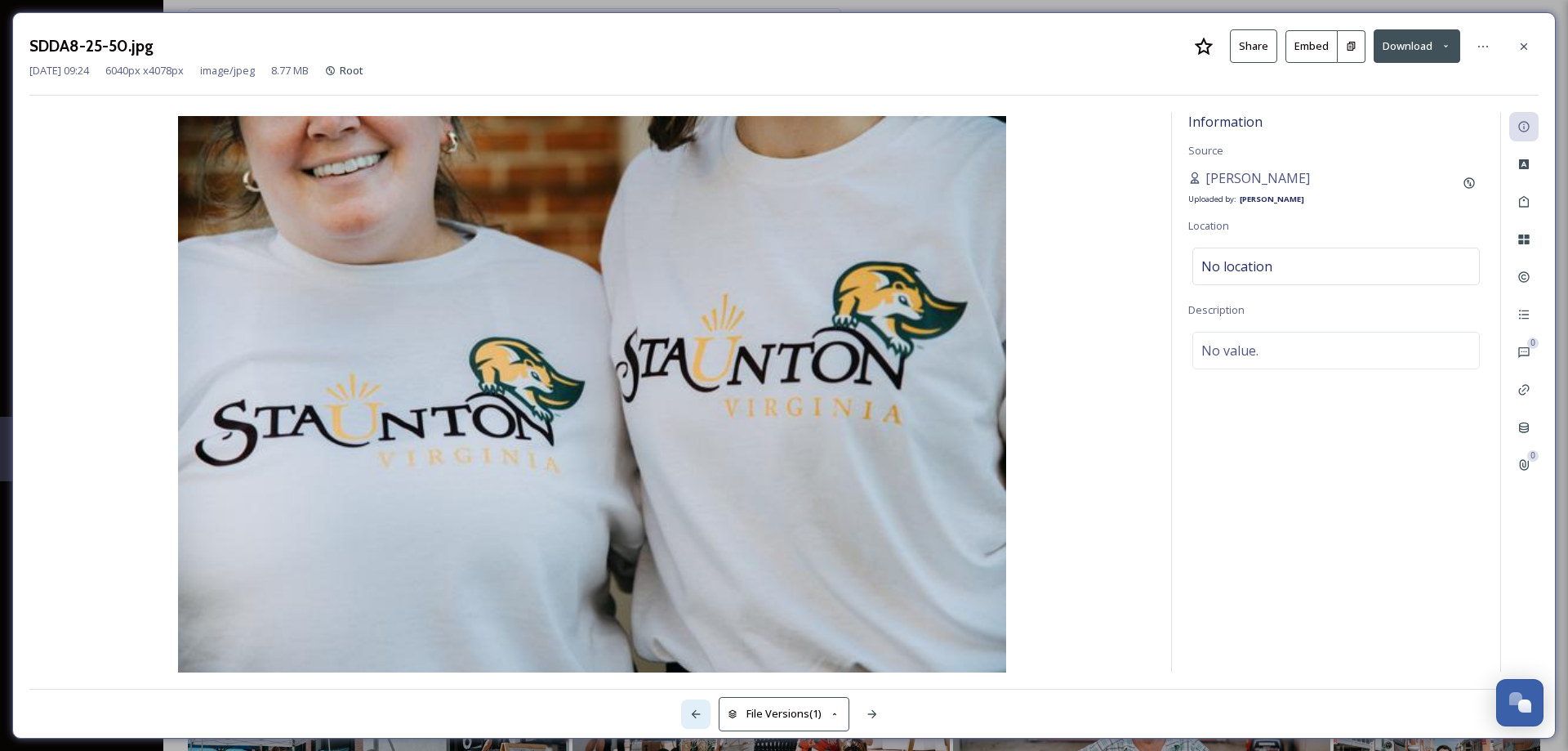
click at [696, 713] on icon at bounding box center [695, 714] width 13 height 13
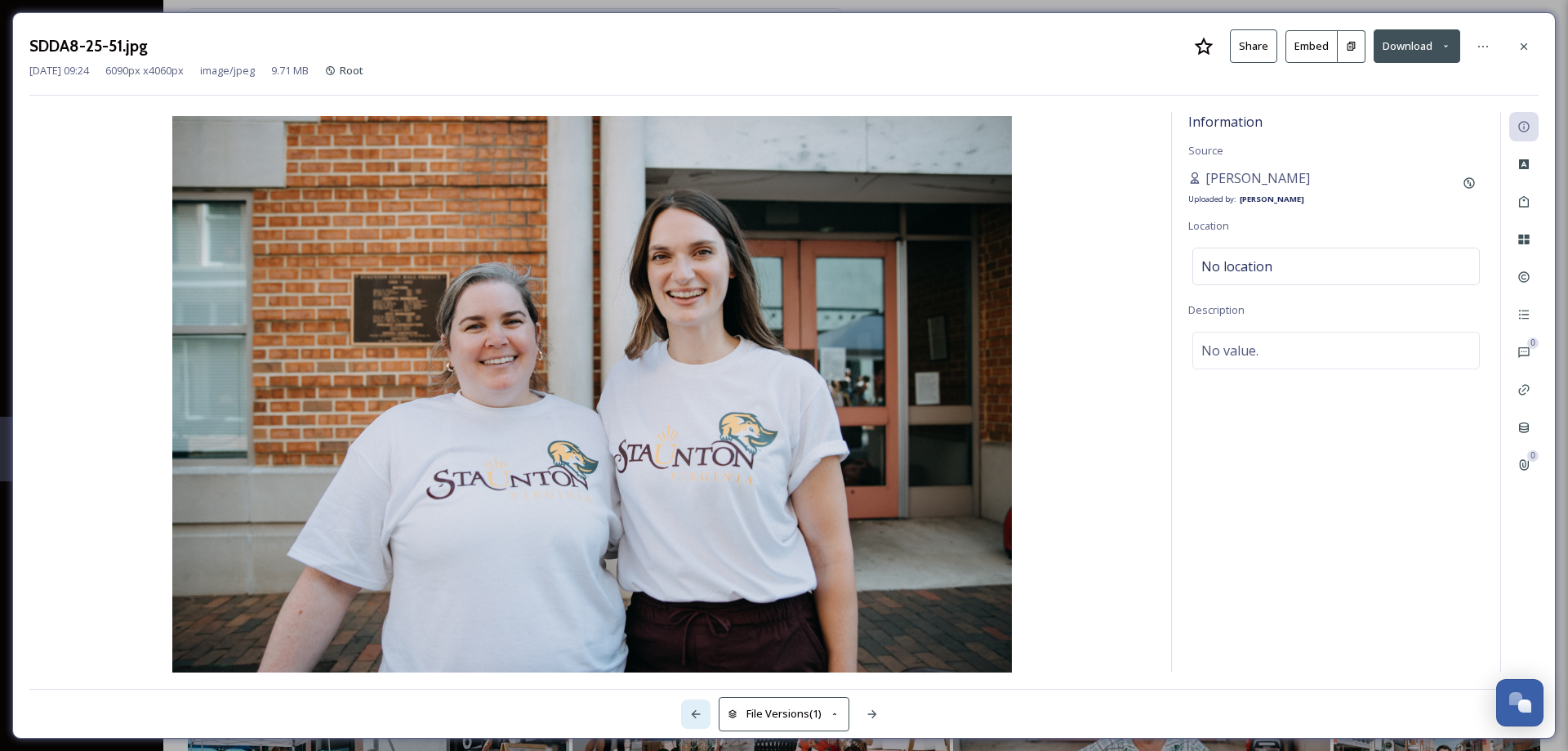
click at [696, 713] on icon at bounding box center [695, 714] width 13 height 13
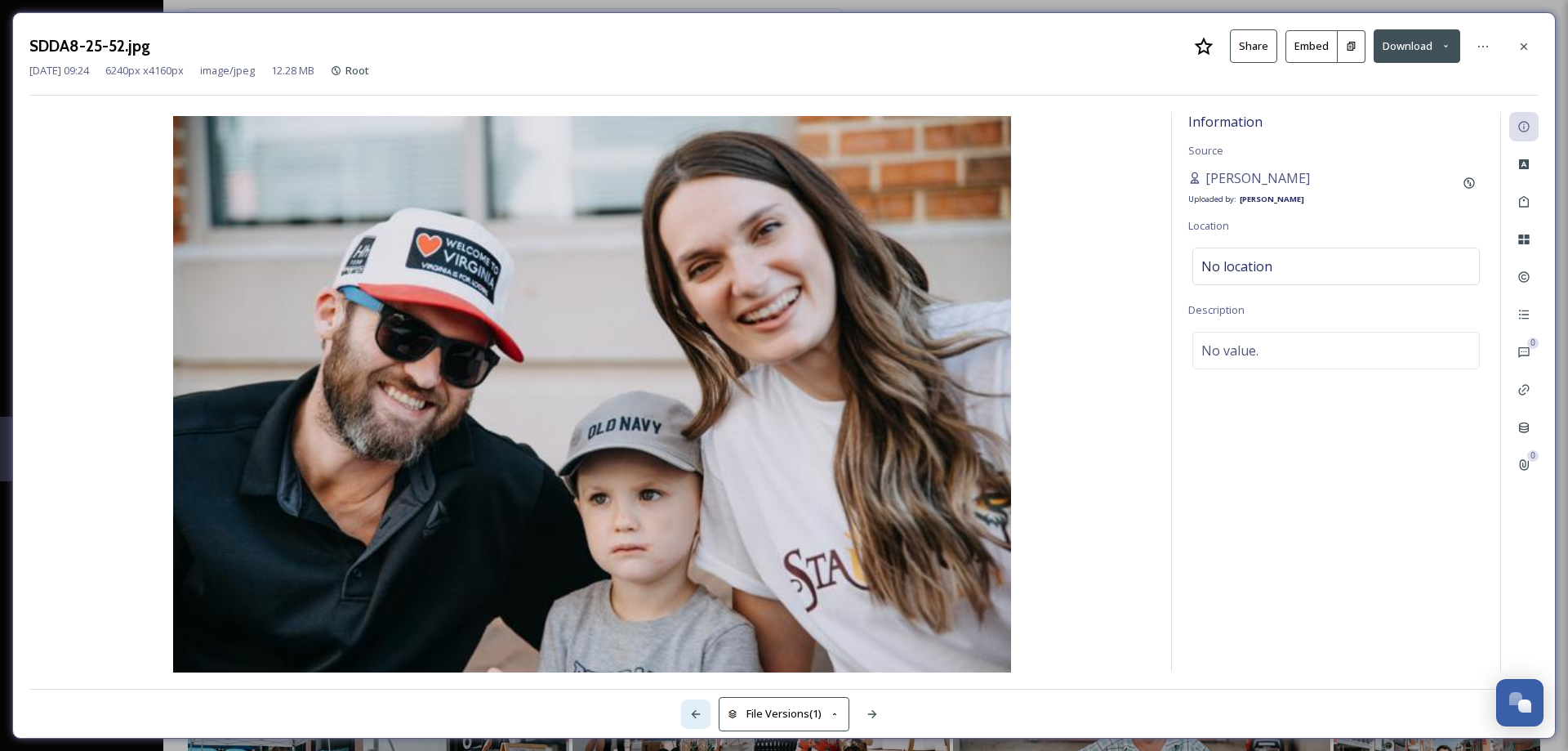
click at [696, 713] on icon at bounding box center [695, 714] width 13 height 13
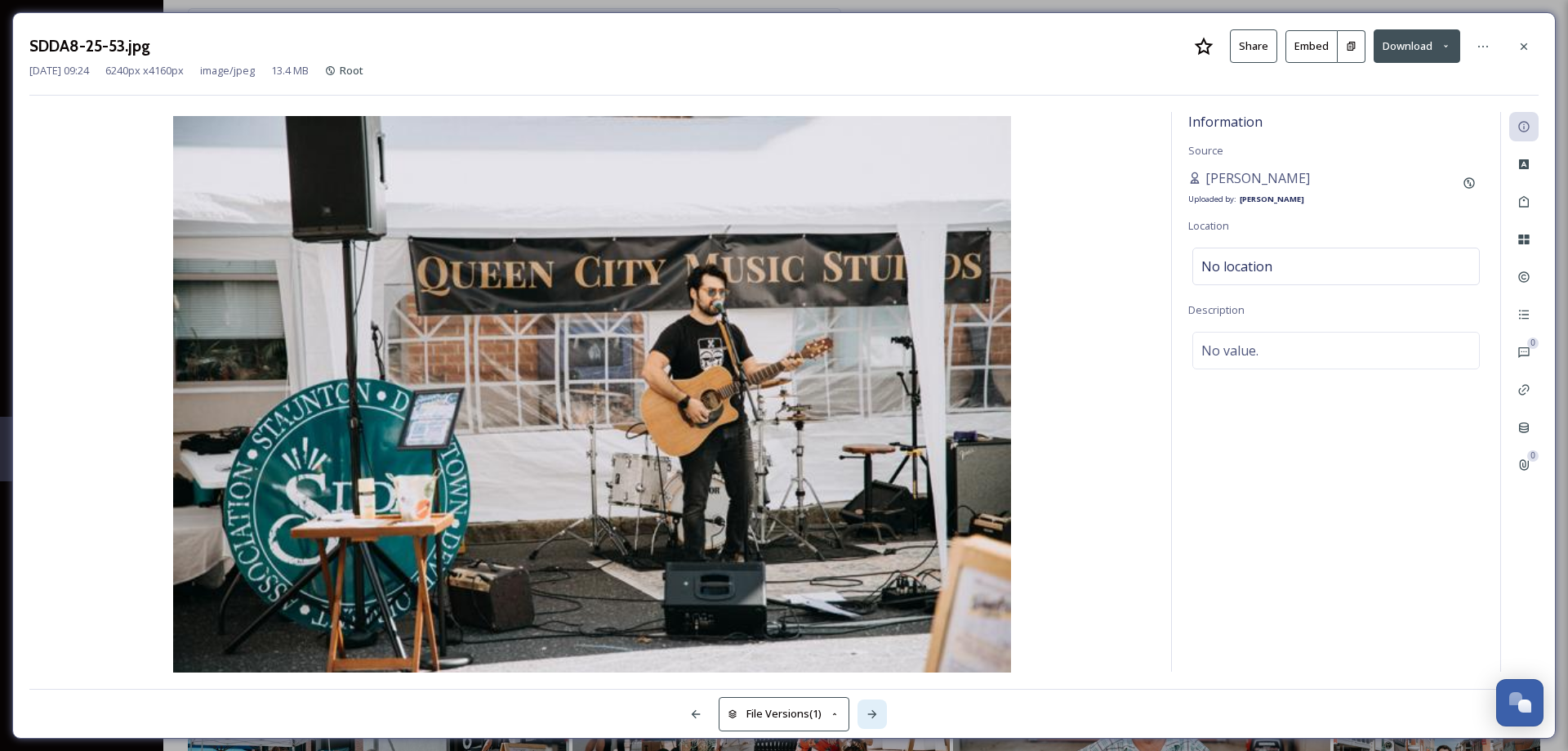
click at [870, 712] on icon at bounding box center [872, 714] width 13 height 13
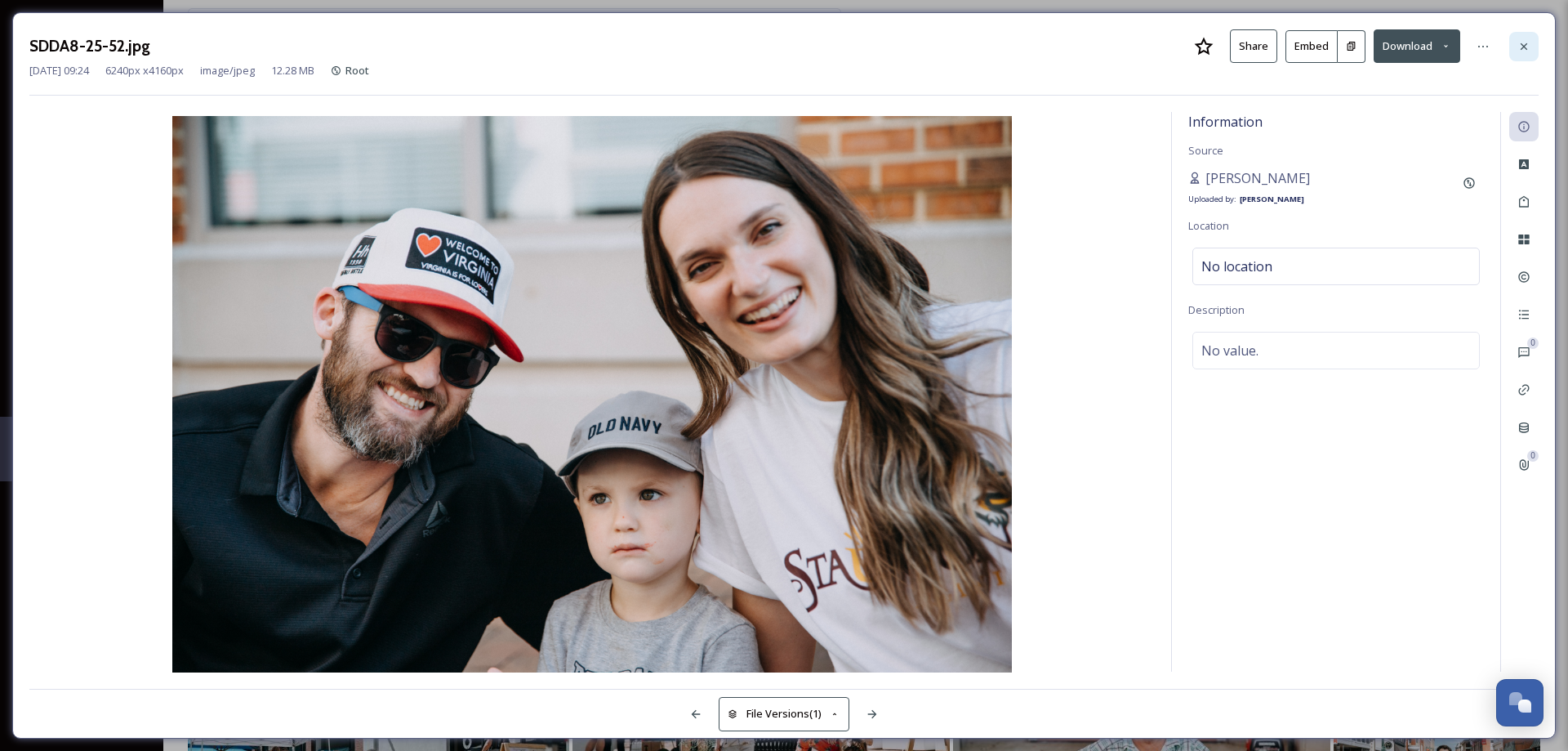
click at [1524, 45] on icon at bounding box center [1523, 46] width 13 height 13
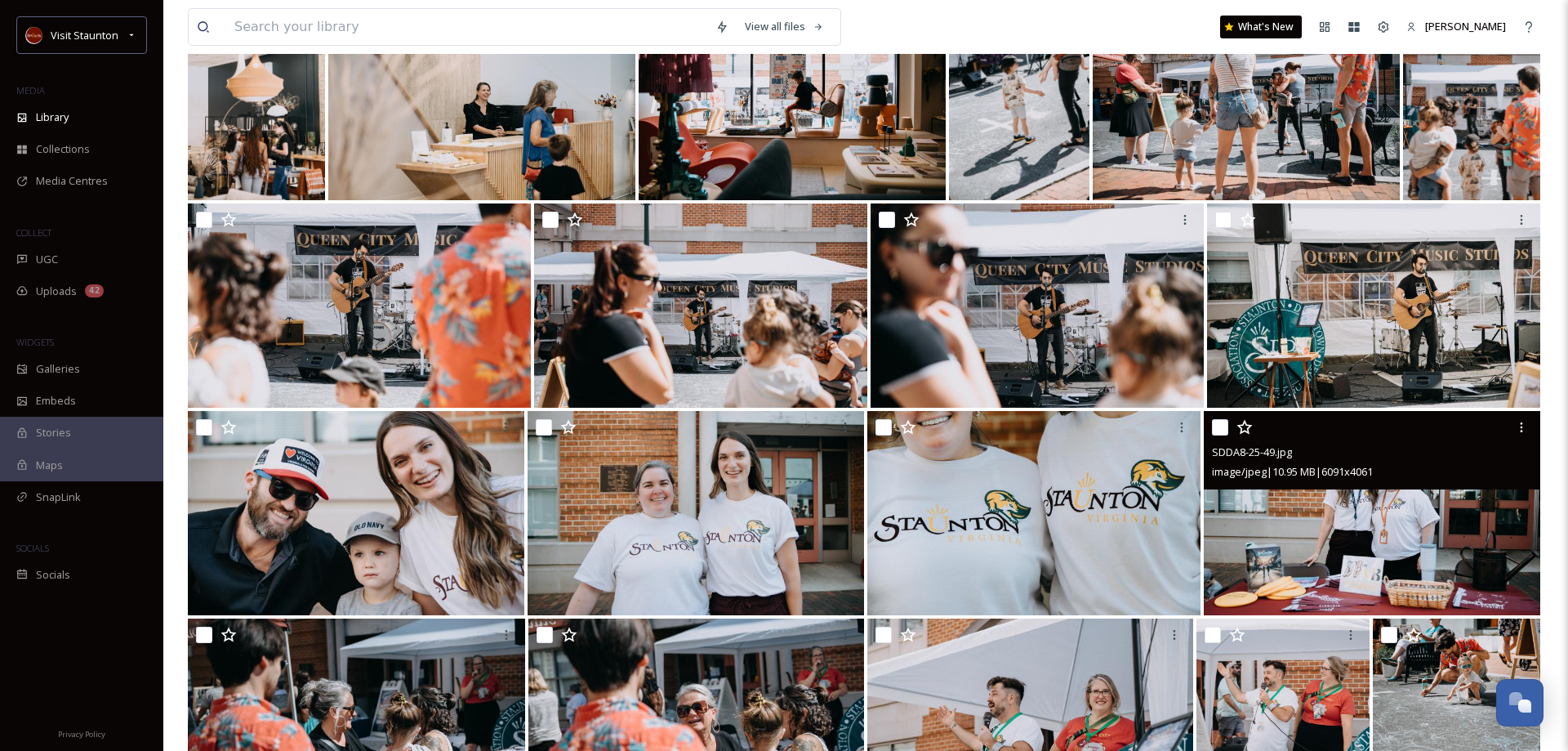
scroll to position [8084, 0]
